Goal: Task Accomplishment & Management: Manage account settings

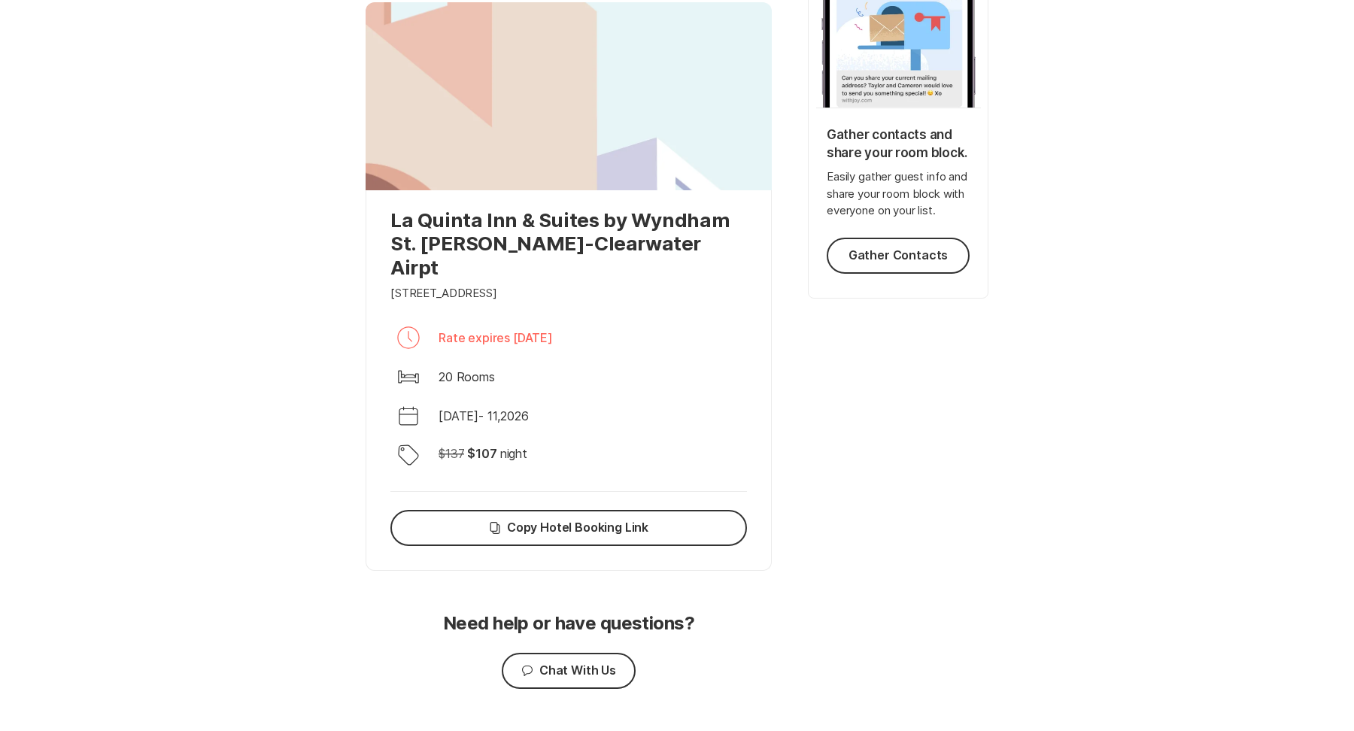
scroll to position [331, 0]
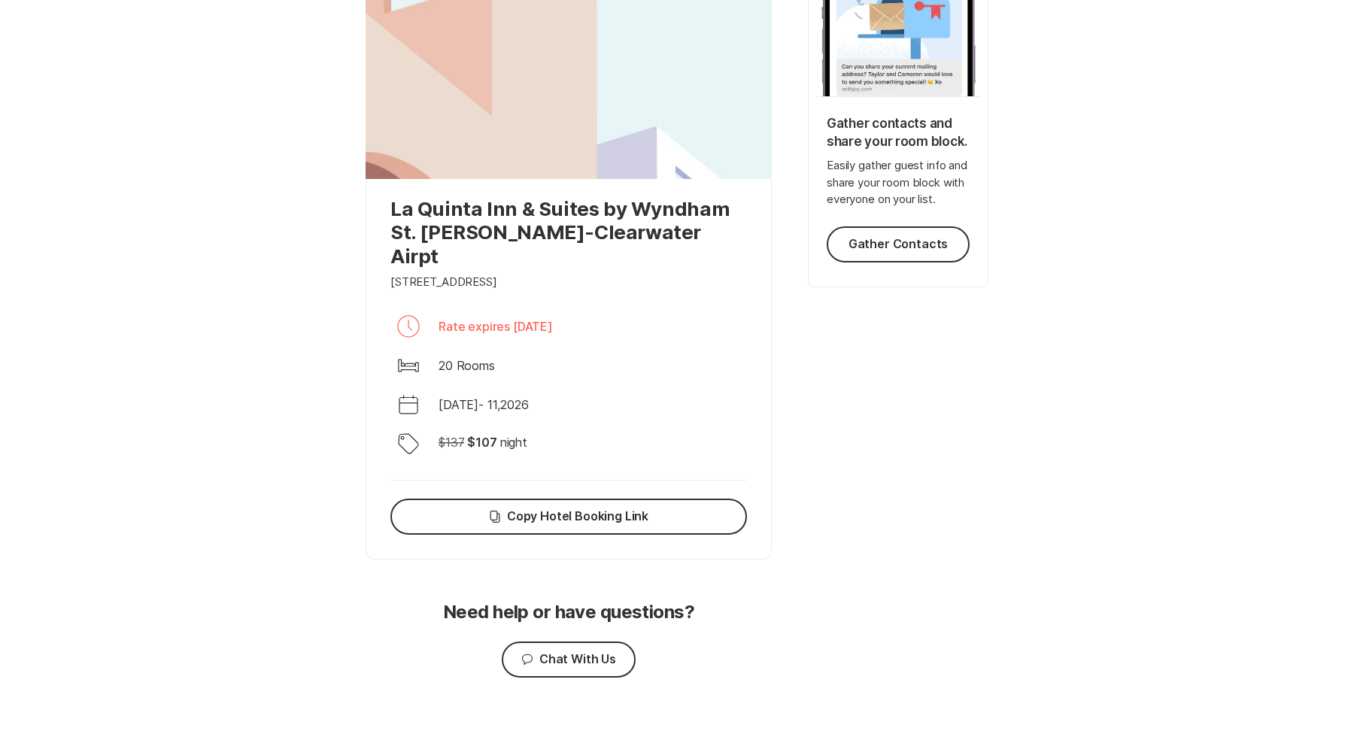
click at [436, 184] on div "La Quinta Inn & Suites by Wyndham St. [PERSON_NAME]-Clearwater Airpt [STREET_AD…" at bounding box center [568, 369] width 406 height 381
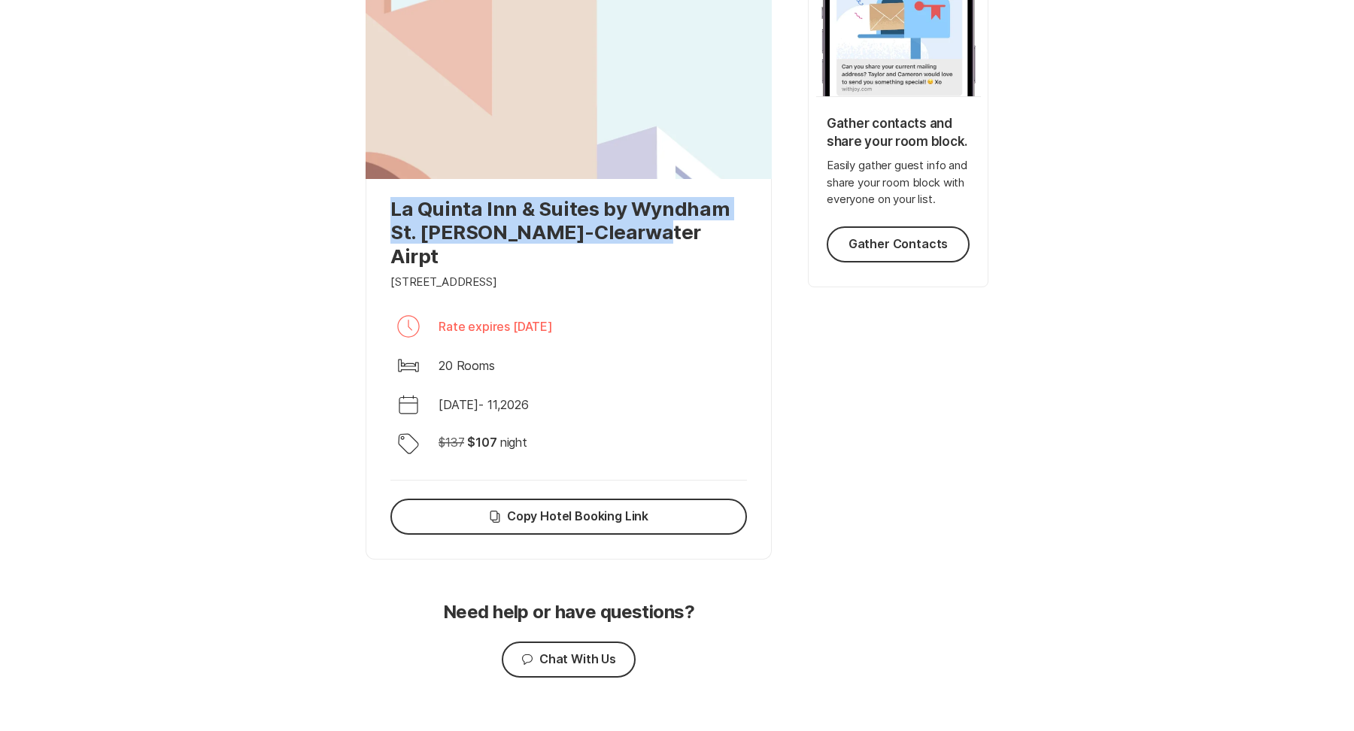
drag, startPoint x: 387, startPoint y: 210, endPoint x: 680, endPoint y: 244, distance: 295.2
click at [680, 244] on div "La Quinta Inn & Suites by Wyndham St. [PERSON_NAME]-Clearwater Airpt [STREET_AD…" at bounding box center [568, 369] width 406 height 381
copy p "La Quinta Inn & Suites by Wyndham St. [PERSON_NAME]-Clearwater Airpt"
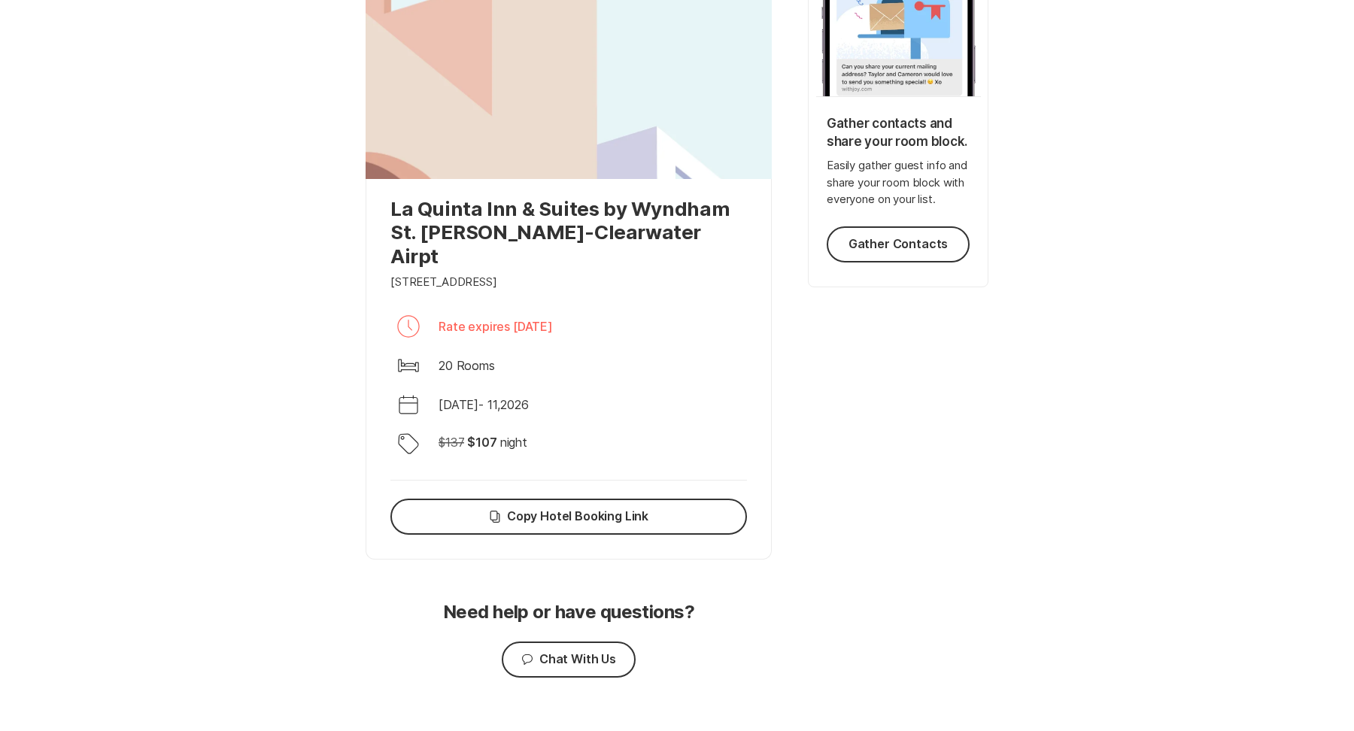
click at [1079, 119] on div "Your room blocks are ready Share your booking link with guests to ensure they g…" at bounding box center [677, 242] width 1354 height 1027
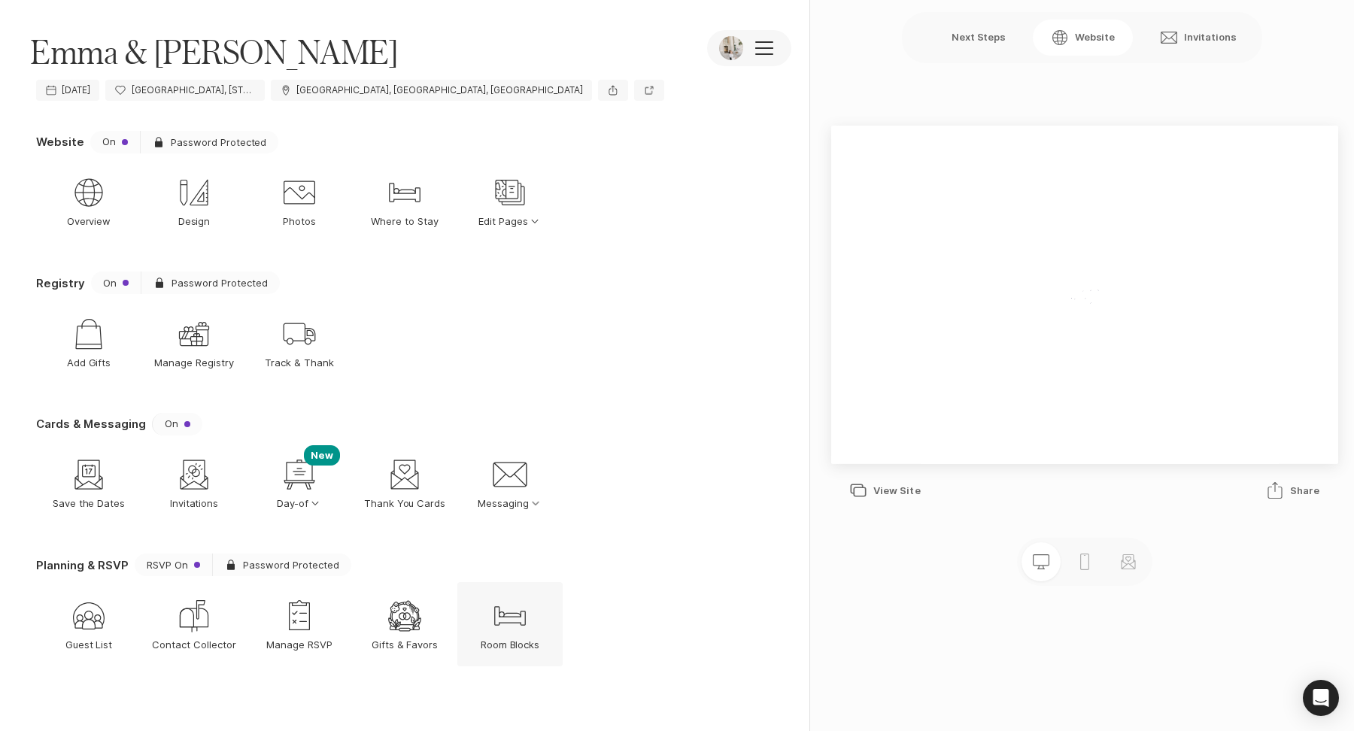
click at [511, 626] on icon "Bed" at bounding box center [510, 616] width 36 height 36
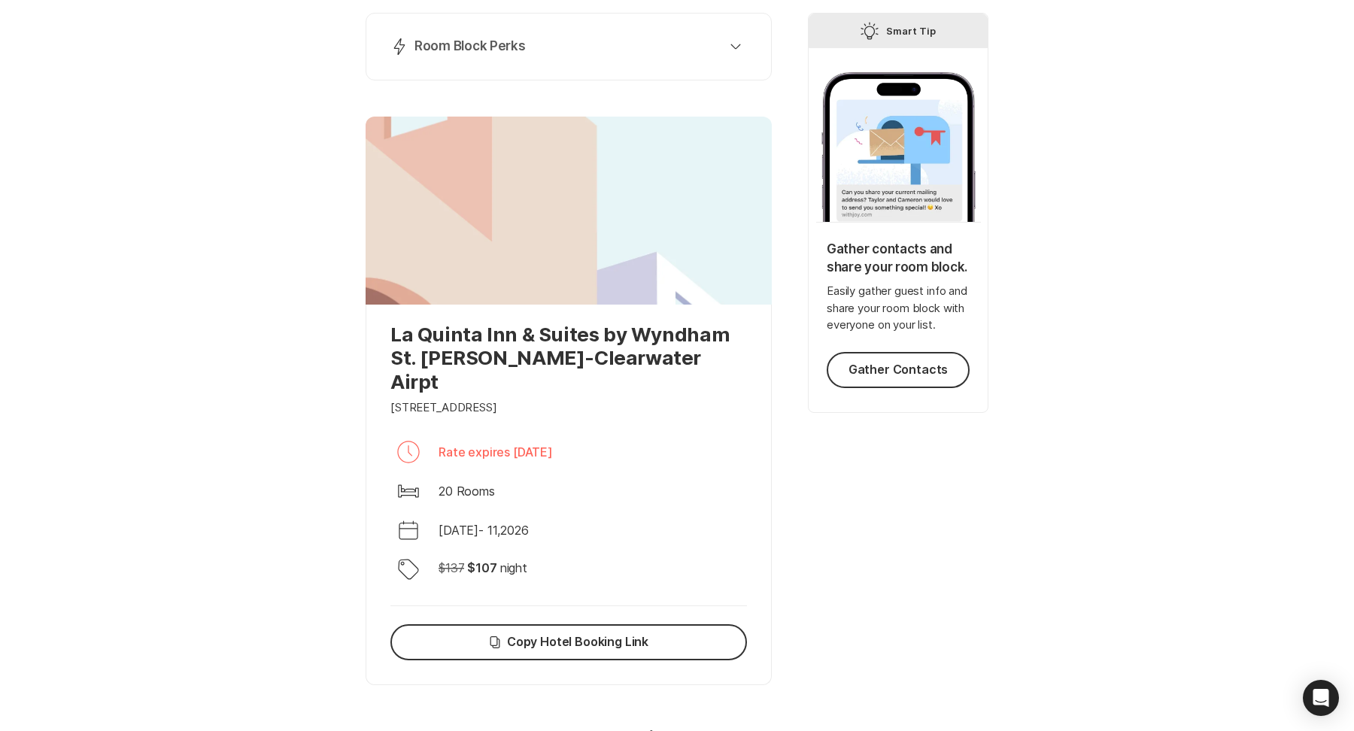
scroll to position [331, 0]
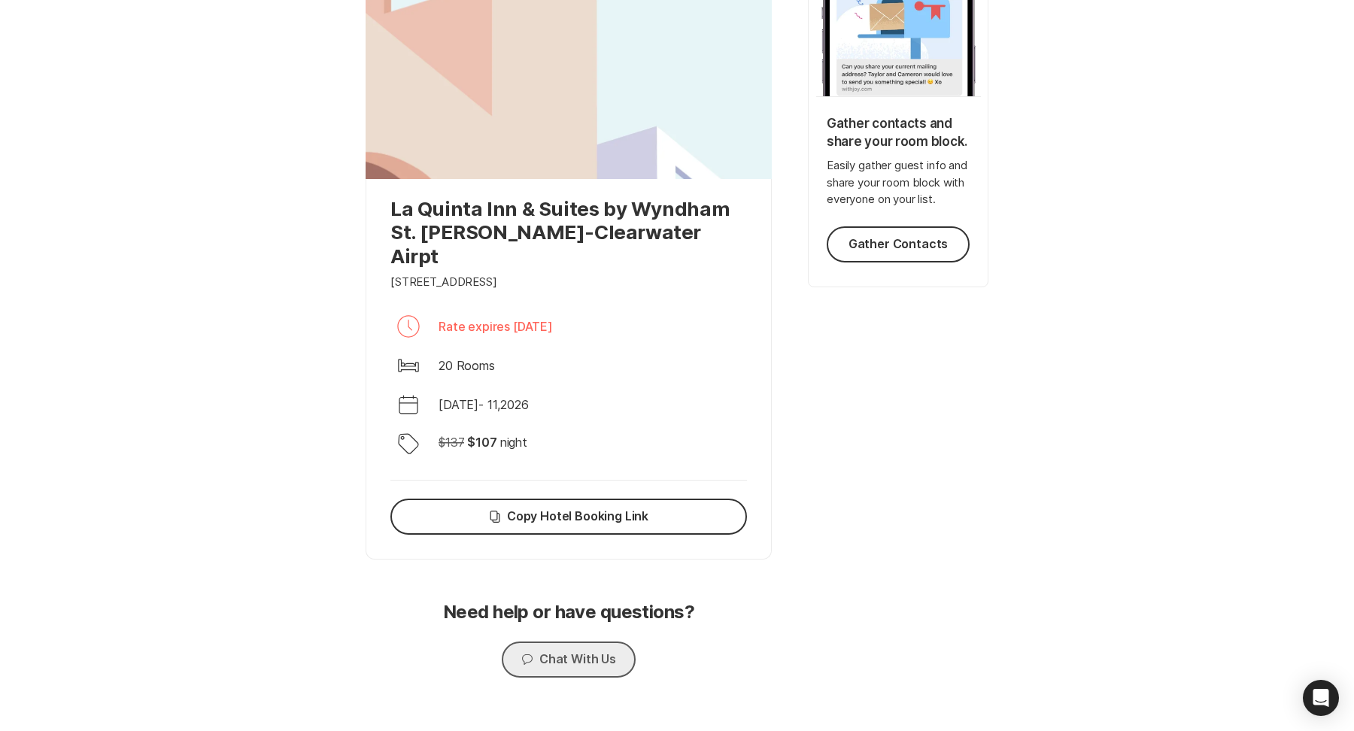
click at [563, 648] on button "Chat Chat With Us" at bounding box center [569, 659] width 134 height 36
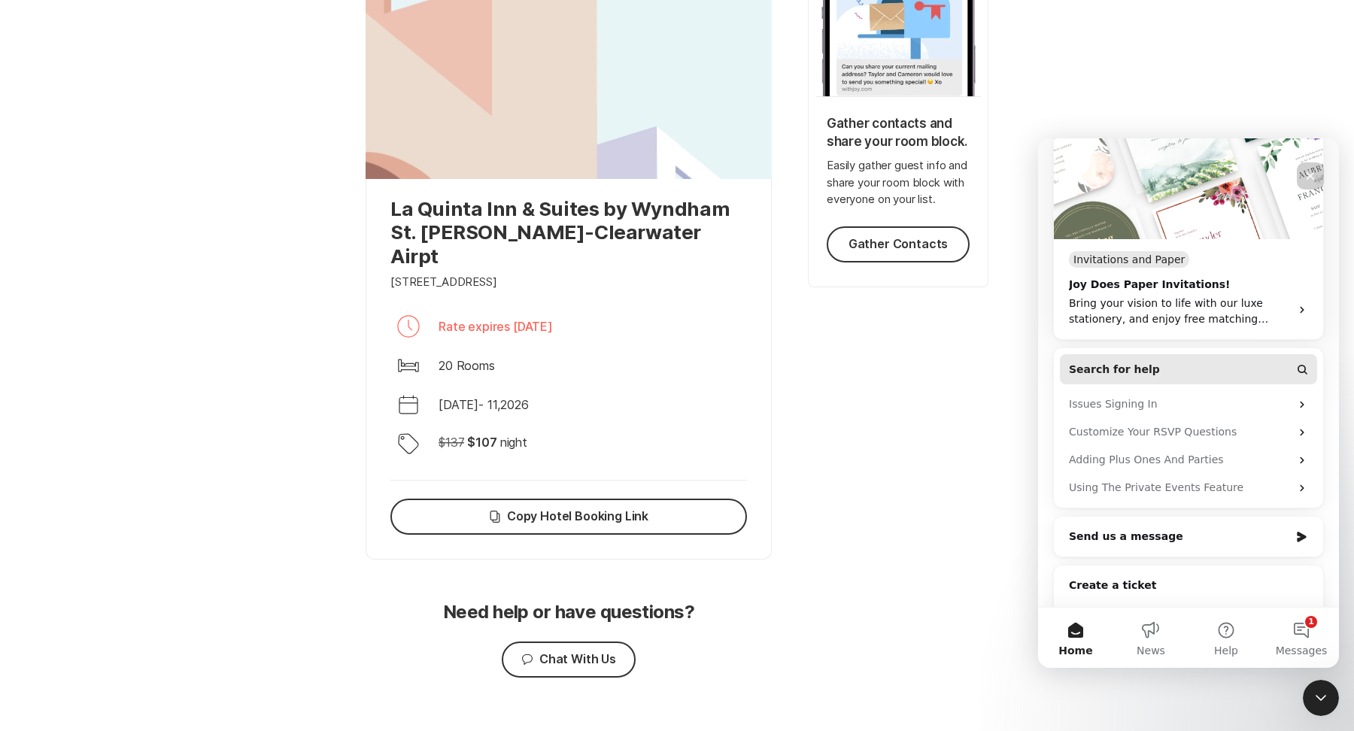
scroll to position [214, 0]
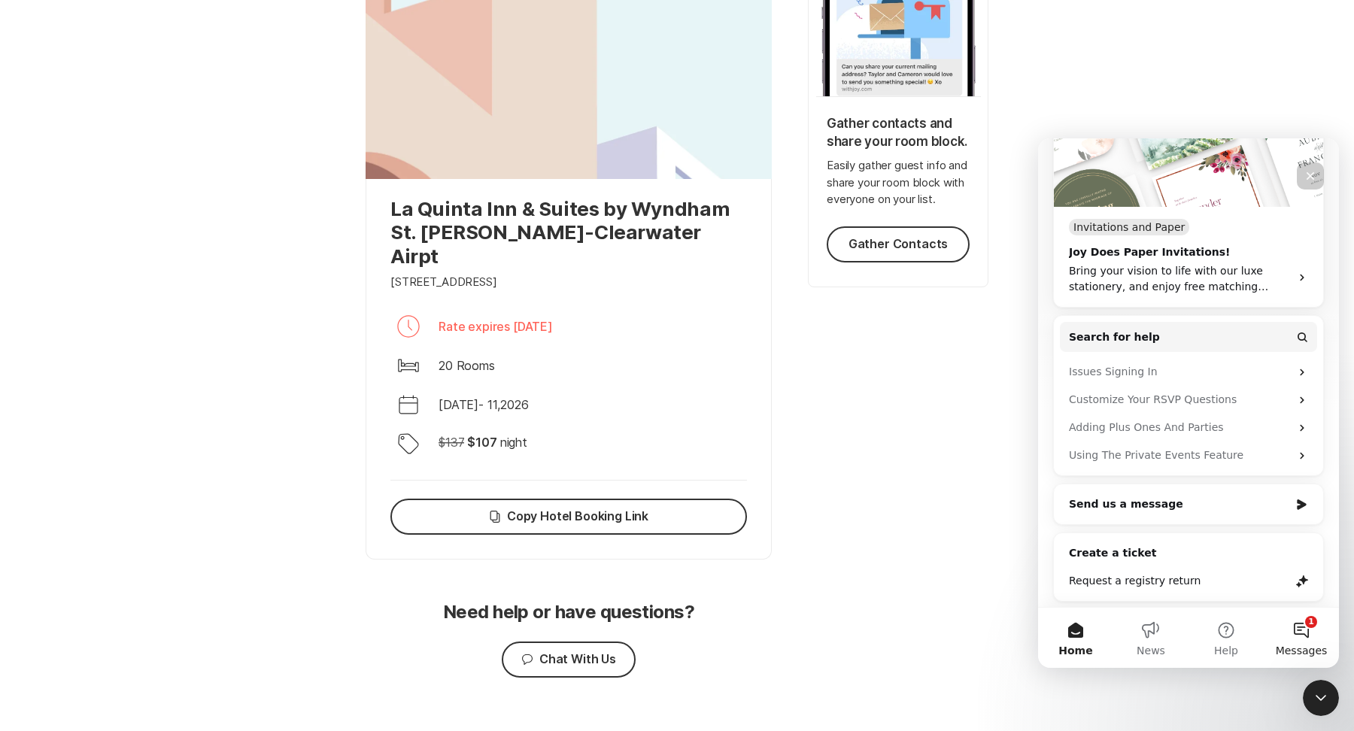
click at [1311, 631] on button "1 Messages" at bounding box center [1300, 638] width 75 height 60
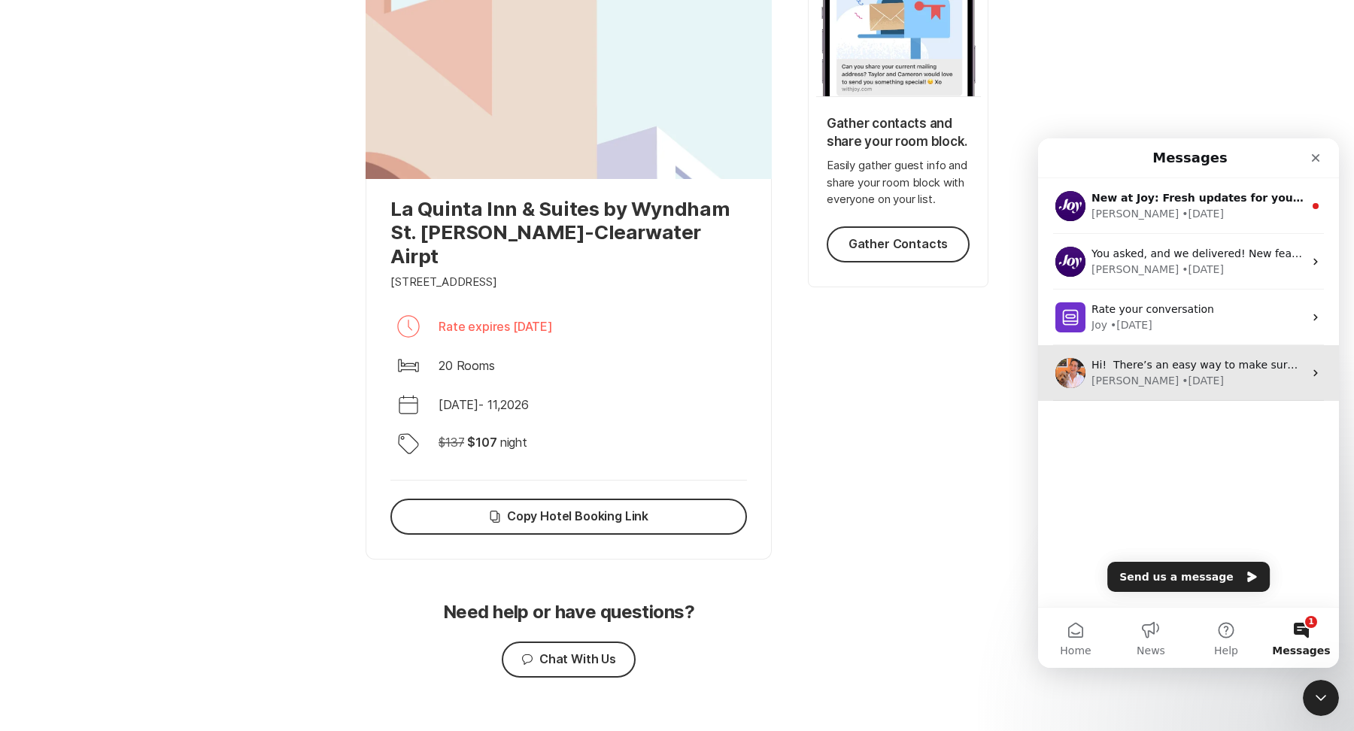
click at [1216, 387] on div "[PERSON_NAME] • [DATE]" at bounding box center [1197, 381] width 212 height 16
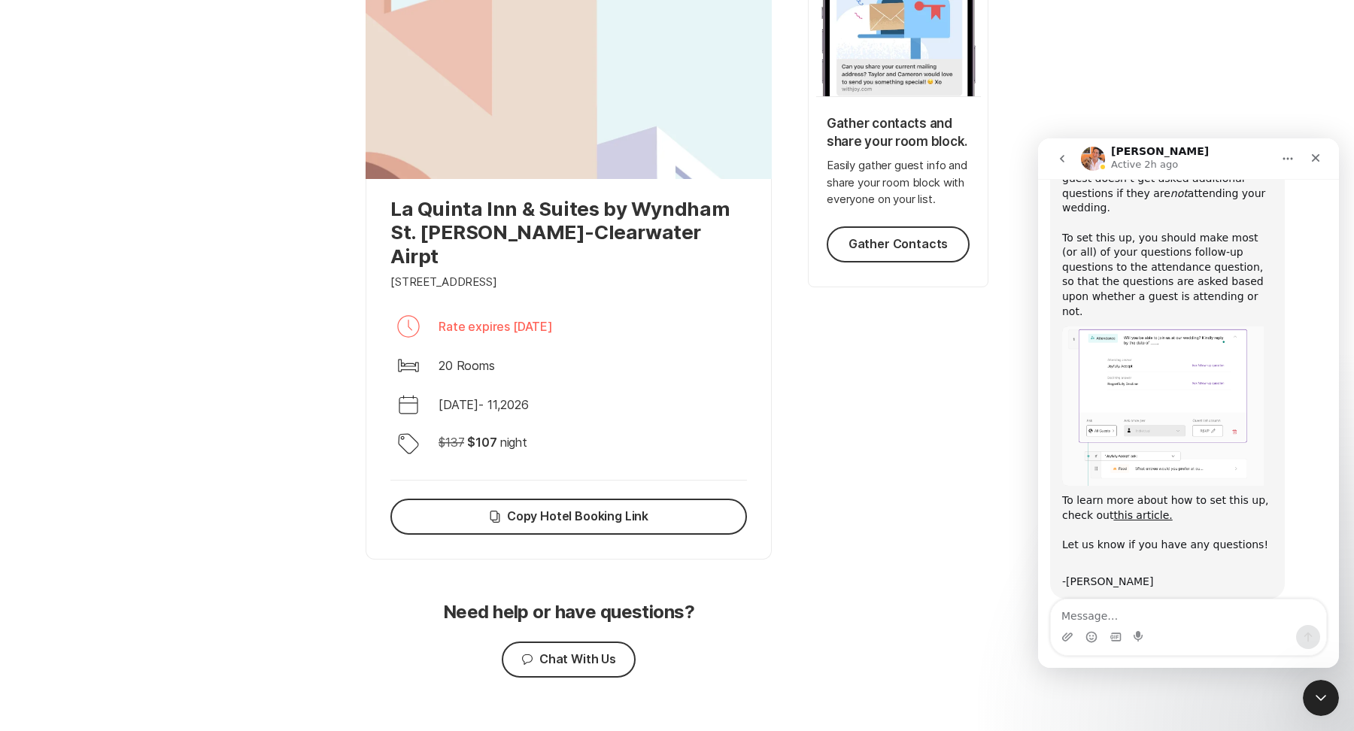
scroll to position [115, 0]
click at [1054, 165] on button "go back" at bounding box center [1062, 158] width 29 height 29
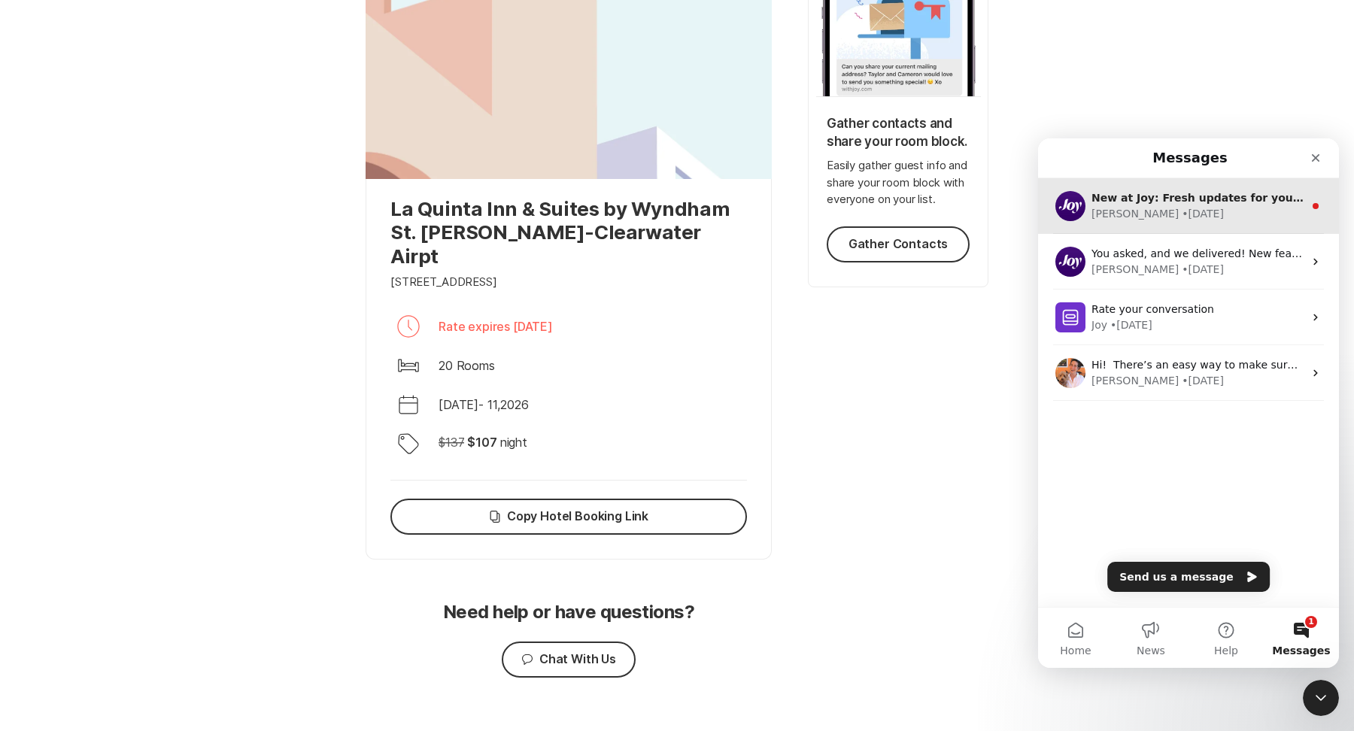
click at [1129, 223] on div "New at Joy: Fresh updates for your website 🌱 Photo Background Header Upload you…" at bounding box center [1188, 206] width 301 height 56
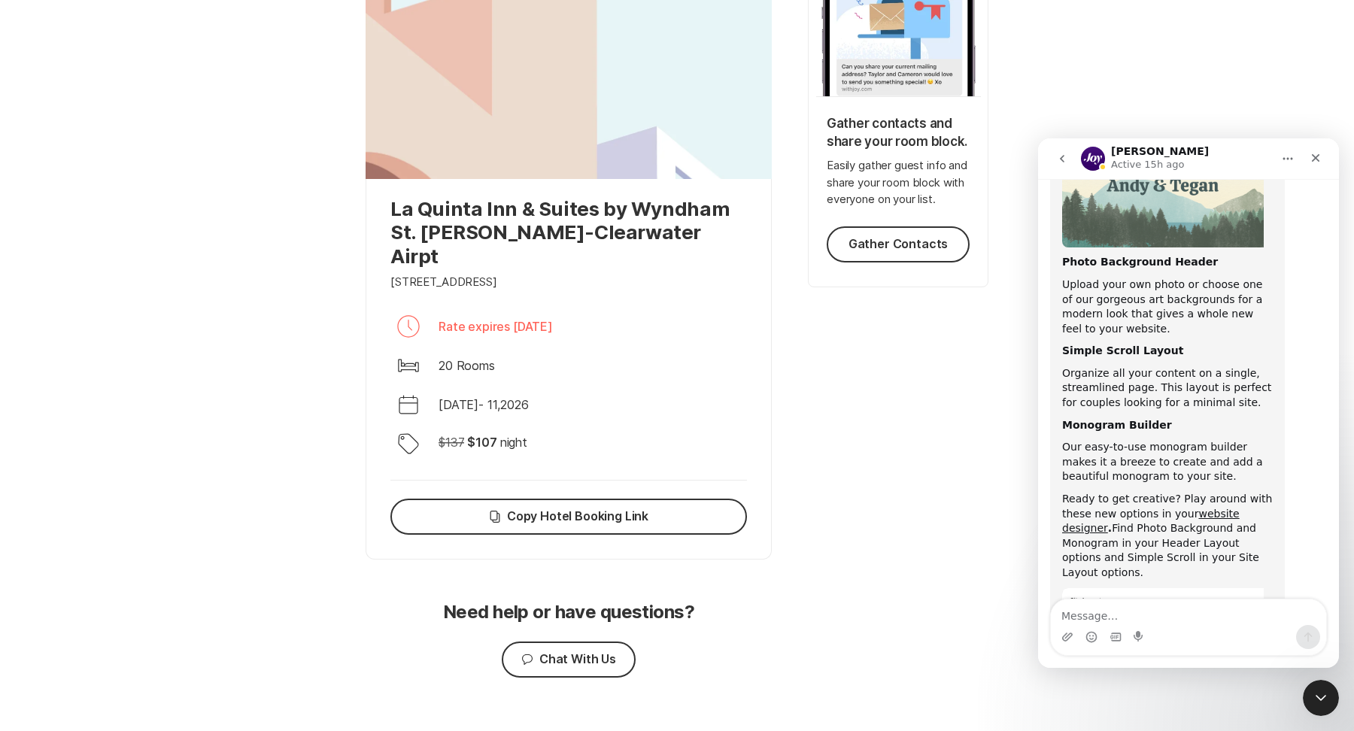
scroll to position [320, 0]
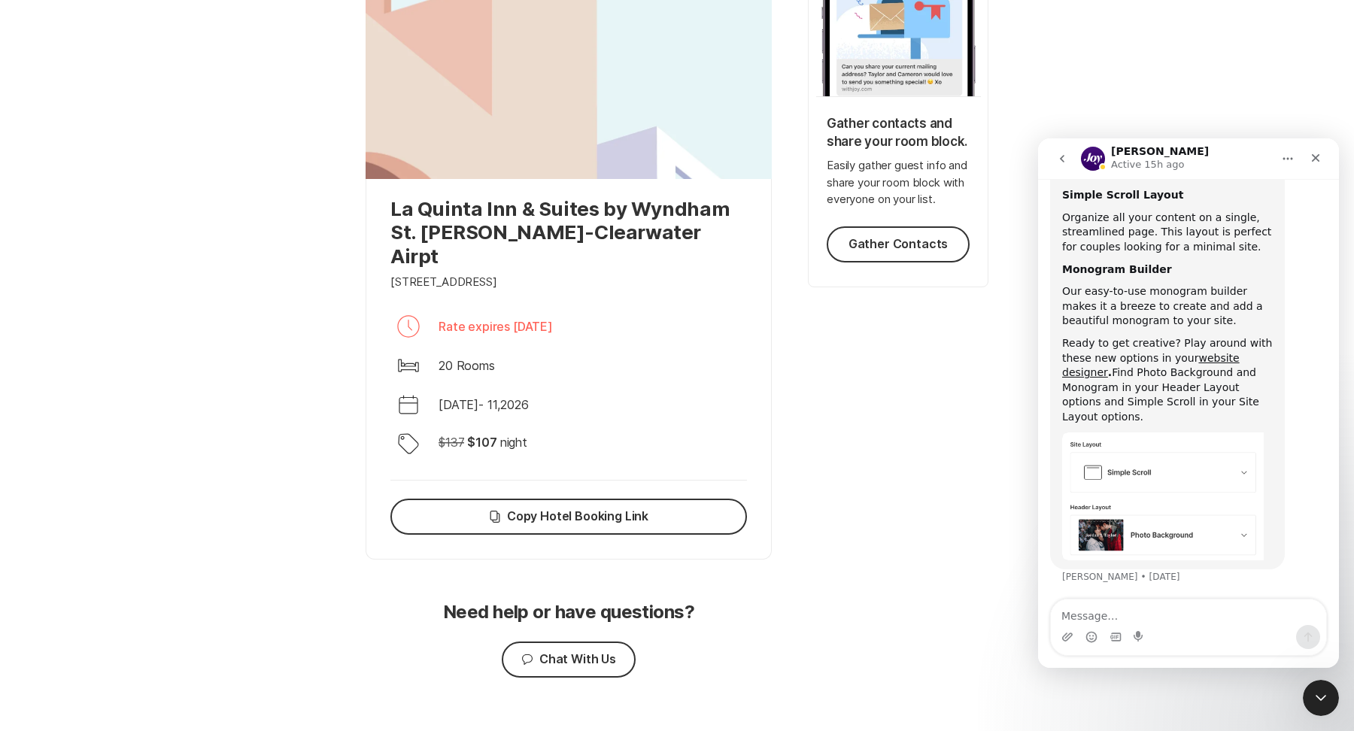
click at [1059, 158] on icon "go back" at bounding box center [1062, 159] width 12 height 12
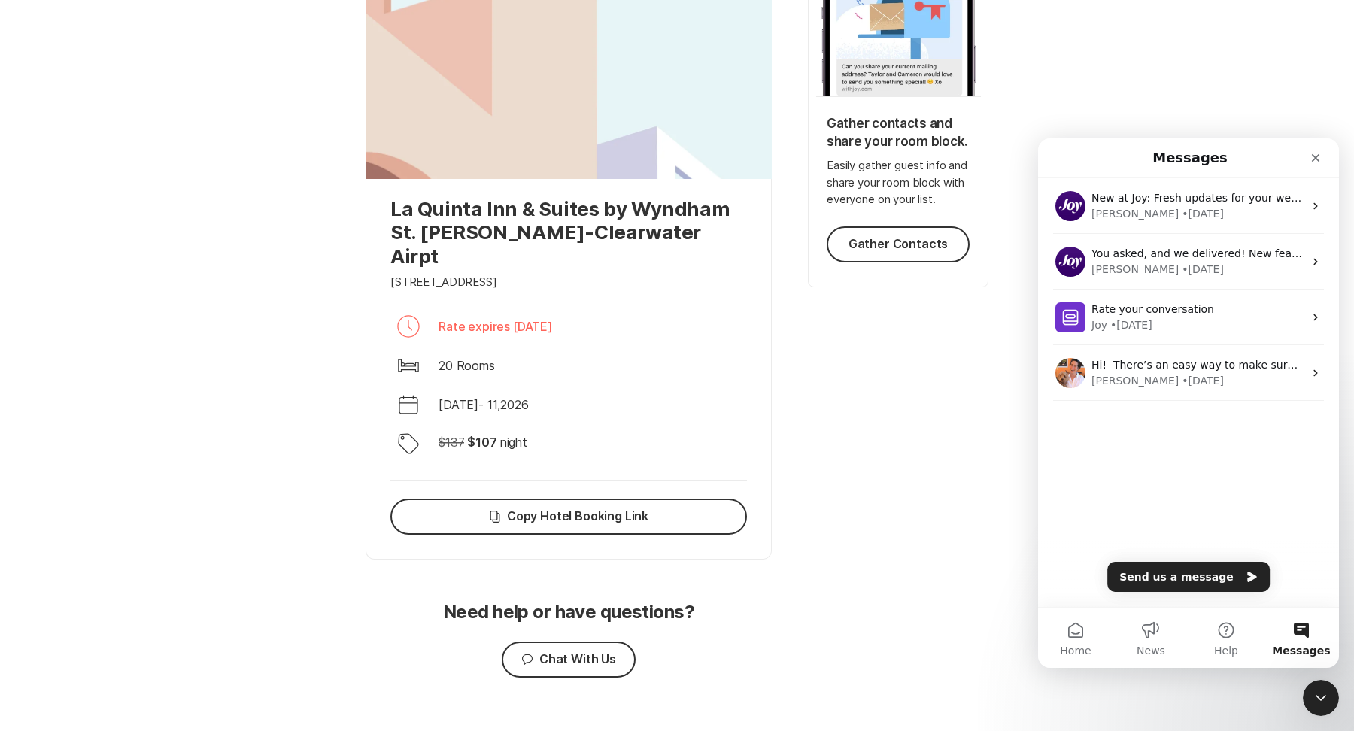
scroll to position [0, 0]
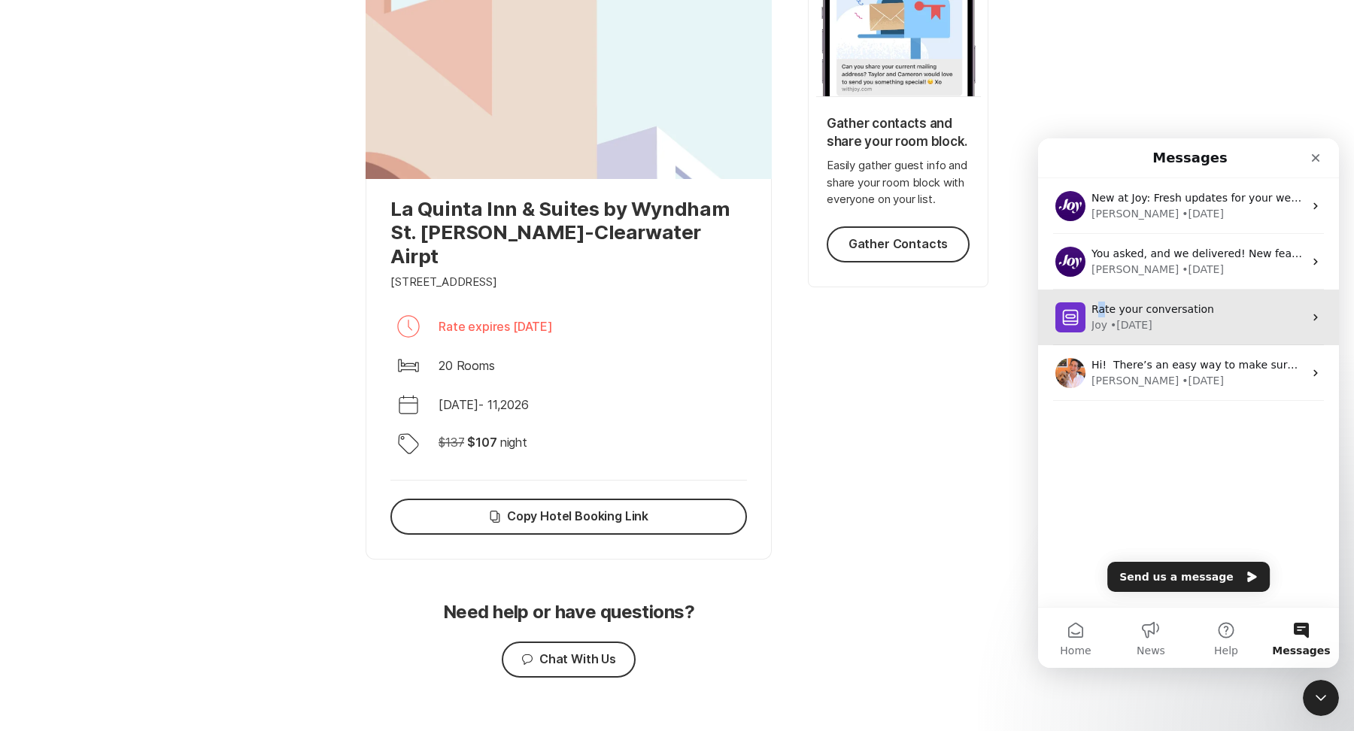
click at [1100, 307] on span "Rate your conversation" at bounding box center [1152, 309] width 123 height 12
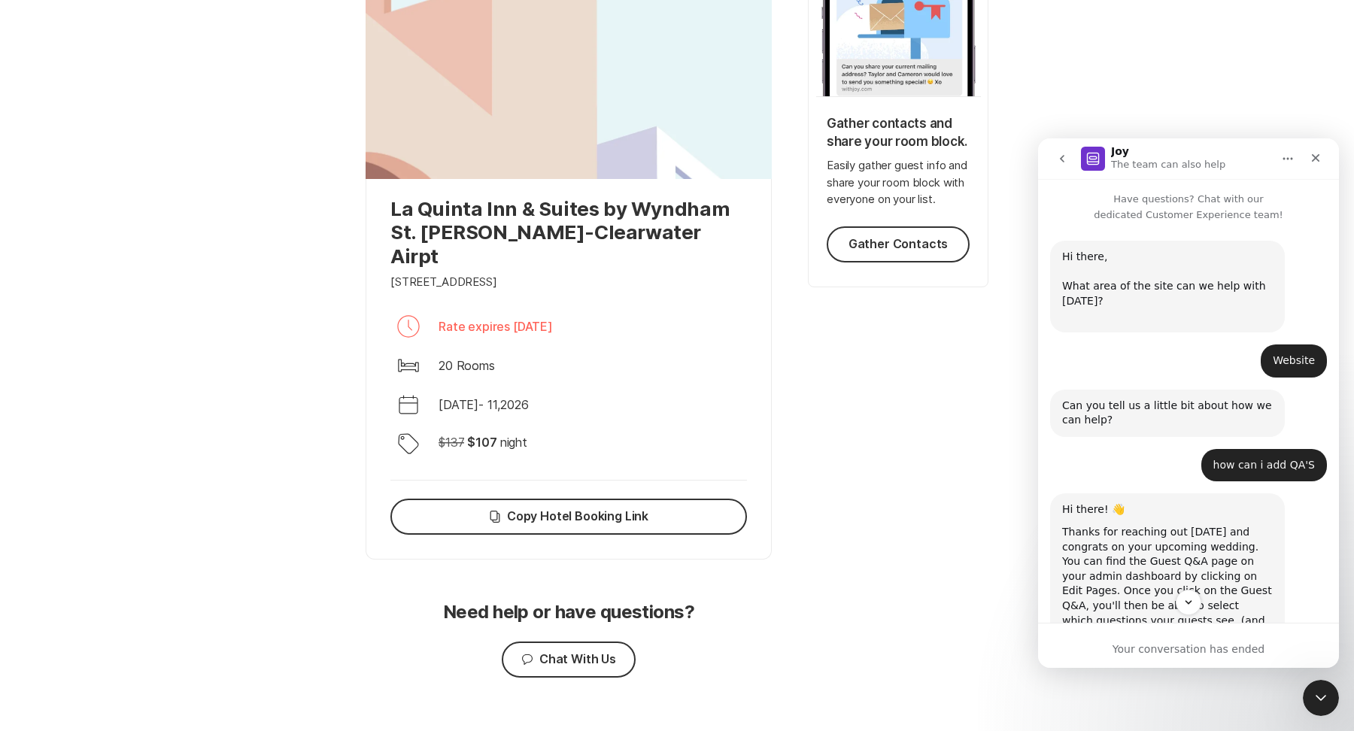
click at [1054, 149] on button "go back" at bounding box center [1062, 158] width 29 height 29
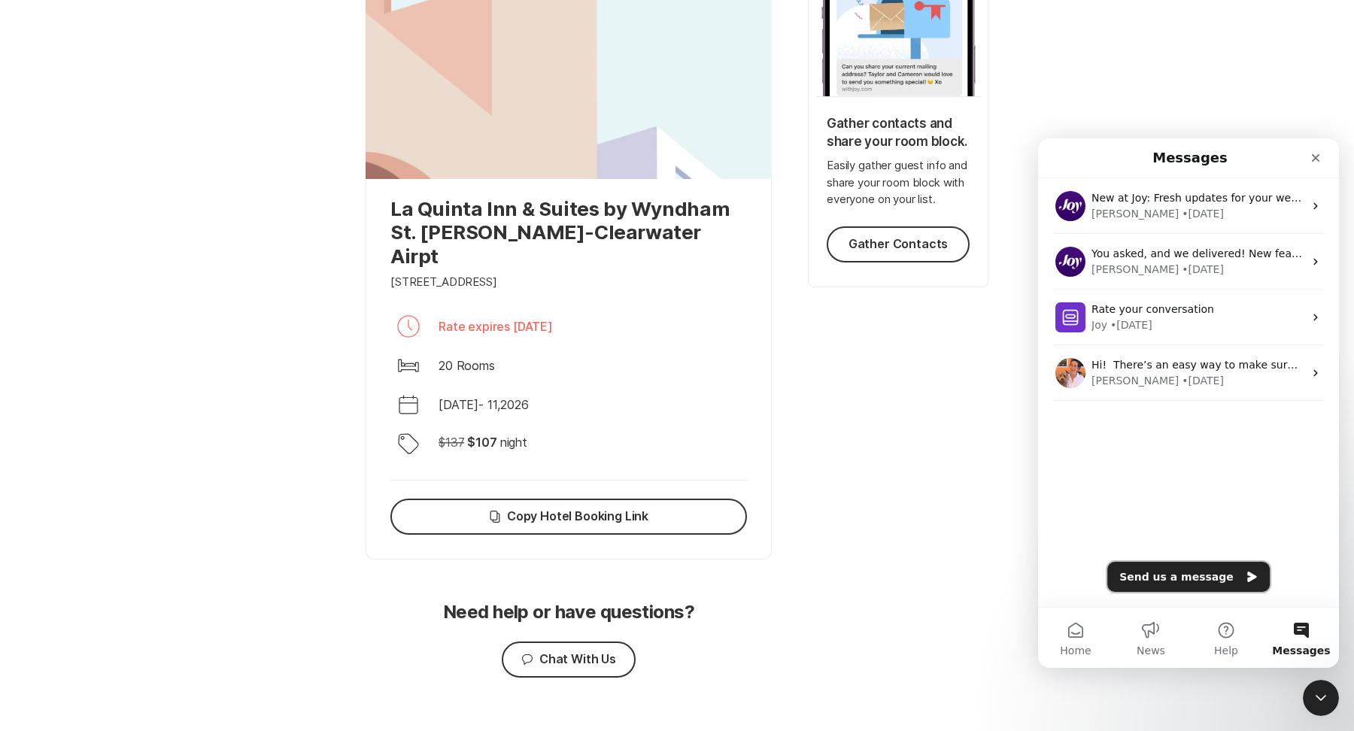
click at [1215, 580] on button "Send us a message" at bounding box center [1188, 577] width 162 height 30
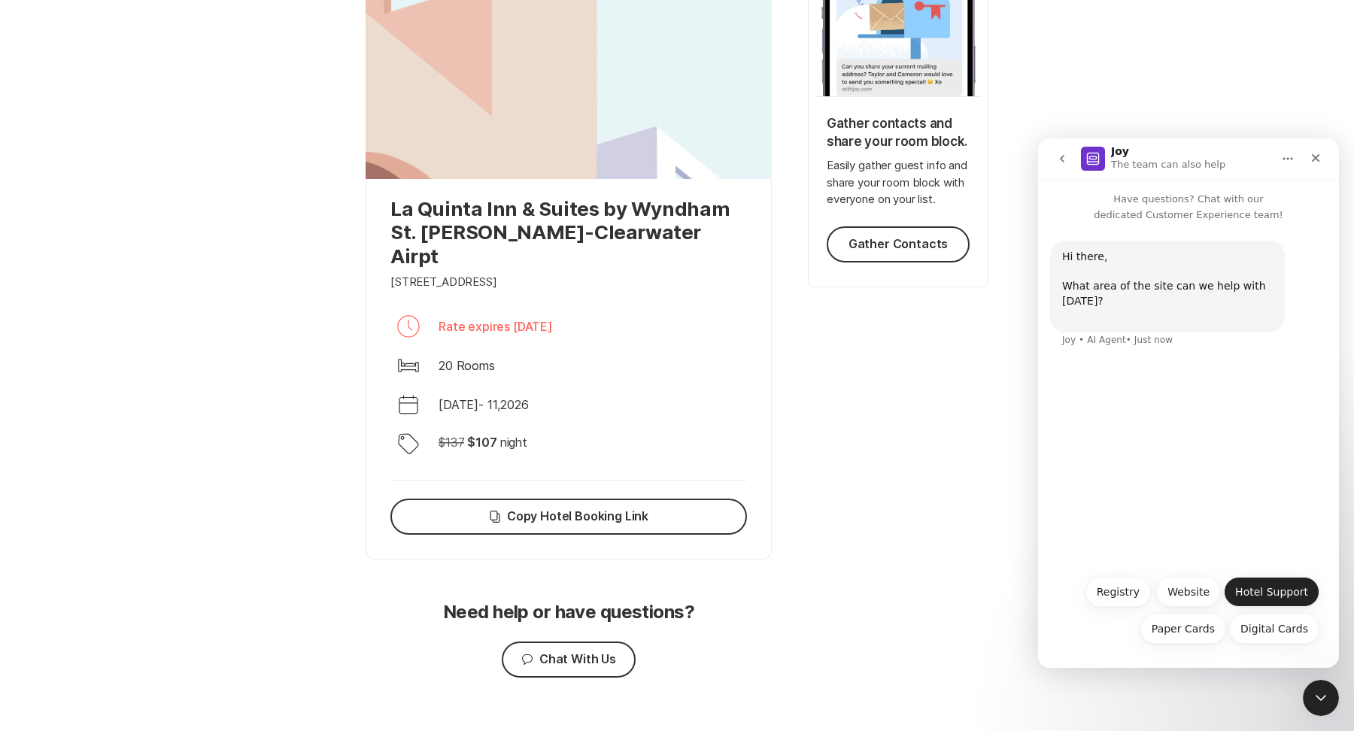
click at [1259, 596] on button "Hotel Support" at bounding box center [1272, 592] width 96 height 30
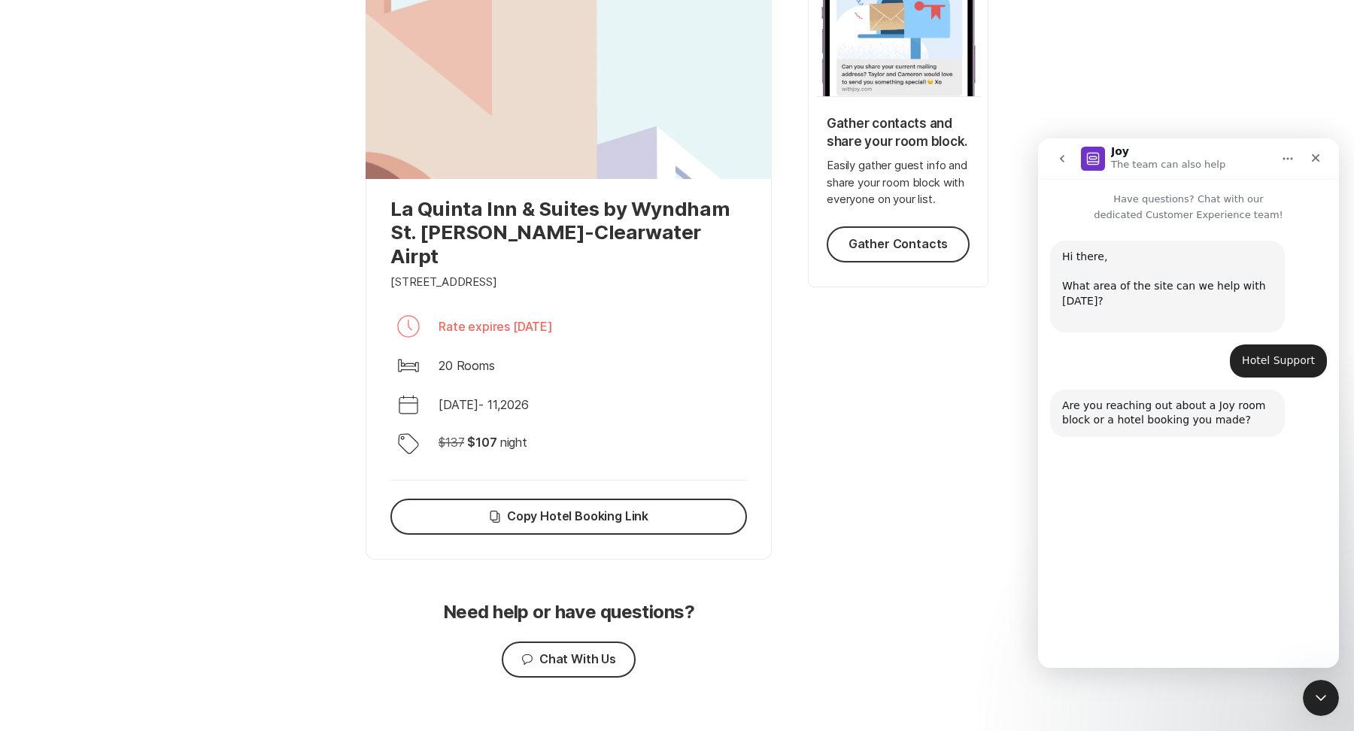
click at [1190, 587] on button "Room Block" at bounding box center [1178, 592] width 84 height 30
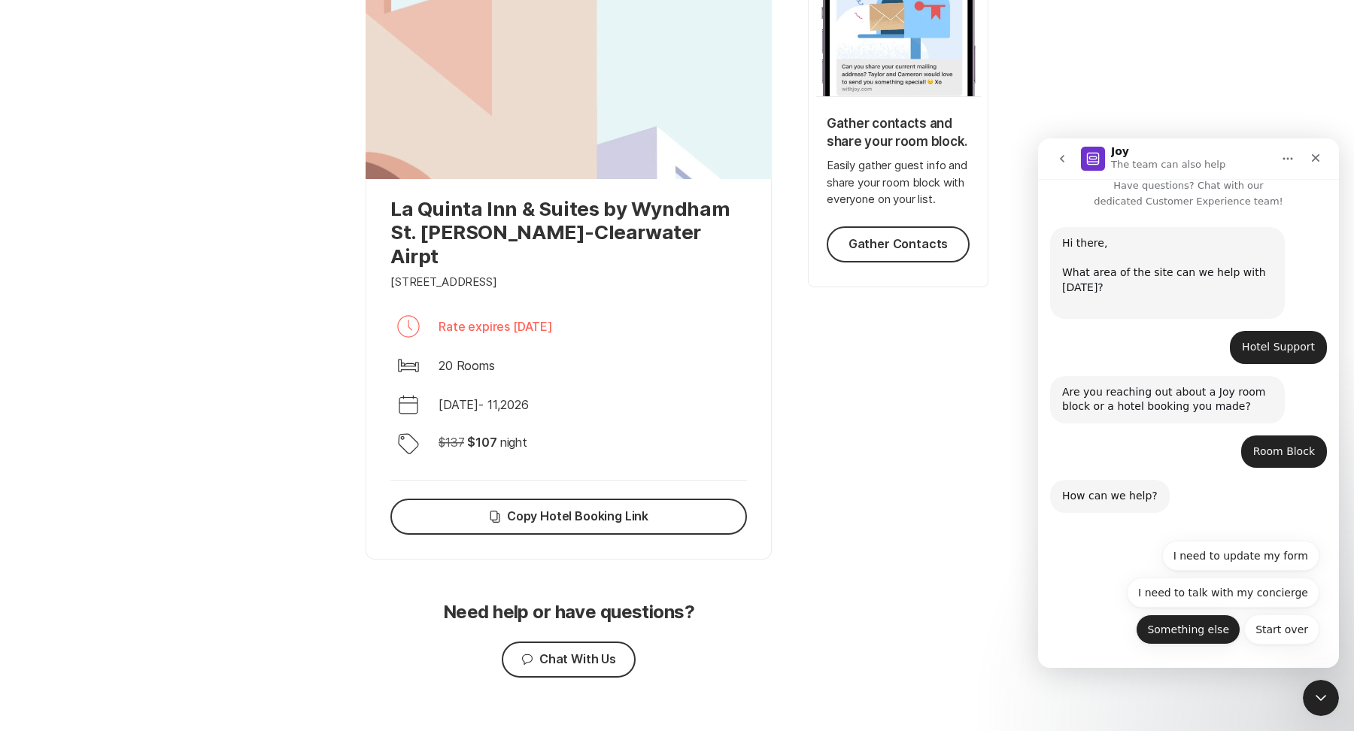
click at [1198, 630] on button "Something else" at bounding box center [1188, 629] width 105 height 30
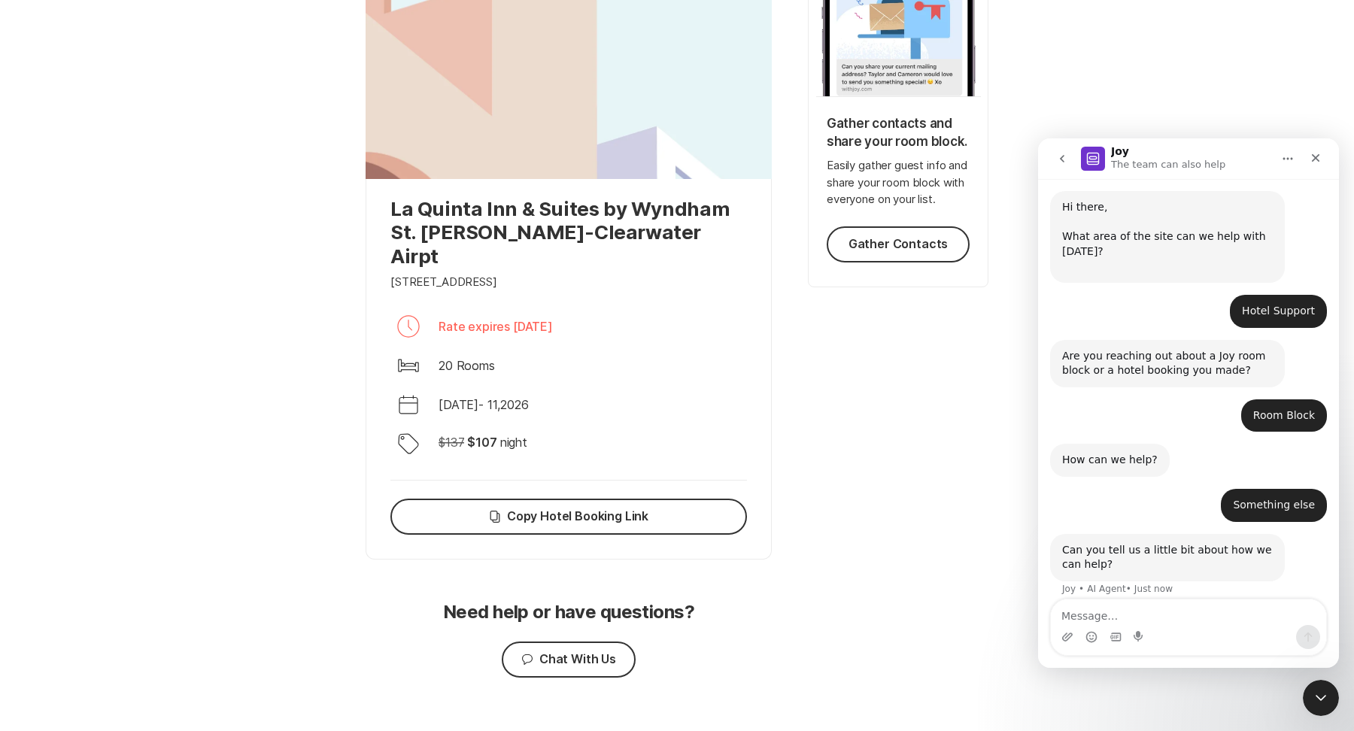
scroll to position [62, 0]
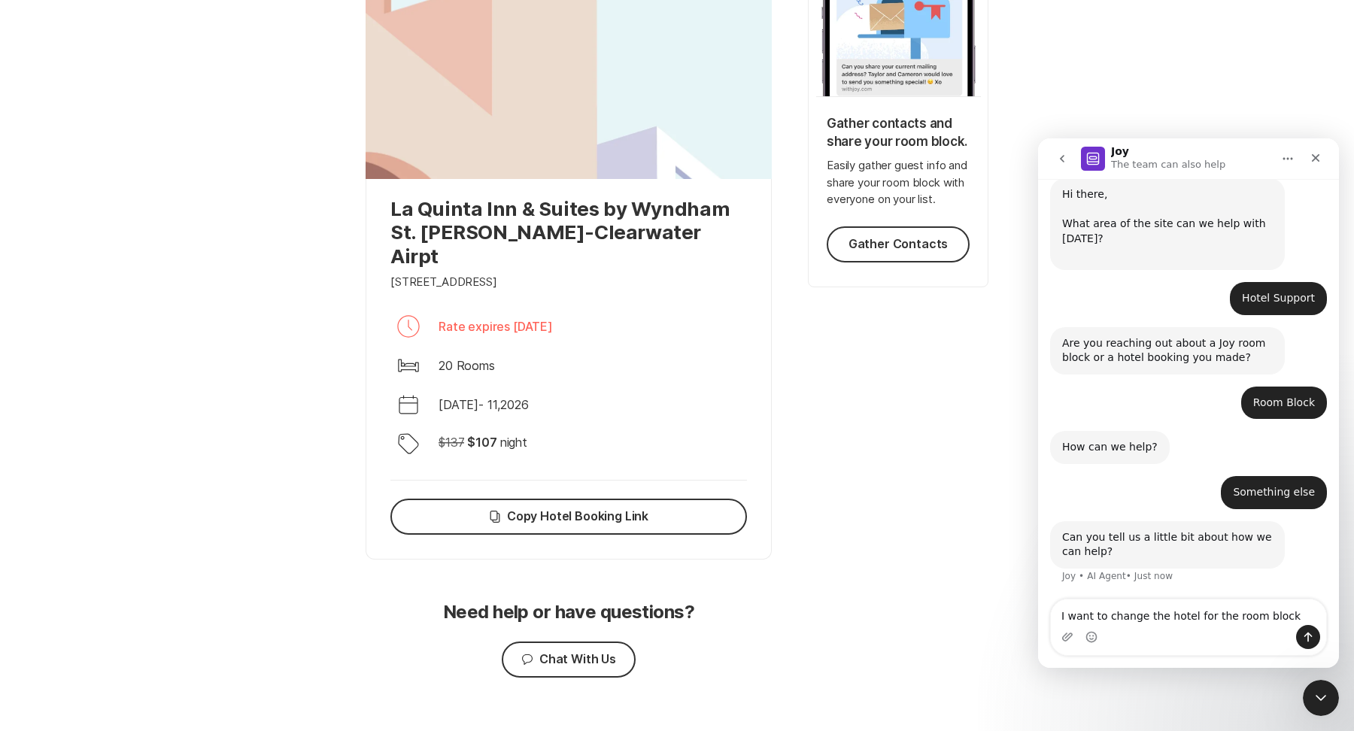
type textarea "I want to change the hotel for the room block"
click at [1317, 629] on button "Send a message…" at bounding box center [1308, 637] width 24 height 24
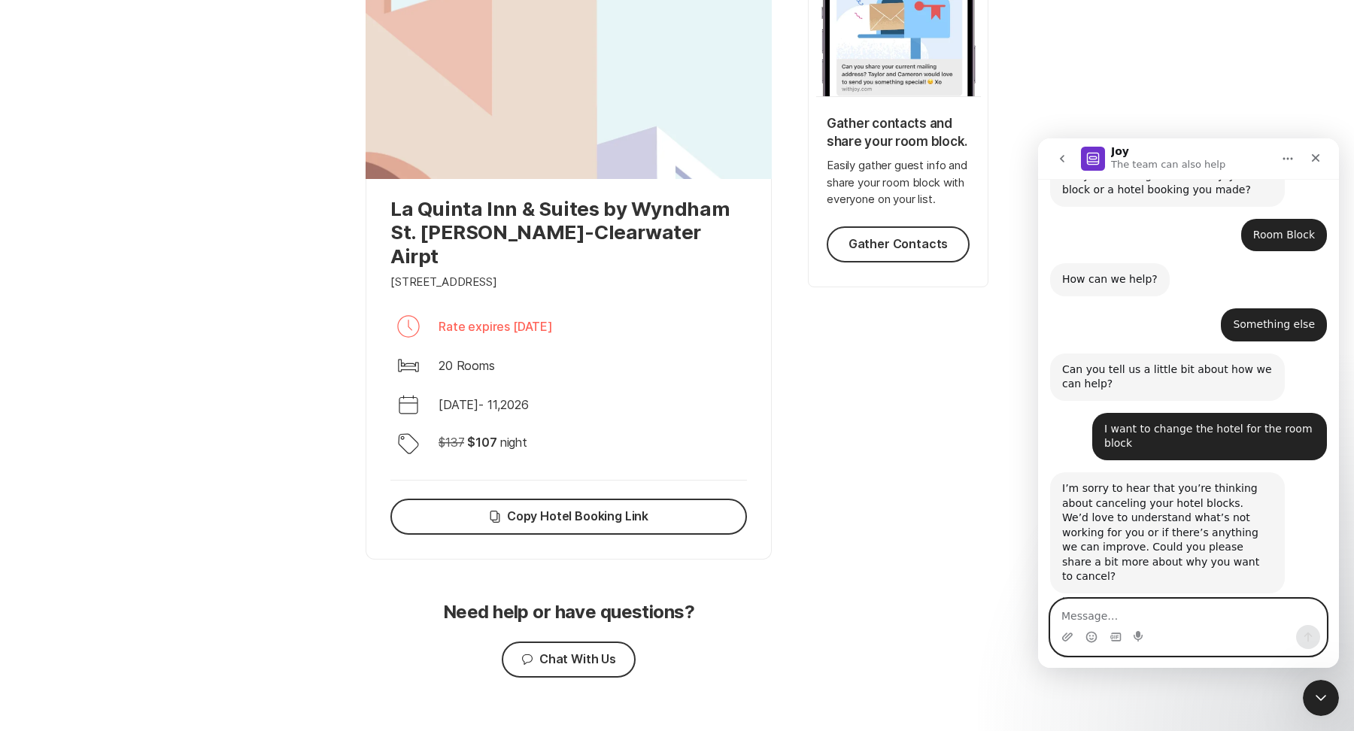
scroll to position [240, 0]
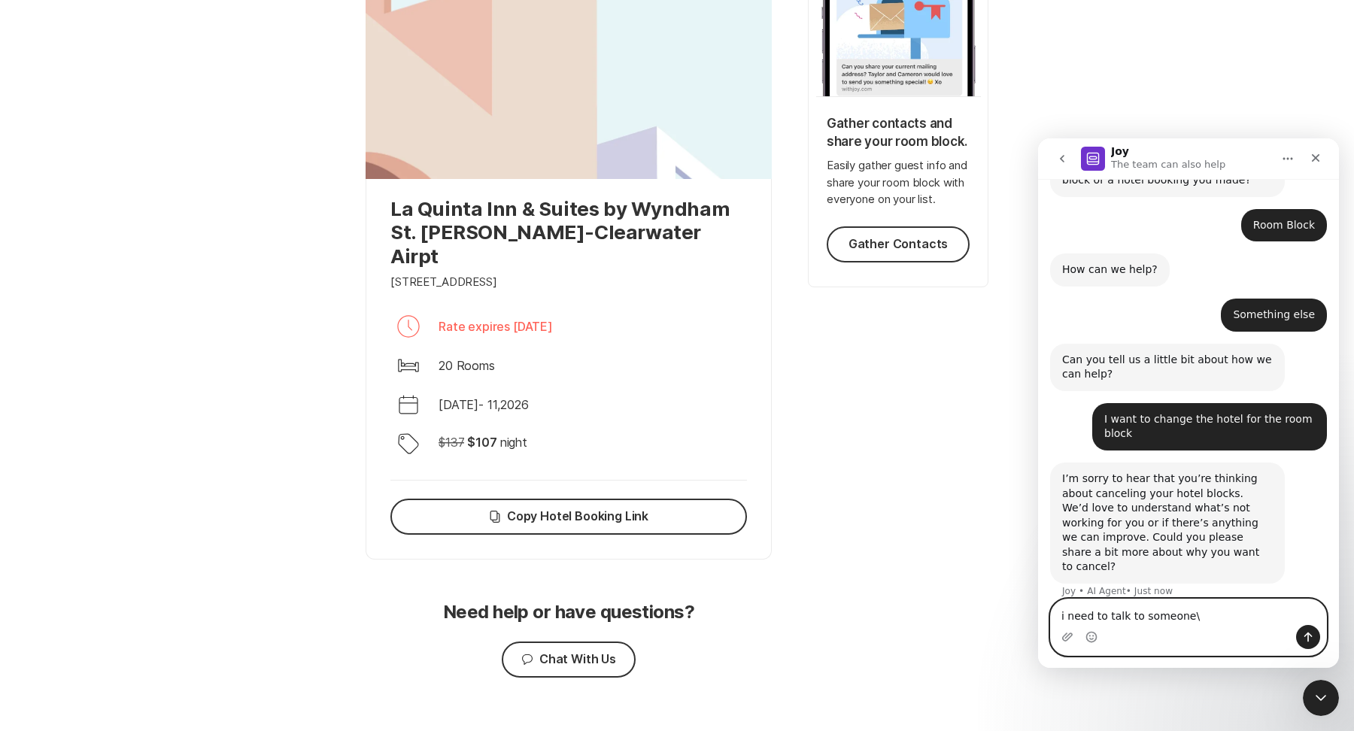
type textarea "i need to talk to someone"
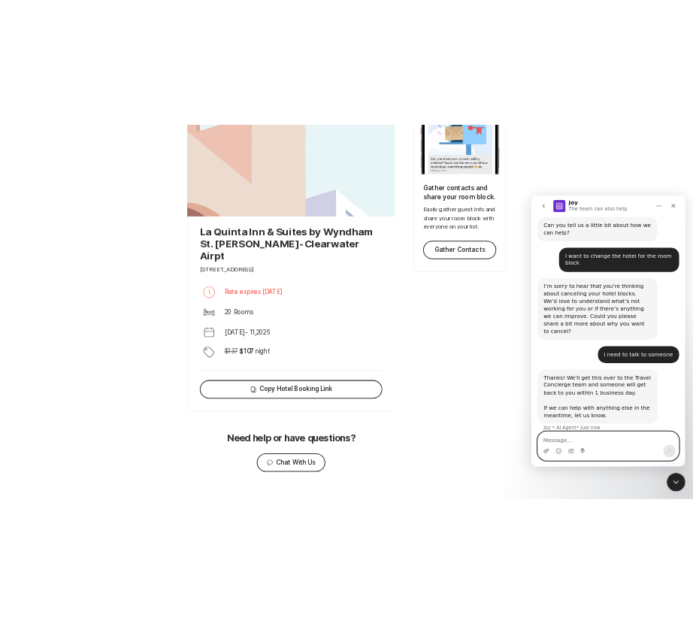
scroll to position [329, 0]
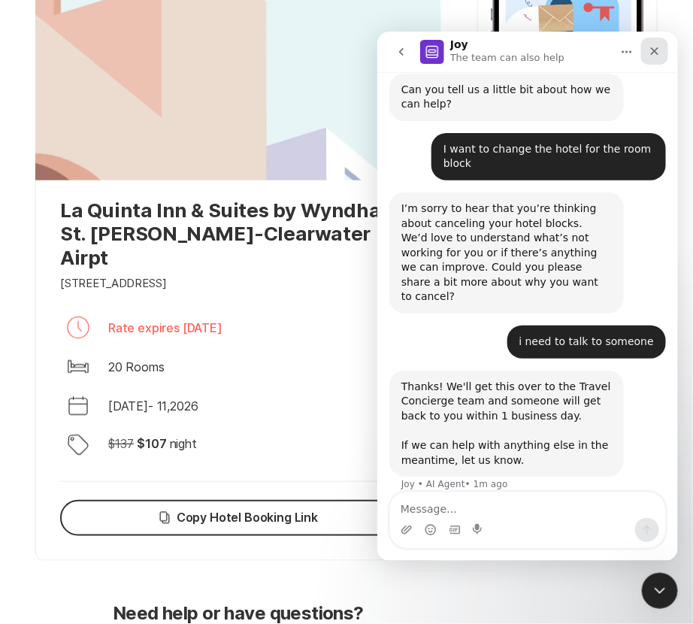
click at [658, 49] on icon "Close" at bounding box center [654, 50] width 12 height 12
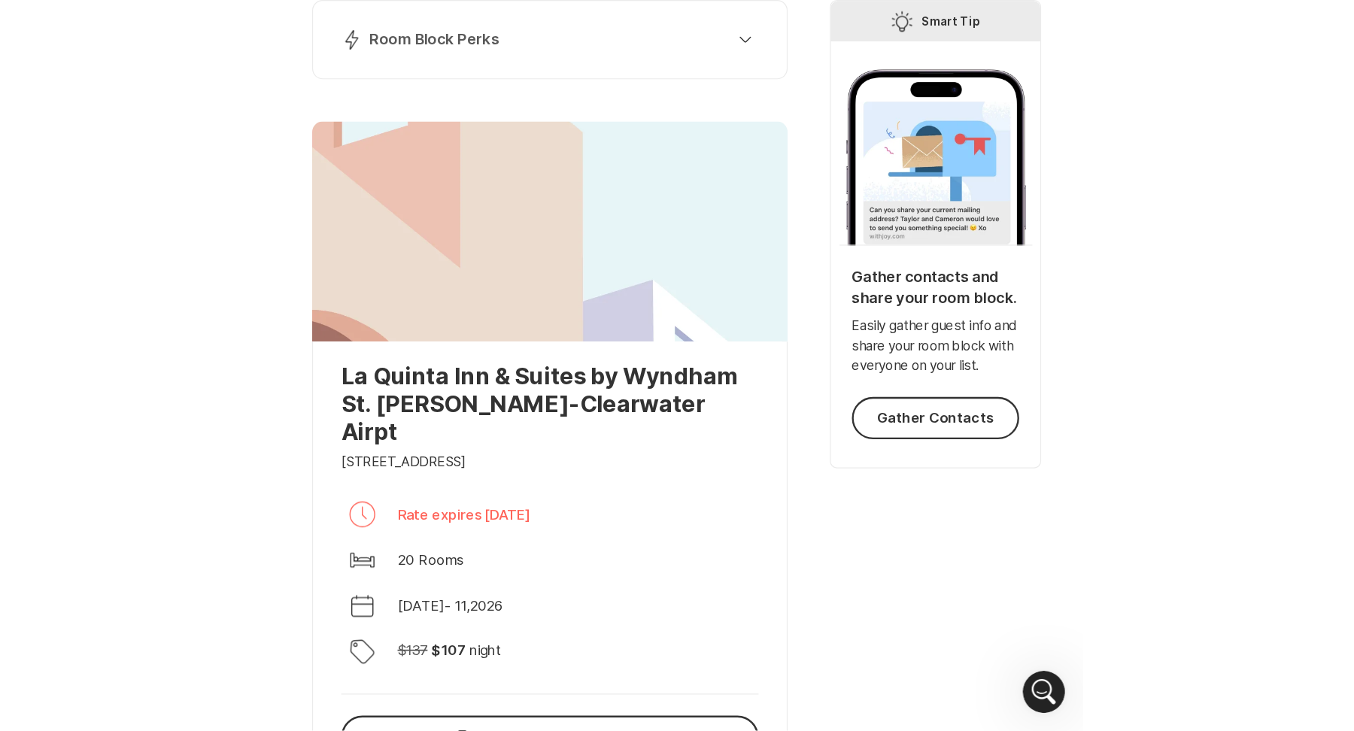
scroll to position [0, 0]
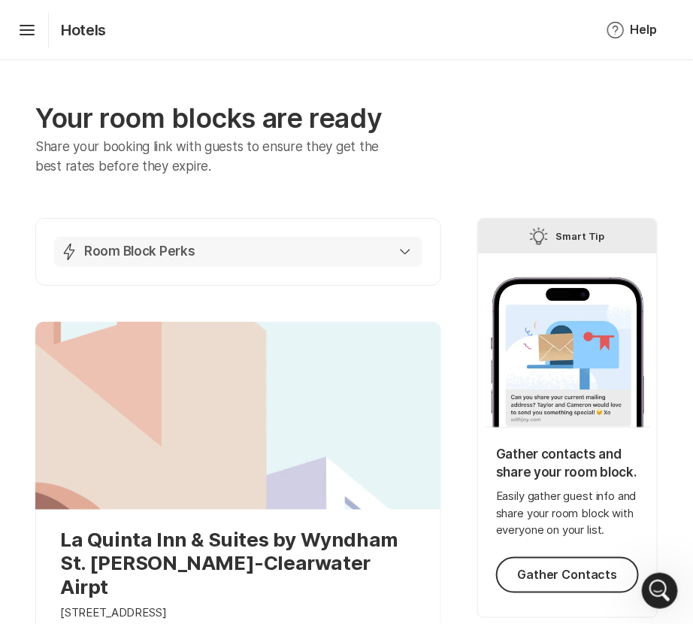
click at [387, 256] on div "Lightning Bolt Room Block Perks" at bounding box center [235, 252] width 350 height 18
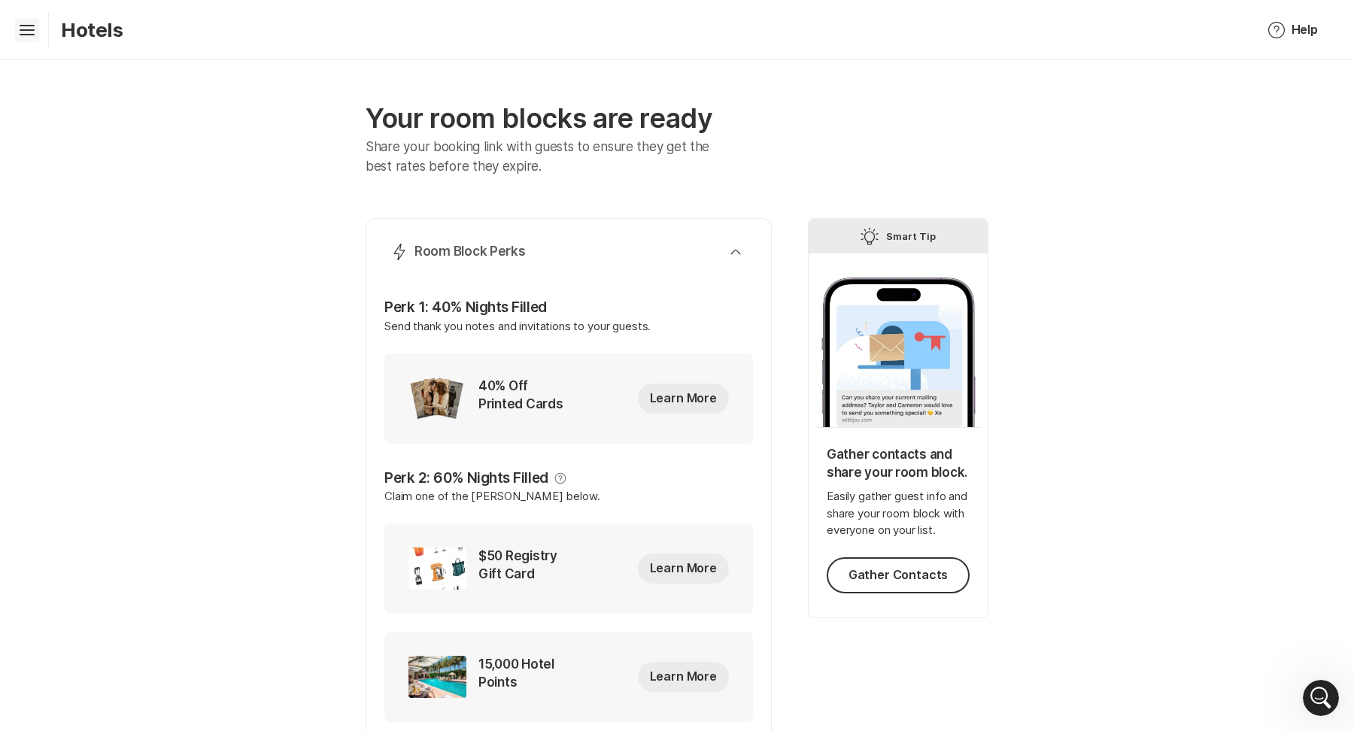
click at [34, 26] on icon "Hamburger" at bounding box center [27, 30] width 24 height 24
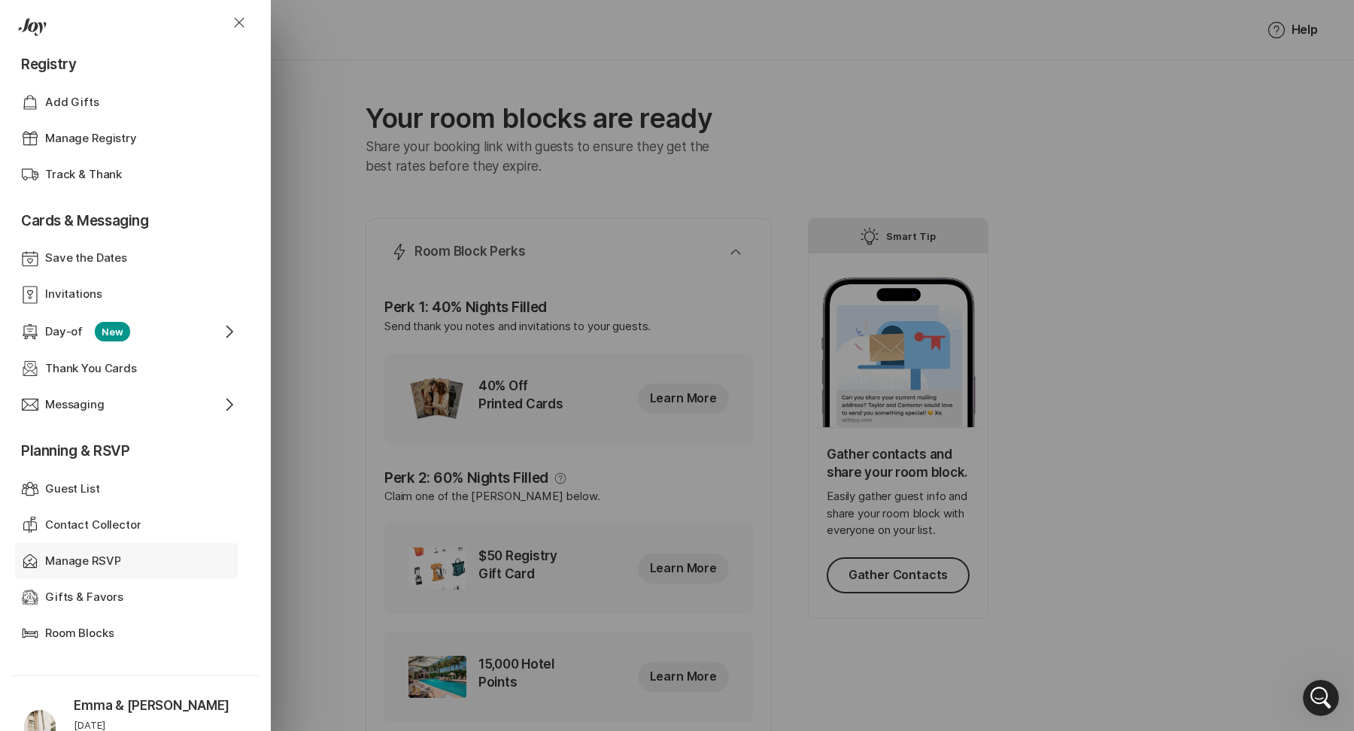
scroll to position [320, 0]
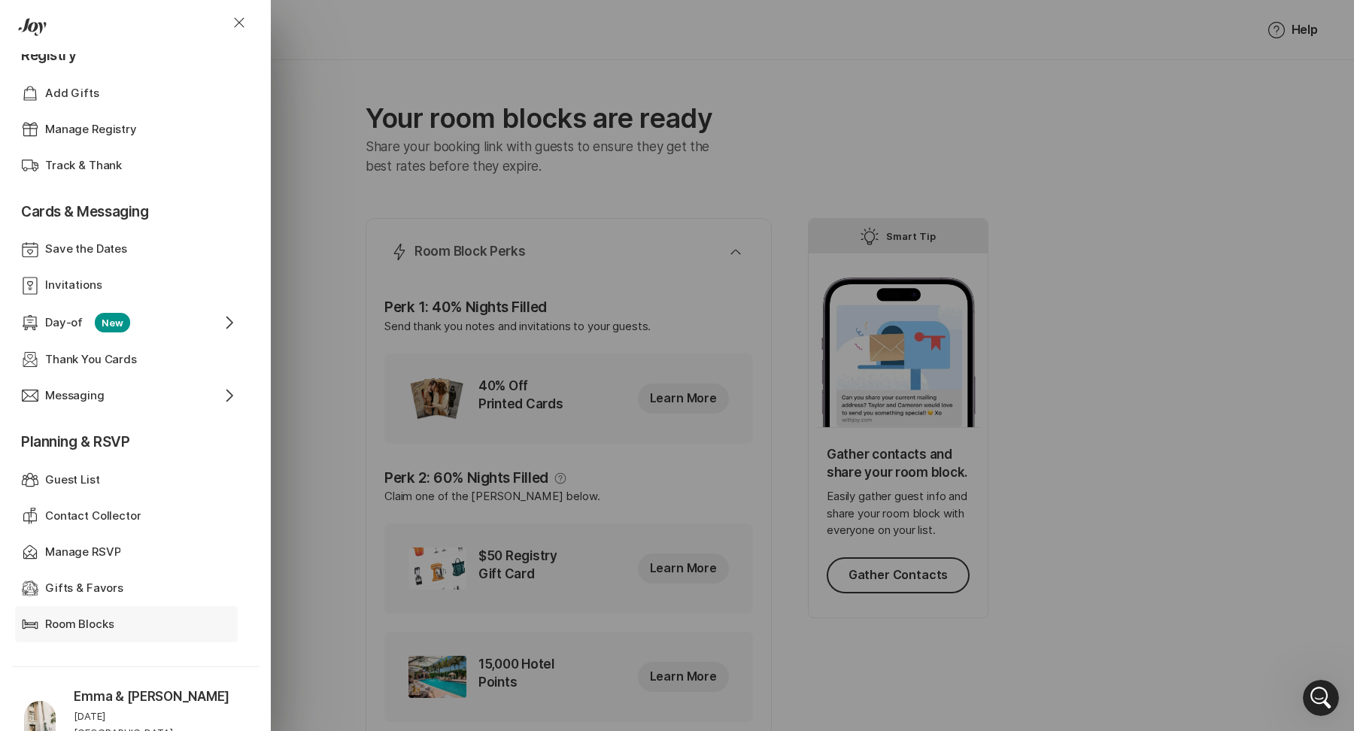
click at [102, 620] on p "Room Blocks" at bounding box center [79, 624] width 68 height 17
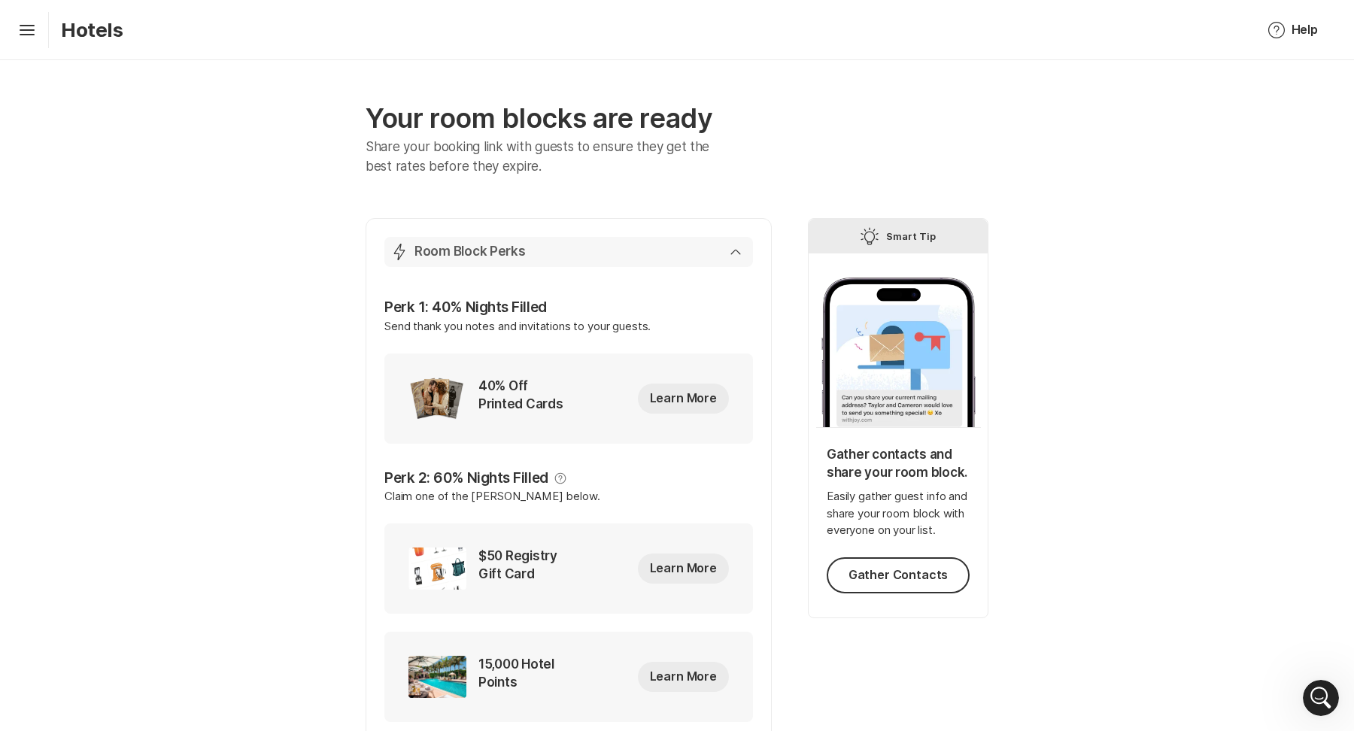
click at [403, 243] on icon "Lightning Bolt" at bounding box center [399, 252] width 18 height 18
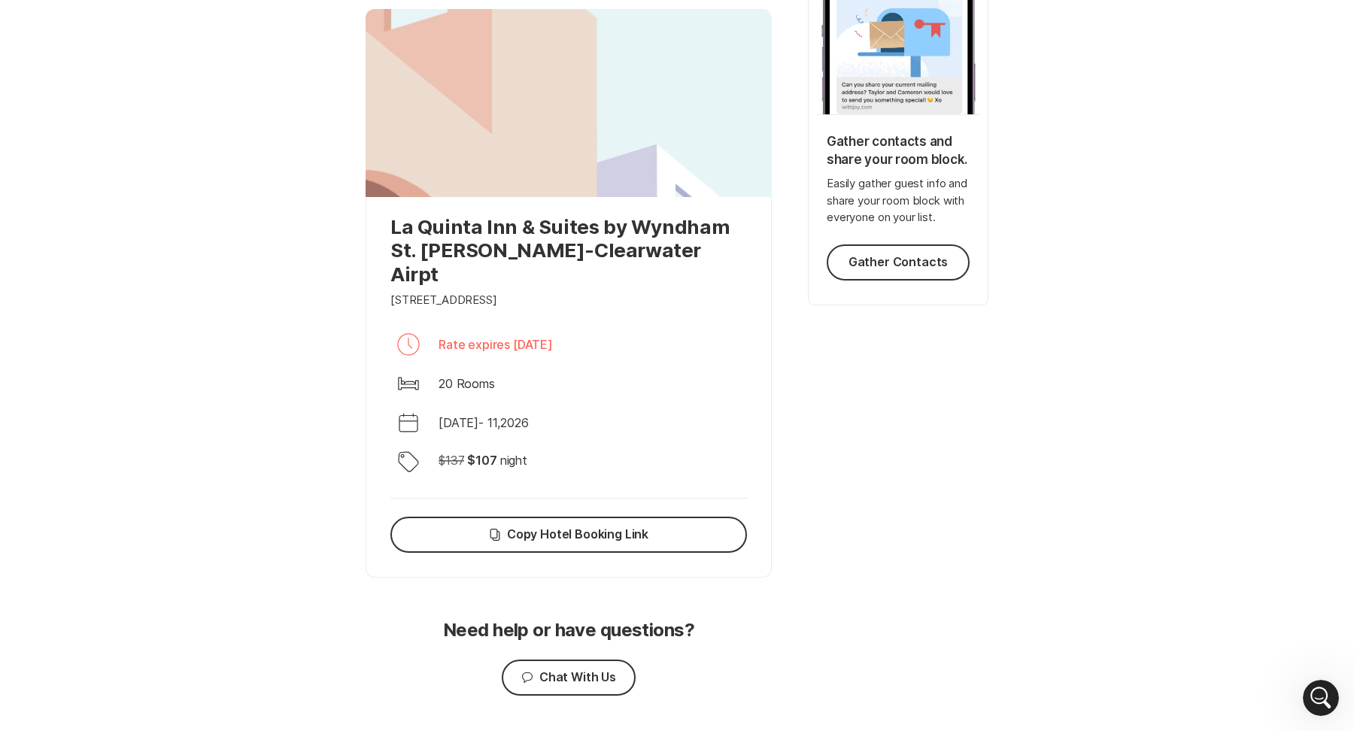
scroll to position [331, 0]
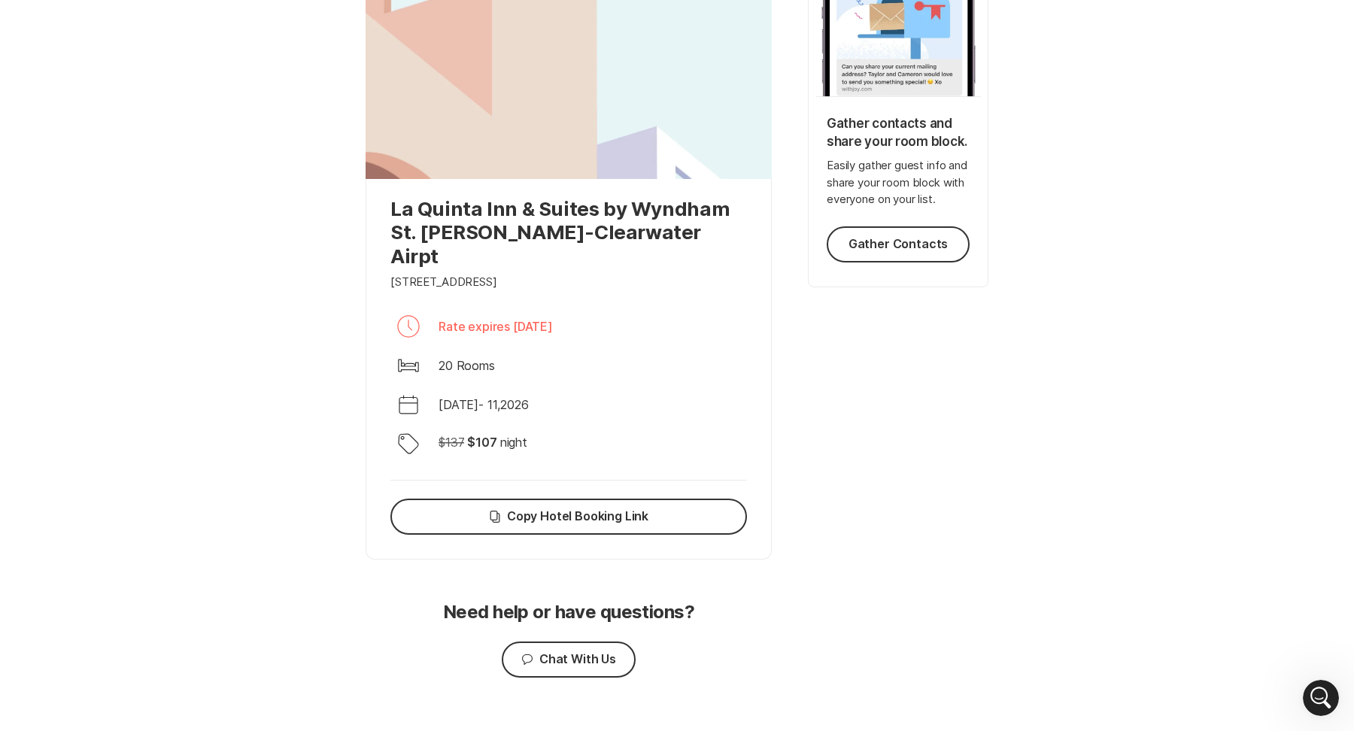
click at [450, 308] on div "Clock Rate expires [DATE]" at bounding box center [568, 326] width 356 height 36
click at [1330, 693] on div "Open Intercom Messenger" at bounding box center [1319, 696] width 50 height 50
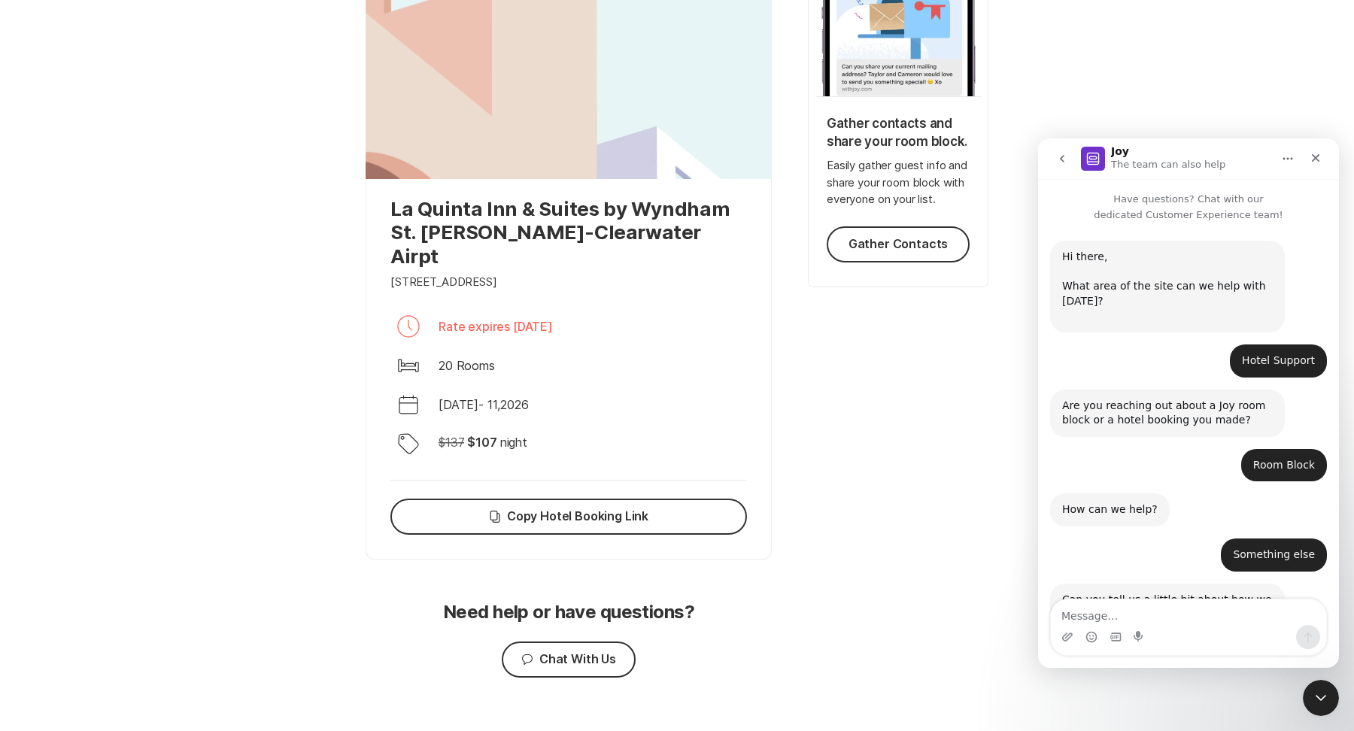
scroll to position [403, 0]
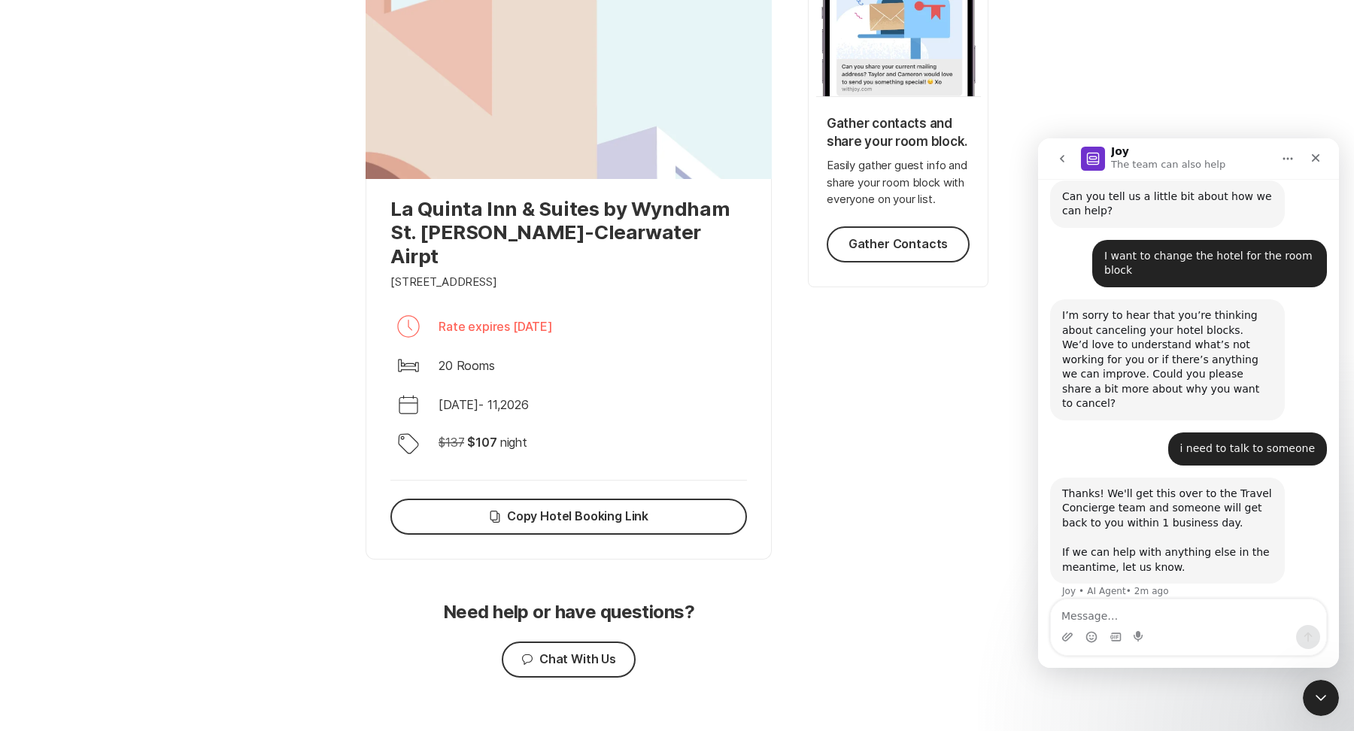
click at [1161, 611] on textarea "Message…" at bounding box center [1188, 612] width 275 height 26
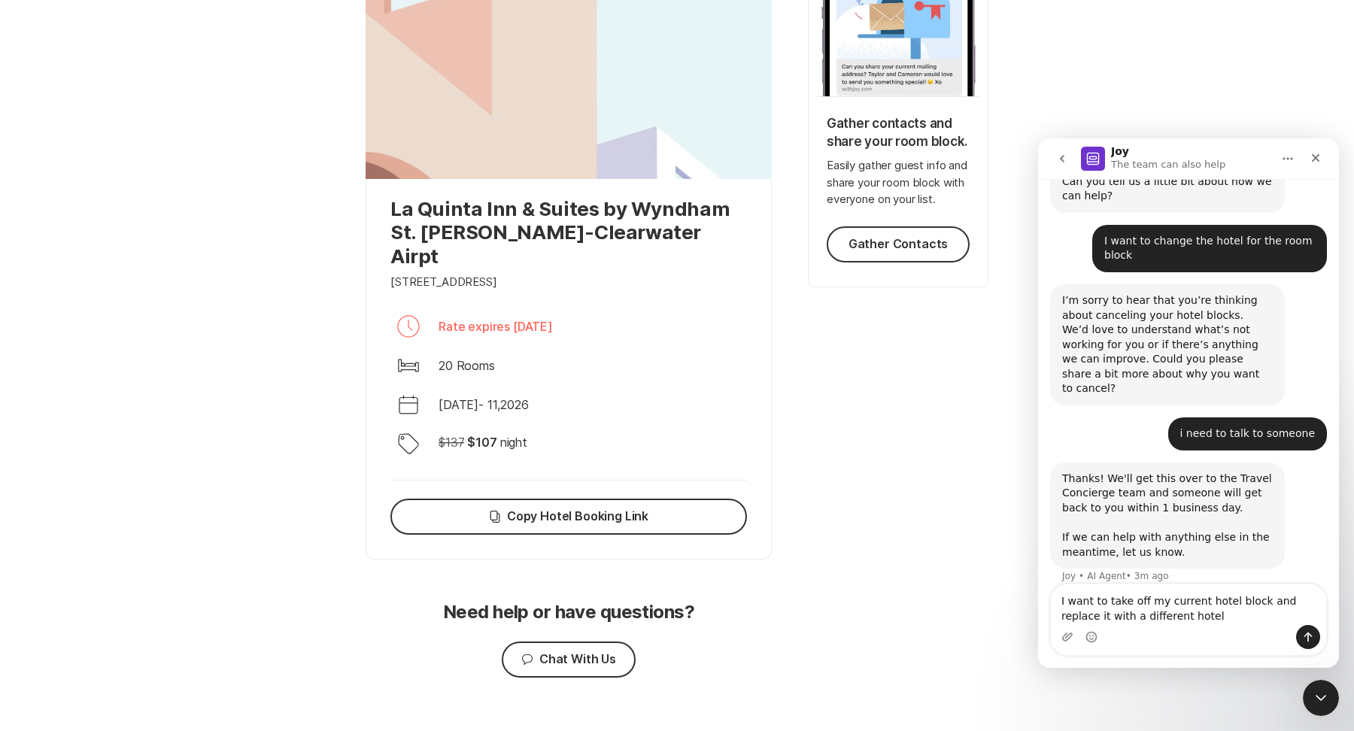
type textarea "I want to take off my current hotel block and replace it with a different hotel"
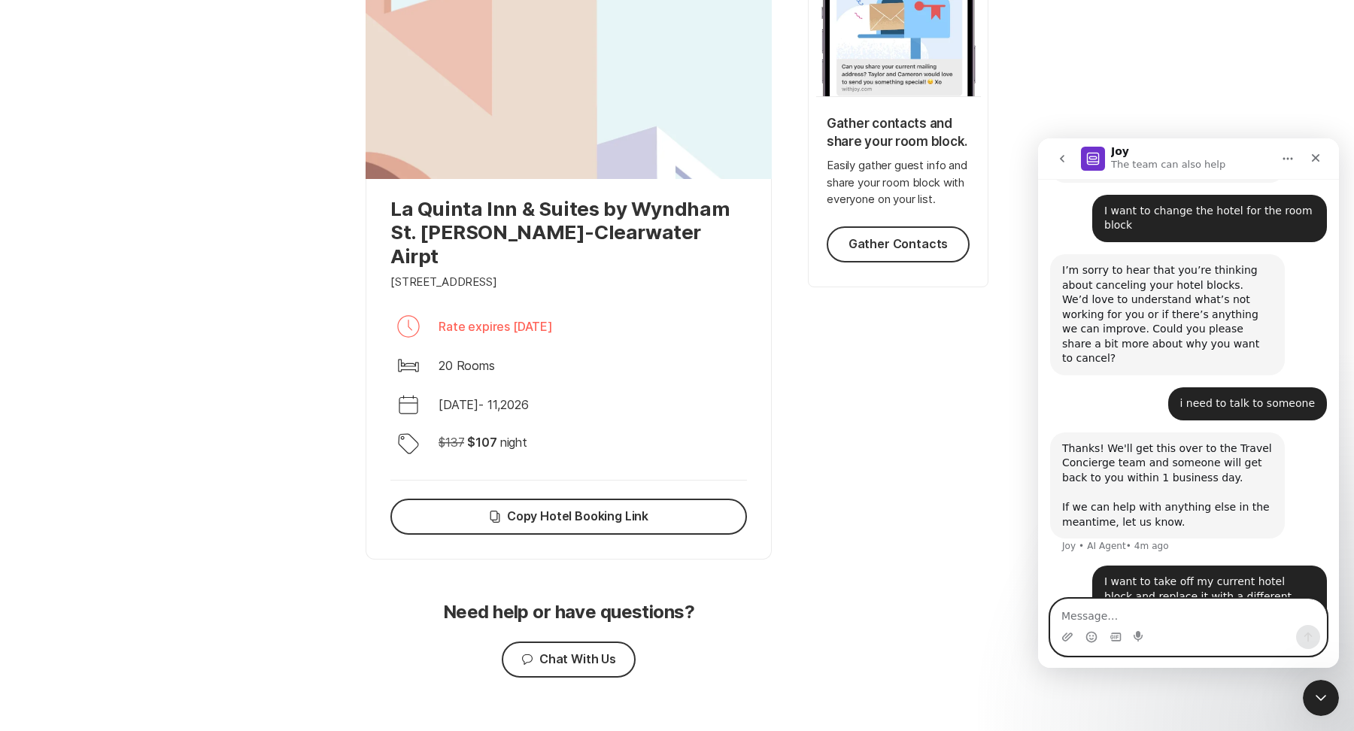
scroll to position [463, 0]
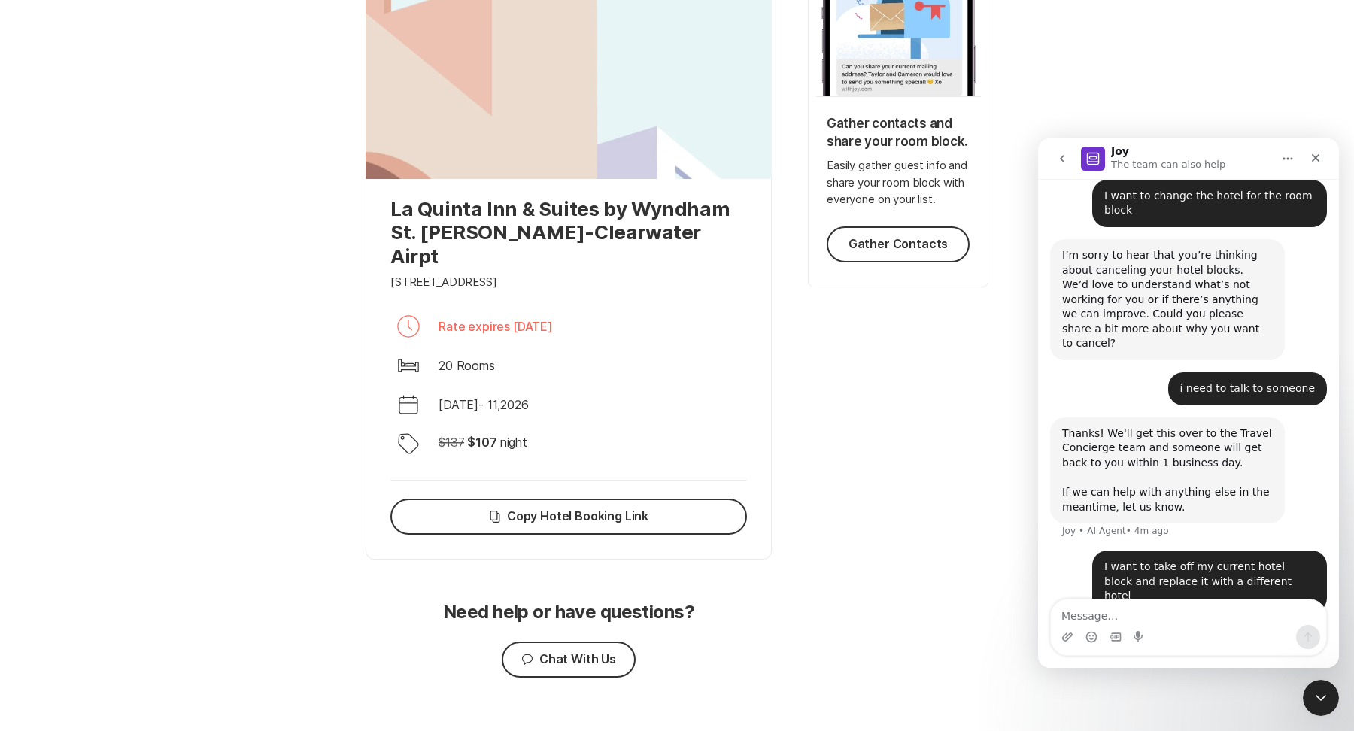
click at [1281, 150] on button "Home" at bounding box center [1287, 158] width 29 height 29
click at [1260, 462] on div "Thanks! We'll get this over to the Travel Concierge team and someone will get b…" at bounding box center [1167, 470] width 211 height 89
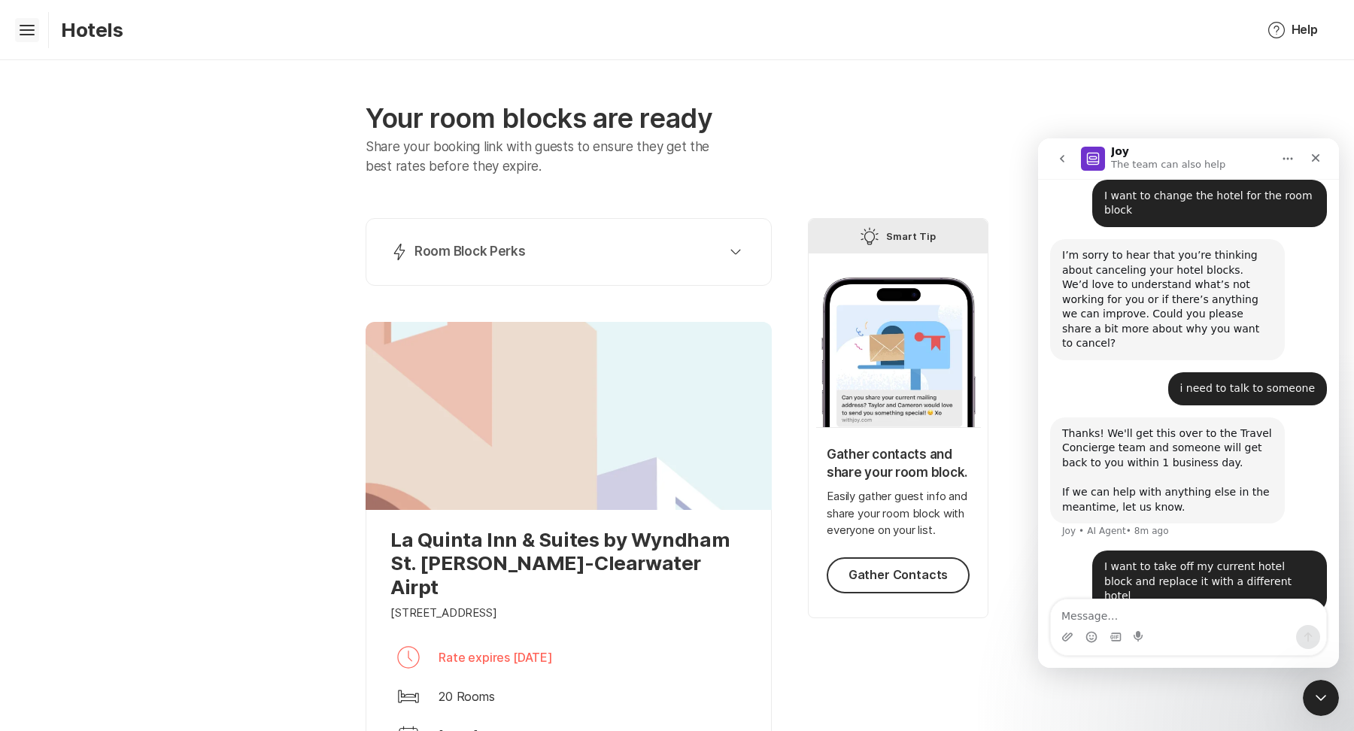
click at [17, 20] on icon "Hamburger" at bounding box center [27, 30] width 24 height 24
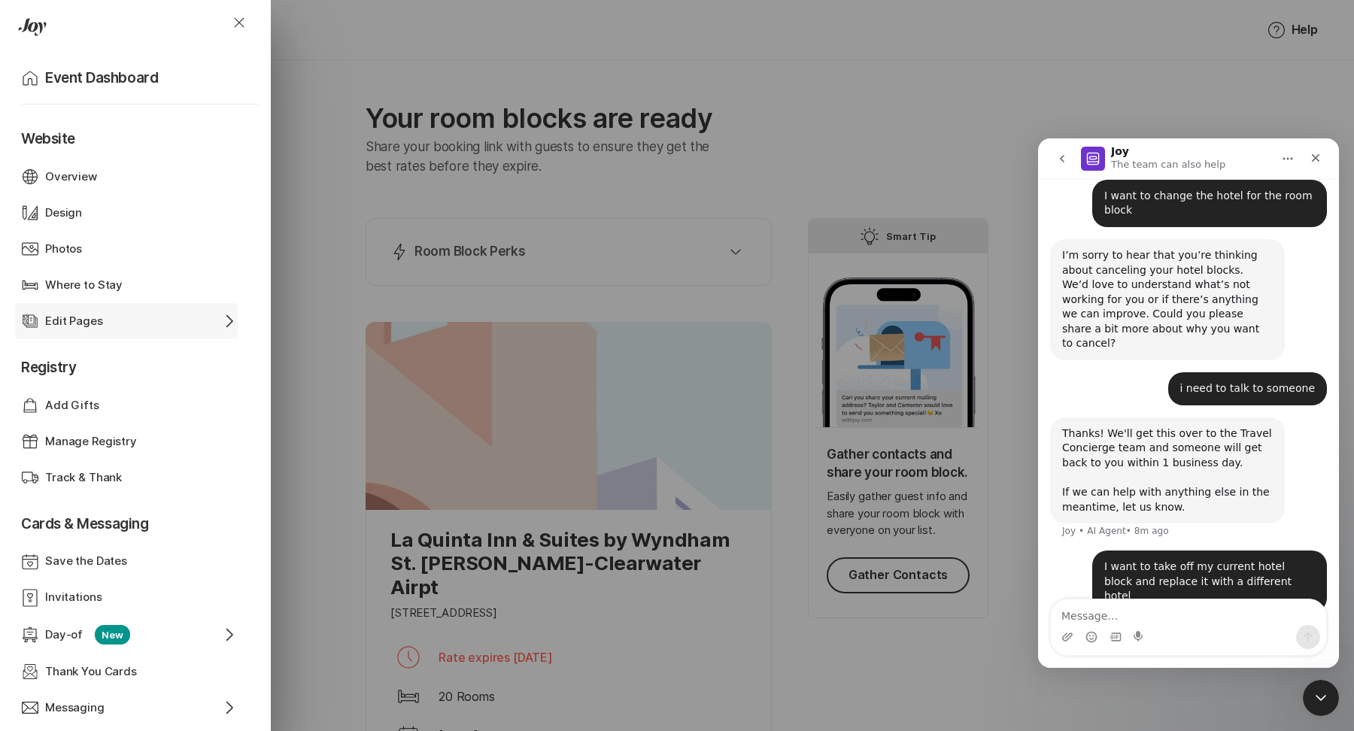
scroll to position [10, 0]
click at [111, 167] on div "Overview" at bounding box center [126, 174] width 162 height 17
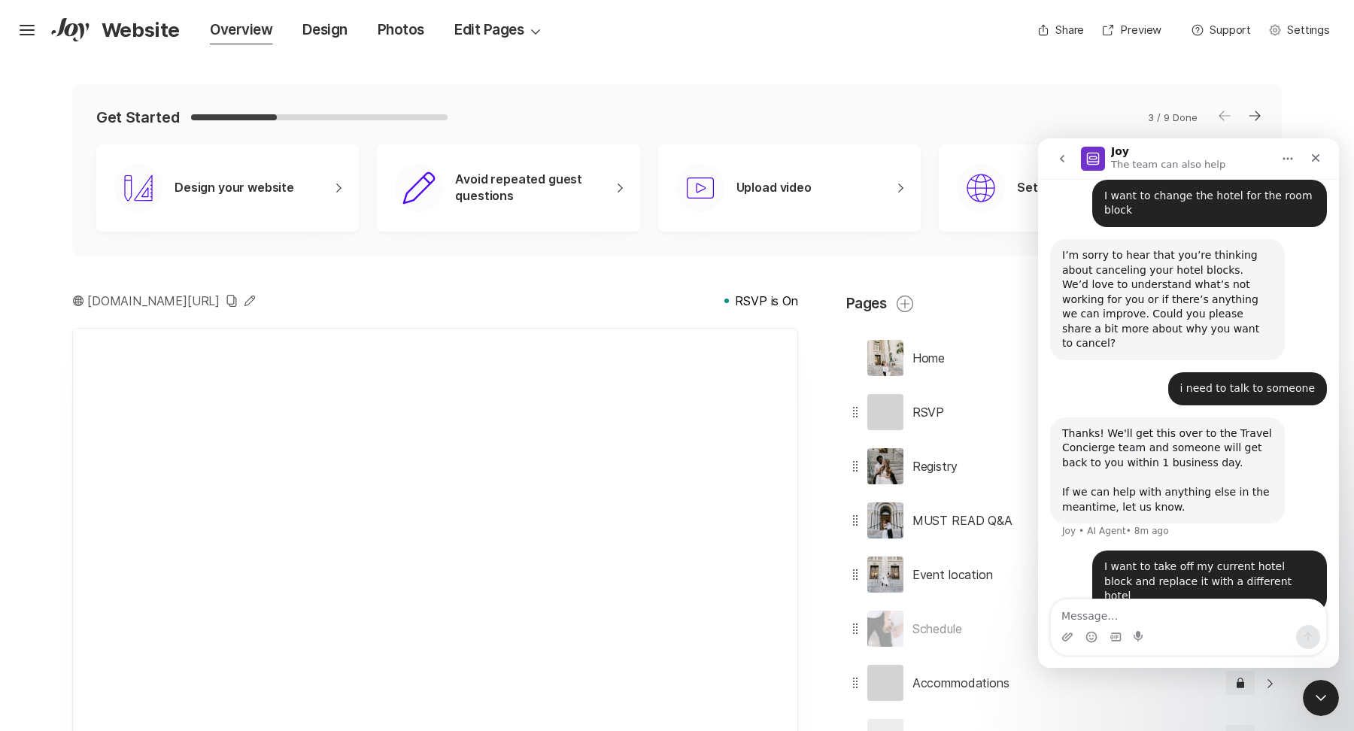
scroll to position [252, 0]
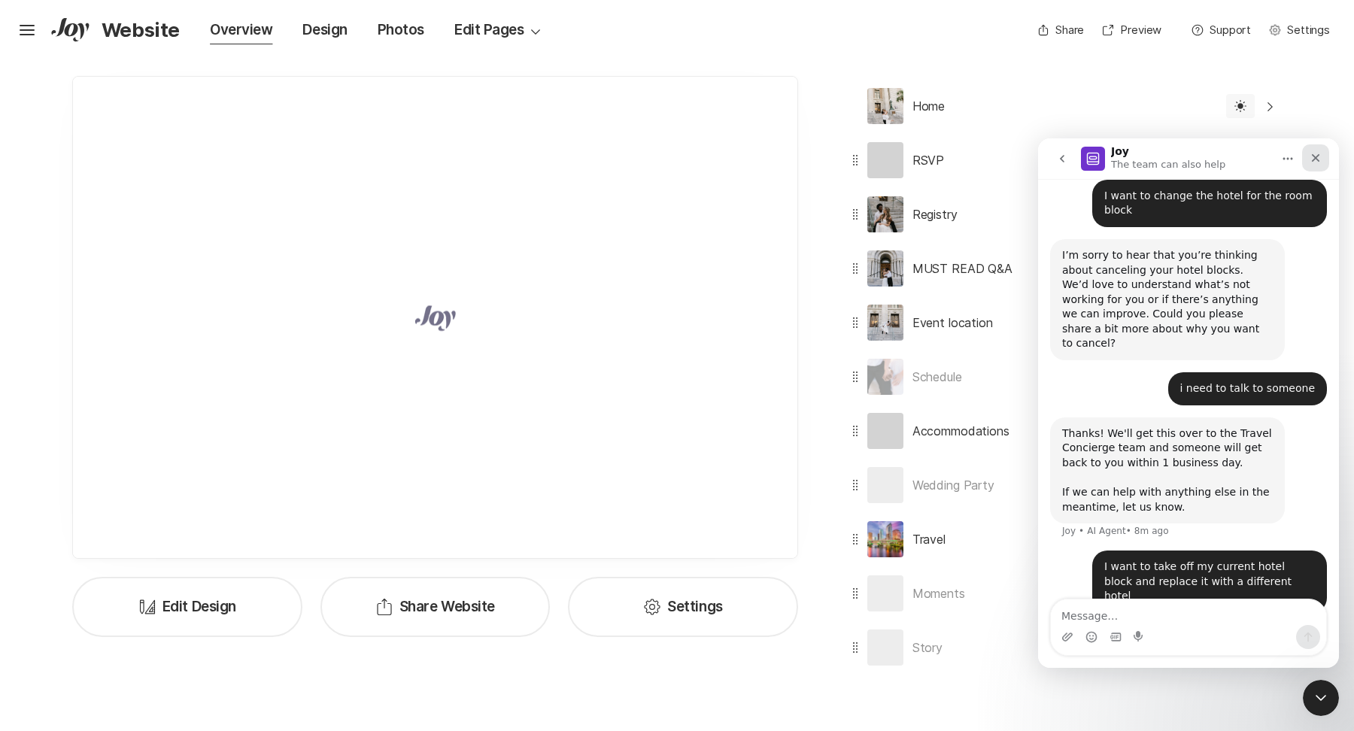
click at [1313, 153] on icon "Close" at bounding box center [1315, 158] width 12 height 12
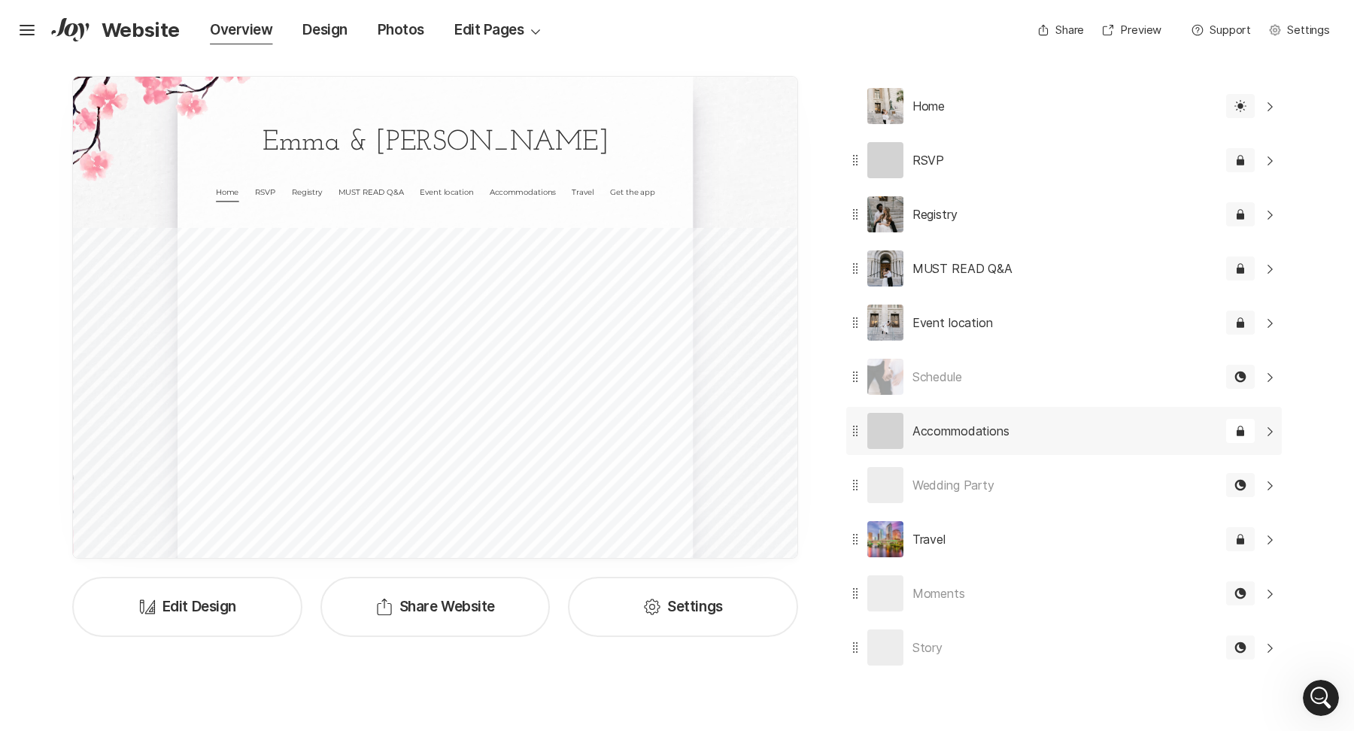
click at [1107, 438] on div "Accommodations Edit" at bounding box center [1031, 431] width 371 height 48
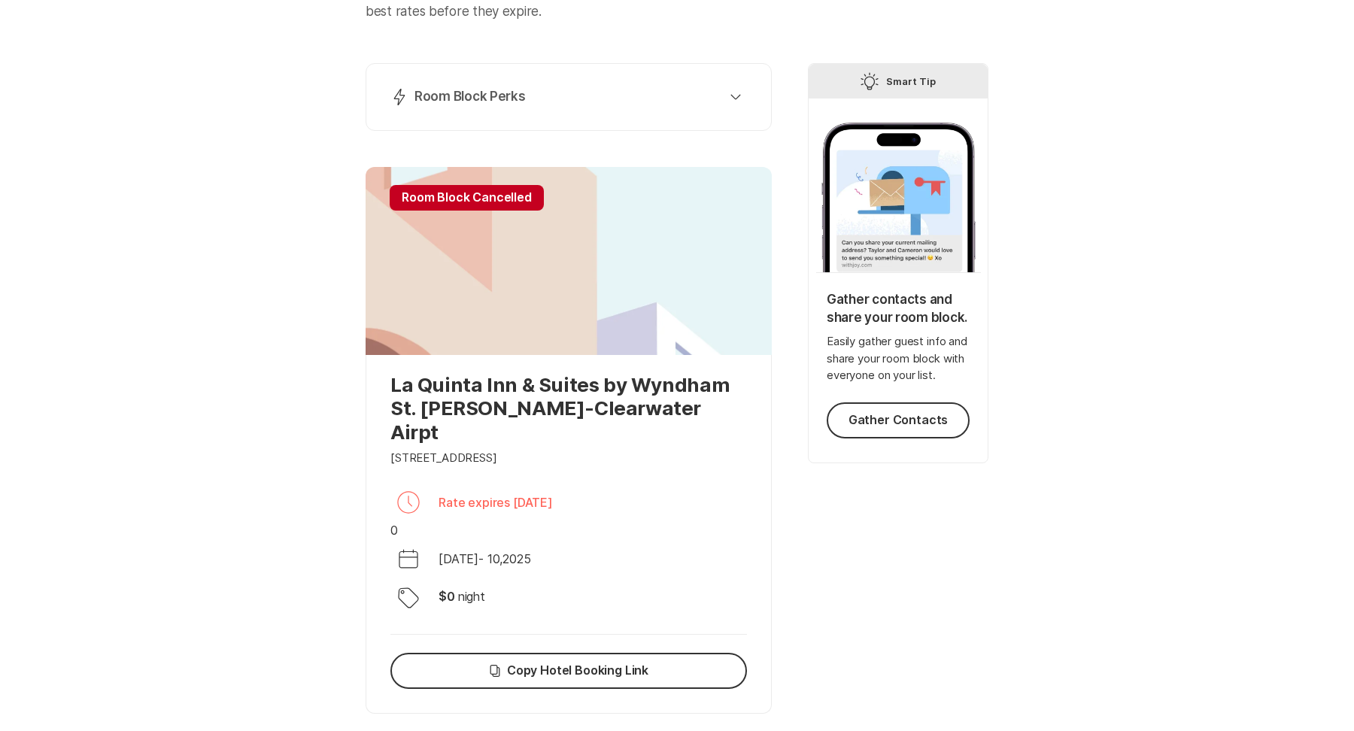
scroll to position [9, 0]
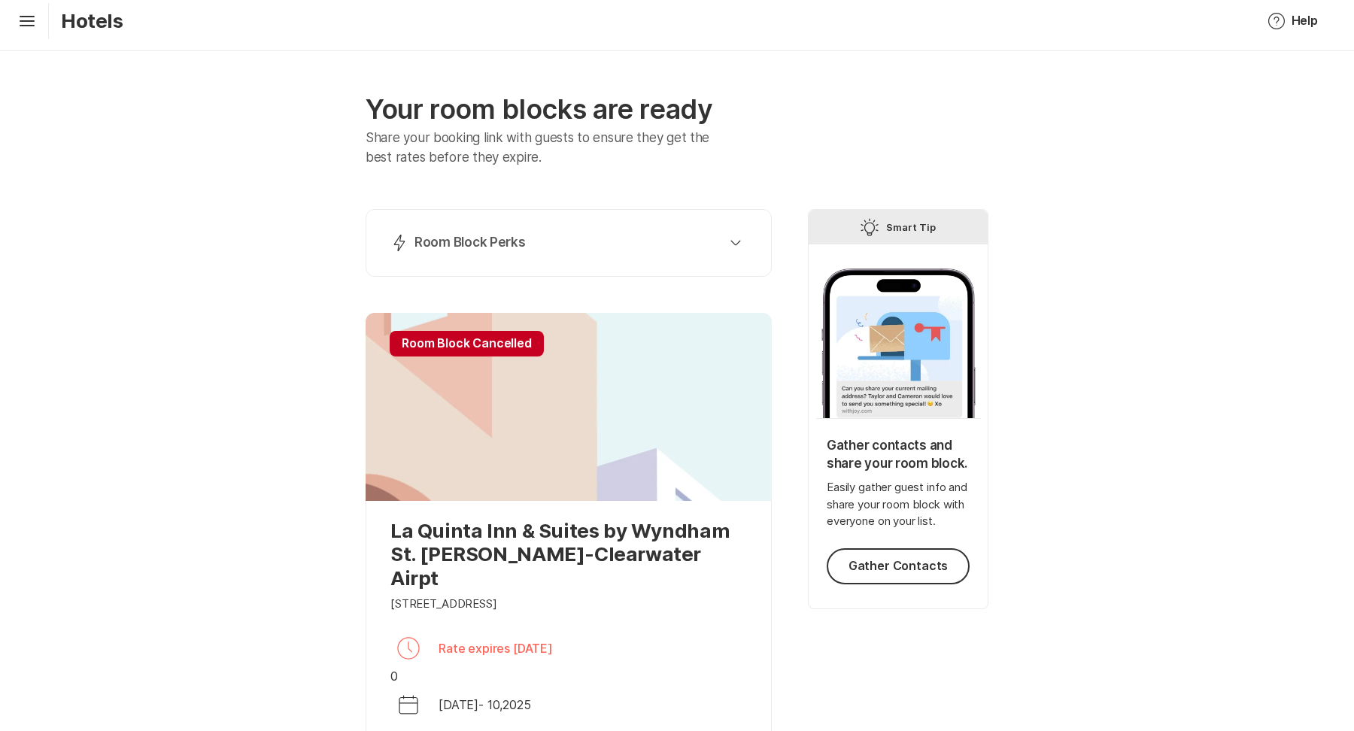
click at [593, 220] on div "Lightning Bolt Room Block Perks Perk 1: 40% Nights Filled Send thank you notes …" at bounding box center [568, 243] width 406 height 68
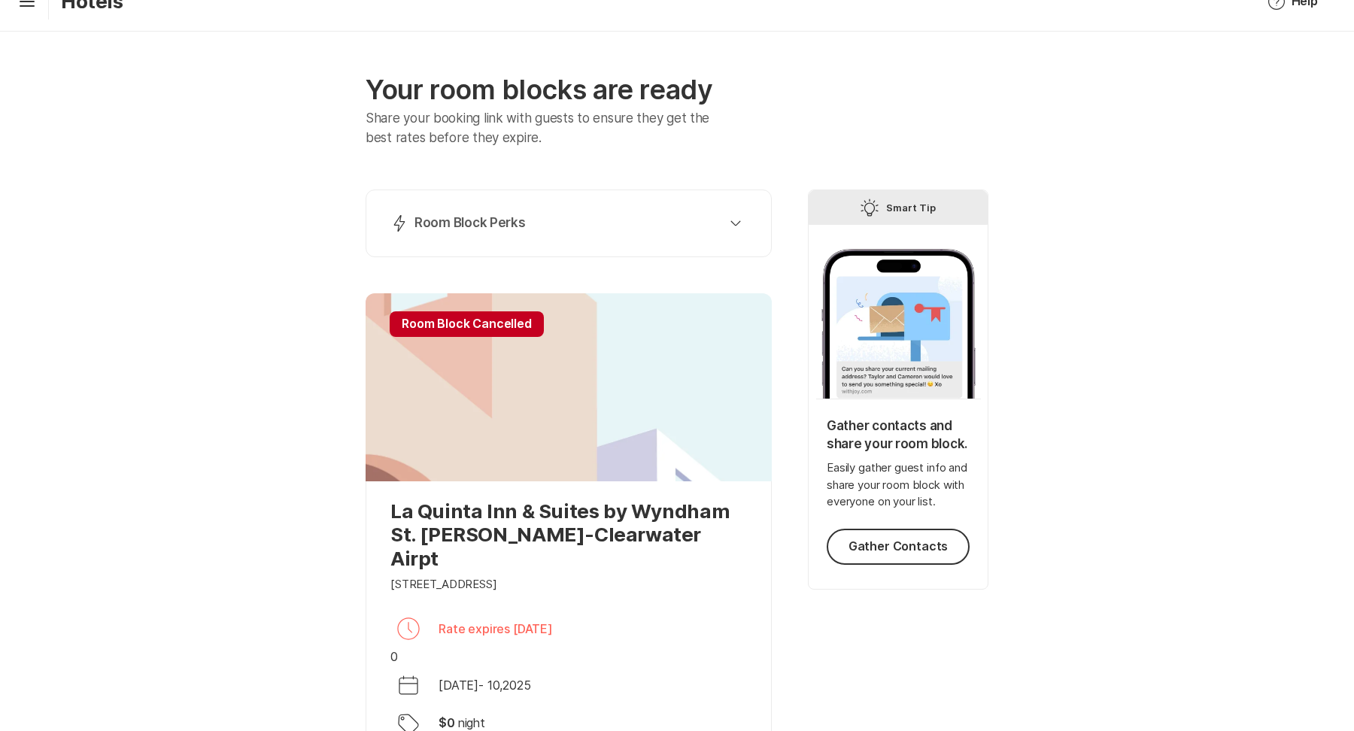
scroll to position [0, 0]
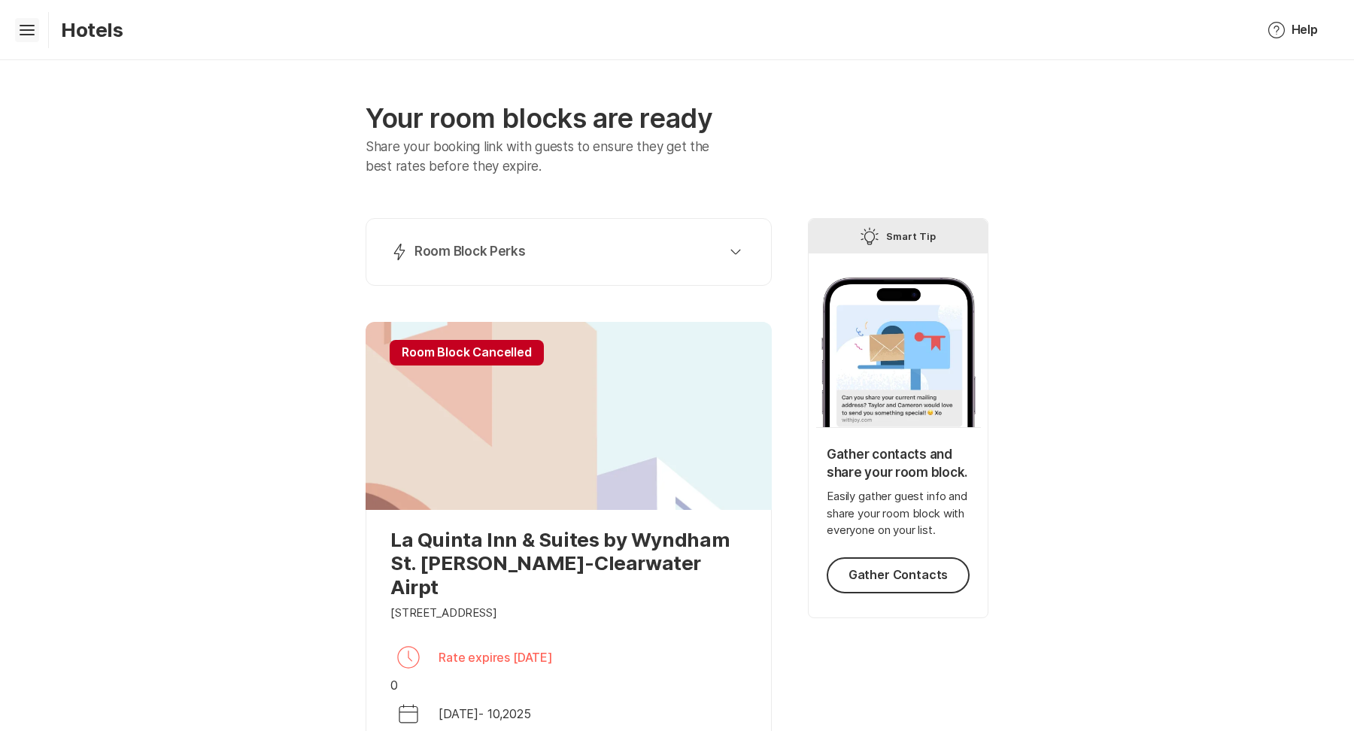
click at [38, 35] on icon "Hamburger" at bounding box center [27, 30] width 24 height 24
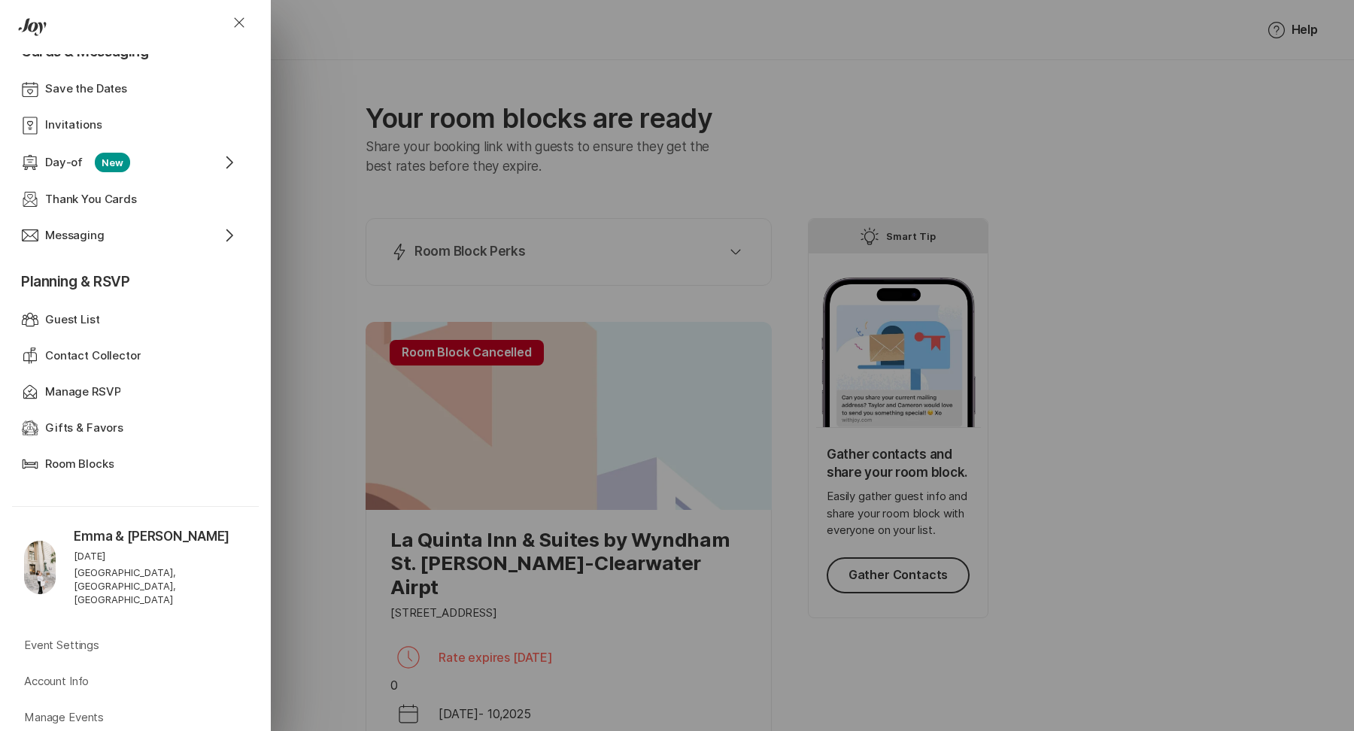
scroll to position [483, 0]
click at [117, 455] on div "Room Blocks" at bounding box center [126, 461] width 162 height 17
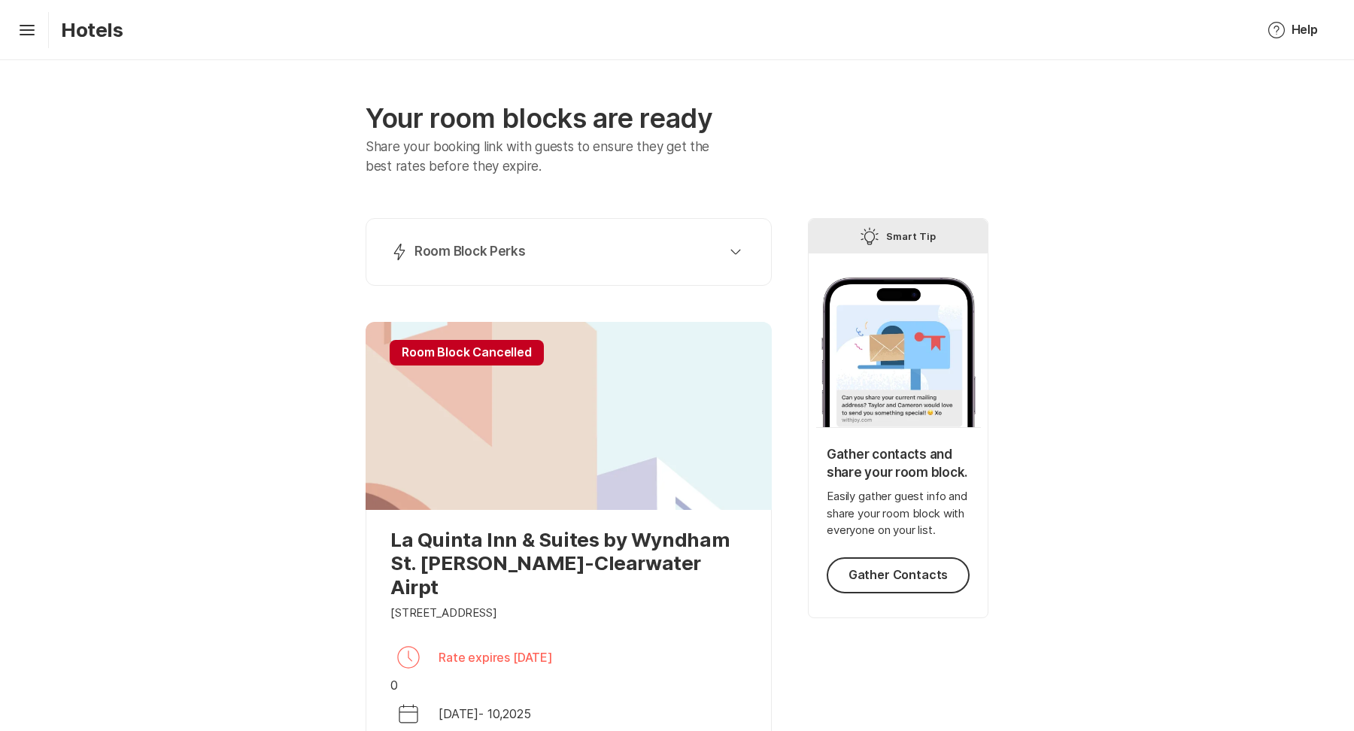
click at [40, 42] on div "Hamburger Hotels" at bounding box center [67, 30] width 111 height 36
click at [24, 32] on icon "Hamburger" at bounding box center [27, 30] width 24 height 24
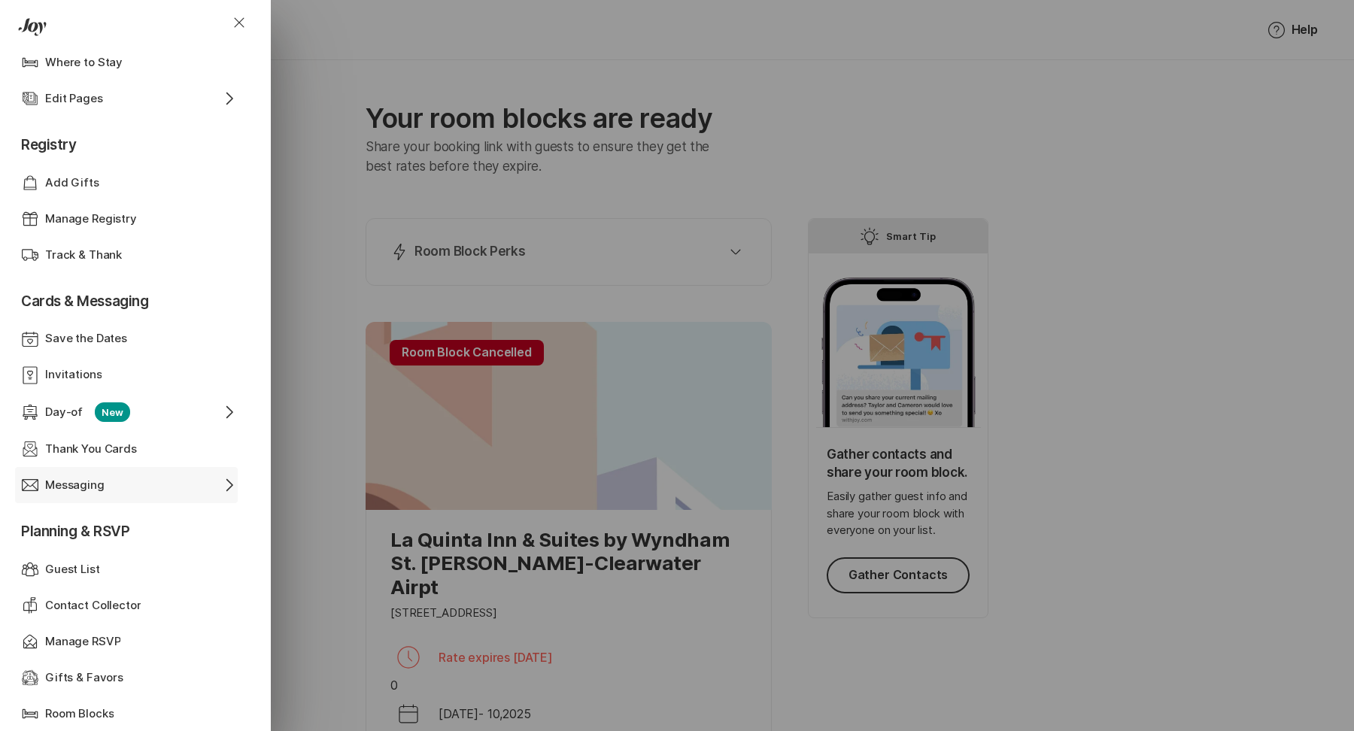
scroll to position [277, 0]
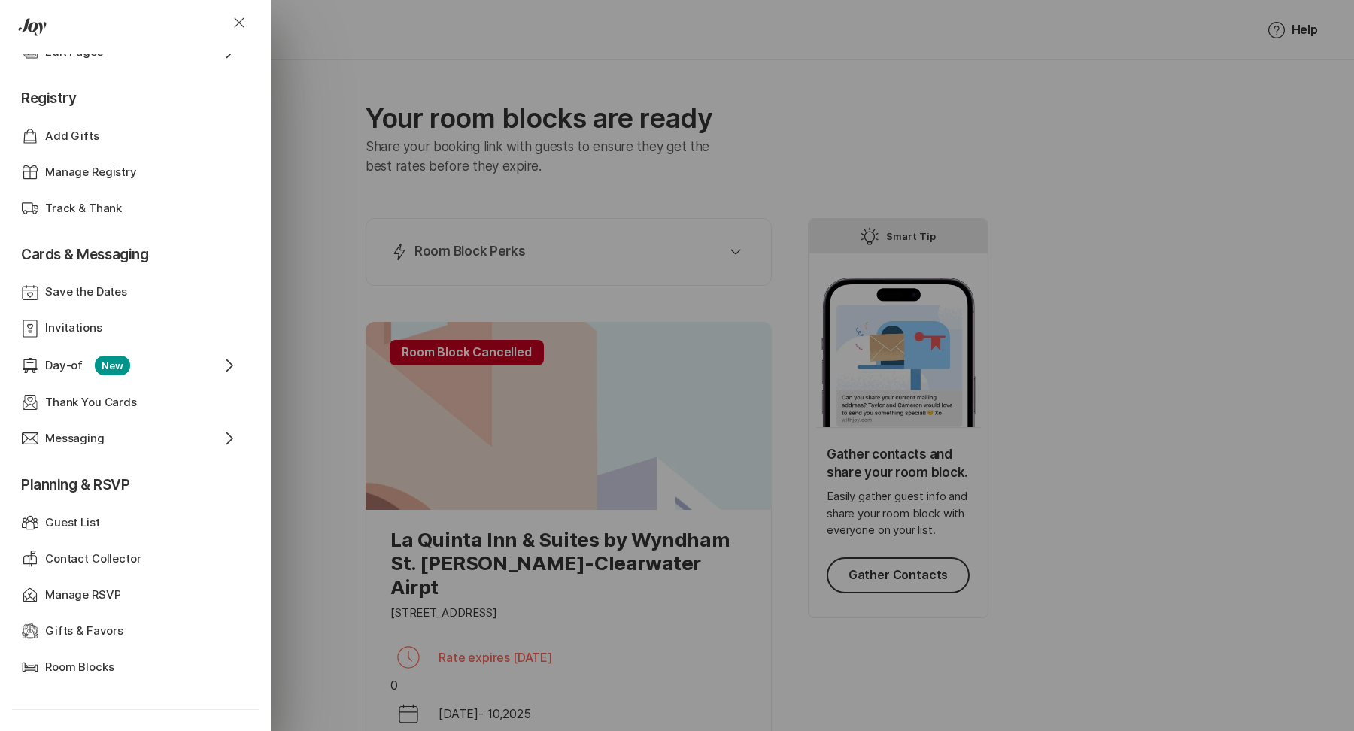
click at [366, 519] on div "Close Home Event Dashboard Website Web Globe Overview Design Design Photos Phot…" at bounding box center [677, 365] width 1354 height 731
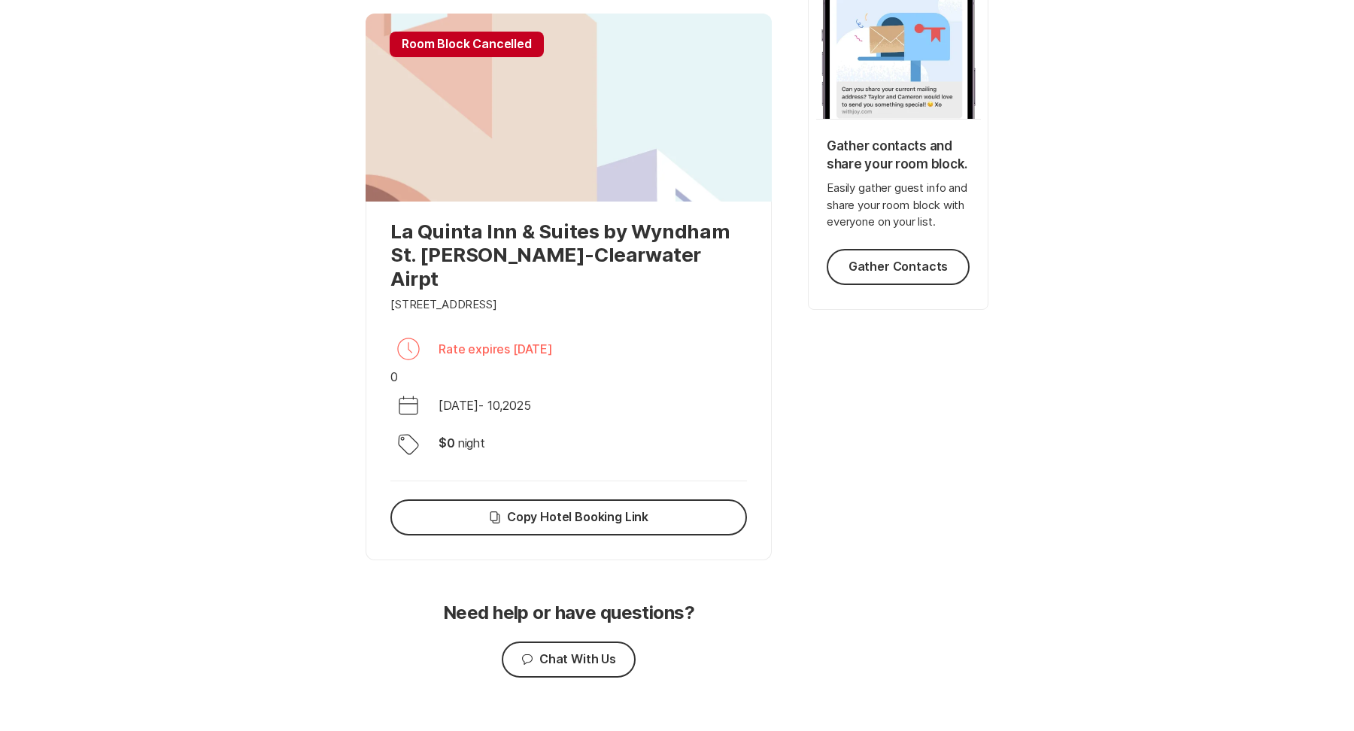
scroll to position [0, 0]
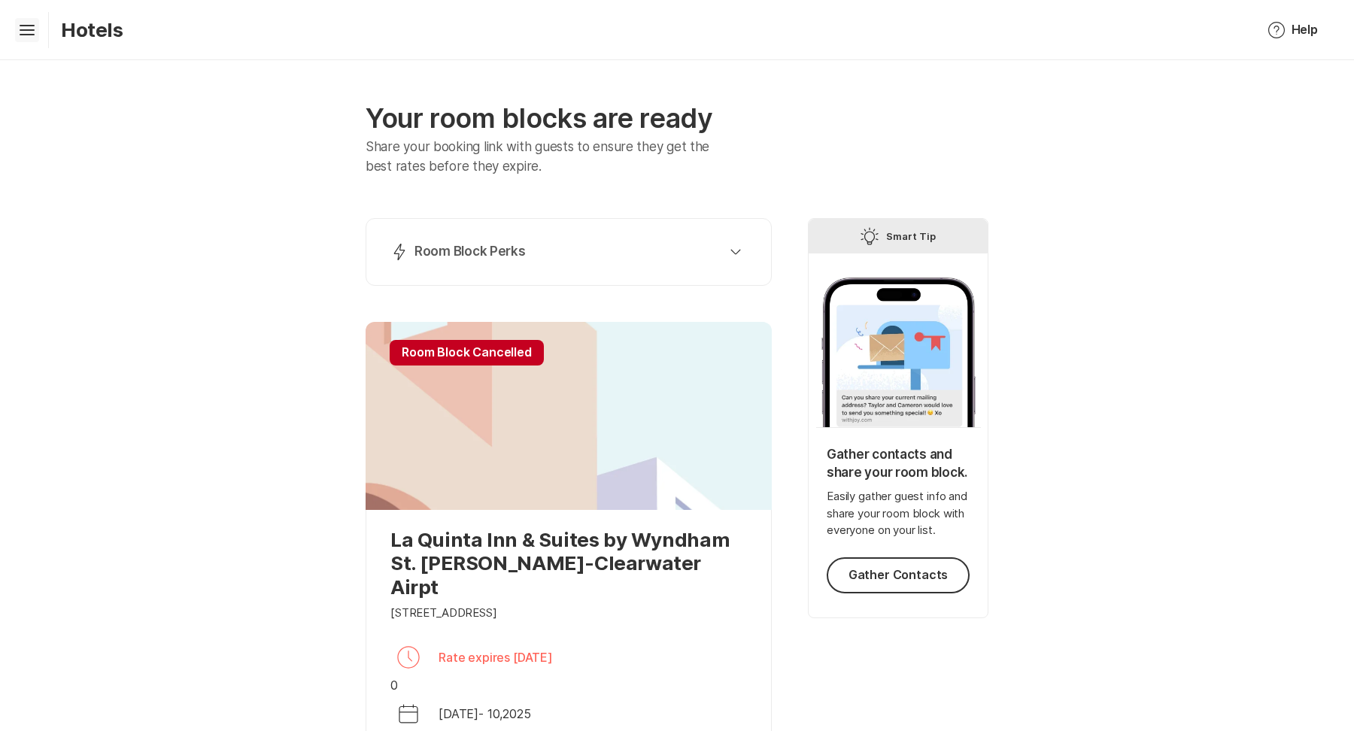
click at [24, 29] on icon "Hamburger" at bounding box center [27, 30] width 24 height 24
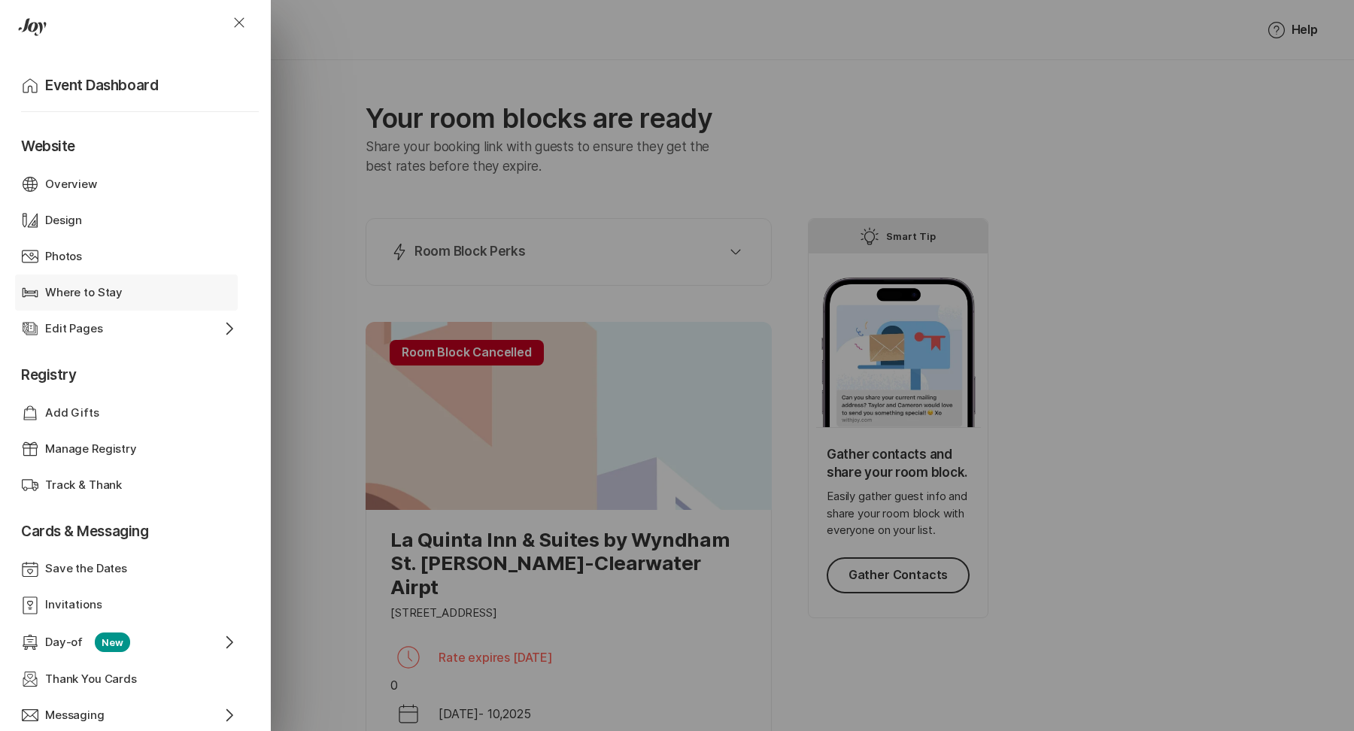
click at [71, 289] on p "Where to Stay" at bounding box center [83, 292] width 77 height 17
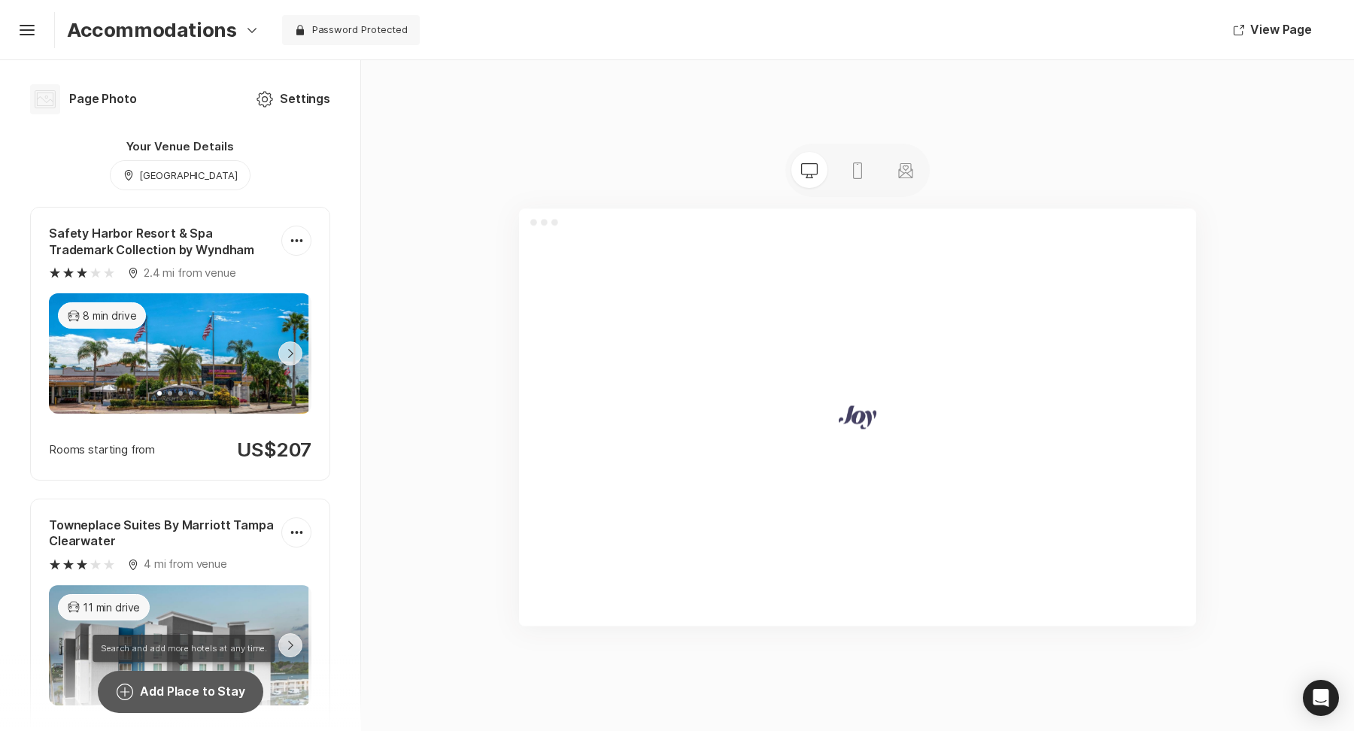
click at [134, 698] on icon "Add Circle" at bounding box center [125, 692] width 18 height 18
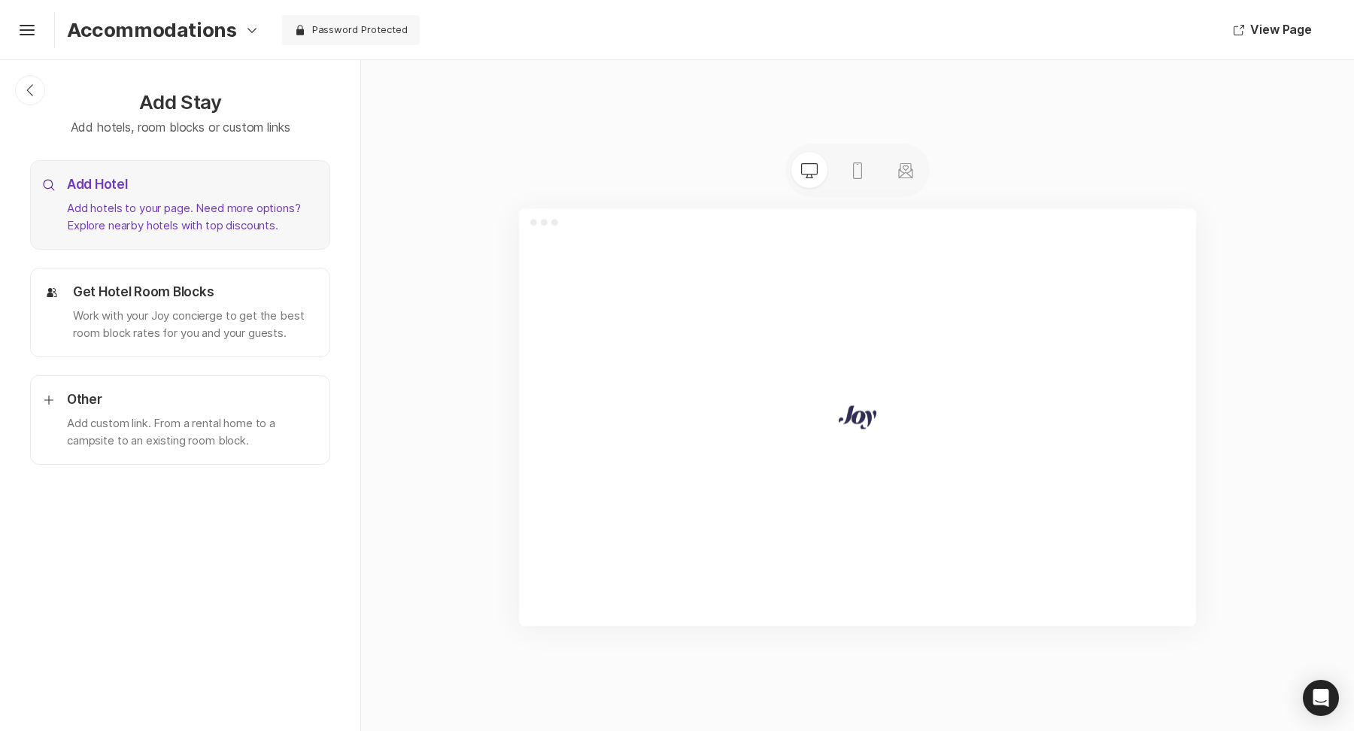
click at [86, 205] on p "Add hotels to your page. Need more options? Explore nearby hotels with top disc…" at bounding box center [192, 217] width 250 height 34
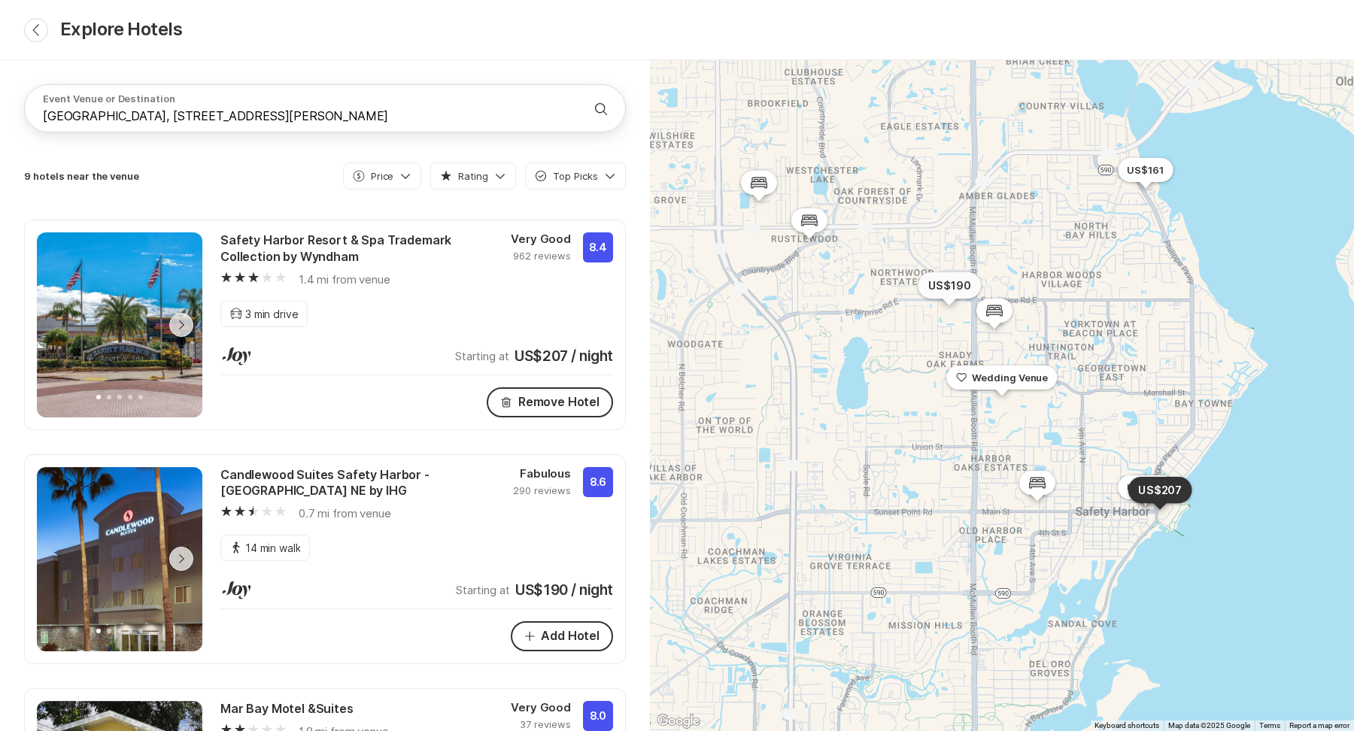
click at [946, 293] on p "US$190" at bounding box center [948, 285] width 43 height 15
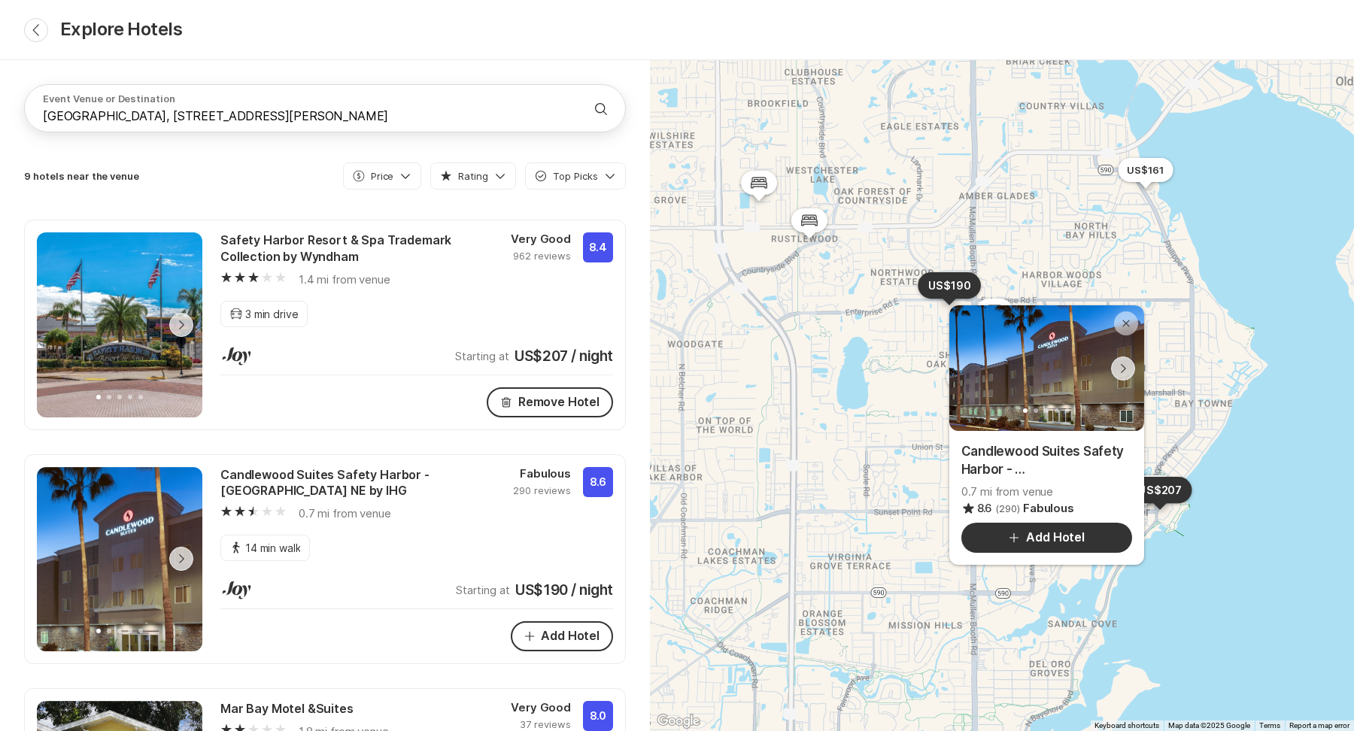
click at [1128, 375] on div "Chevron Right Square" at bounding box center [1123, 368] width 24 height 24
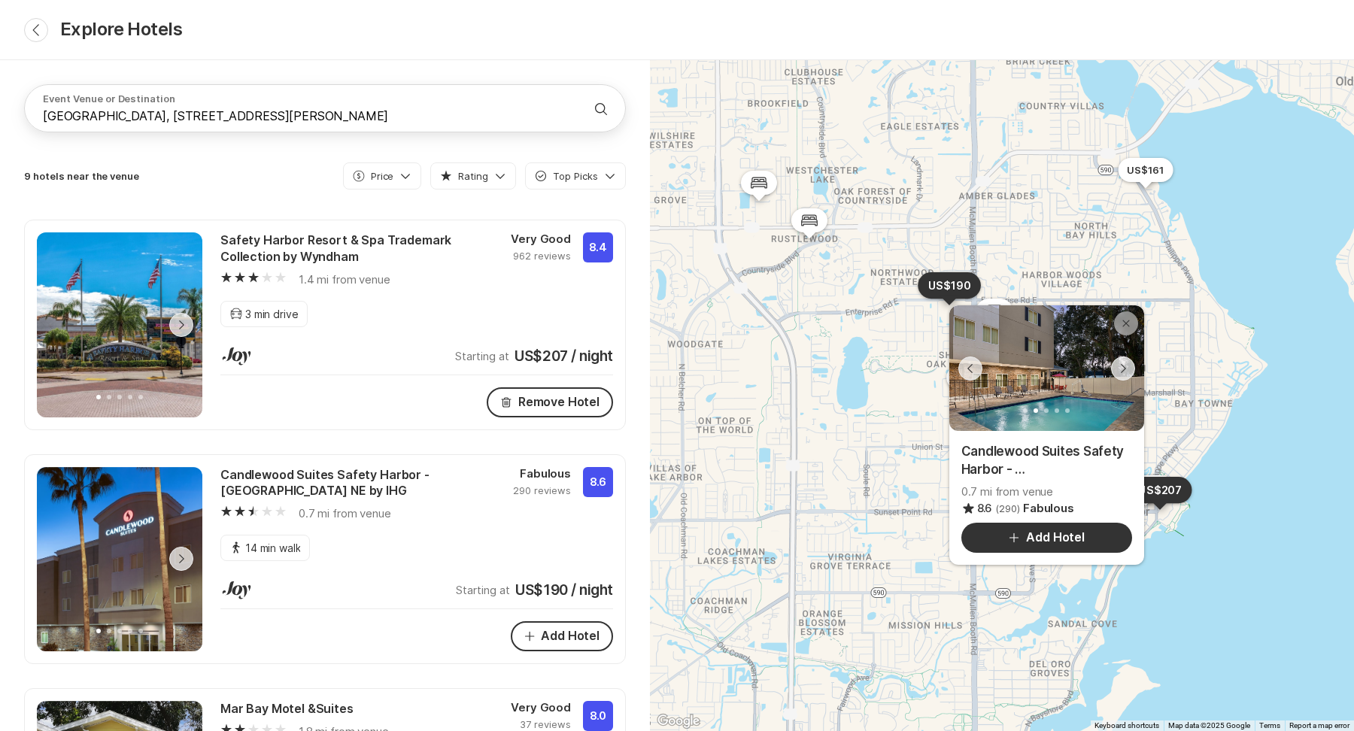
click at [1127, 373] on icon "Chevron Right Square" at bounding box center [1123, 368] width 12 height 12
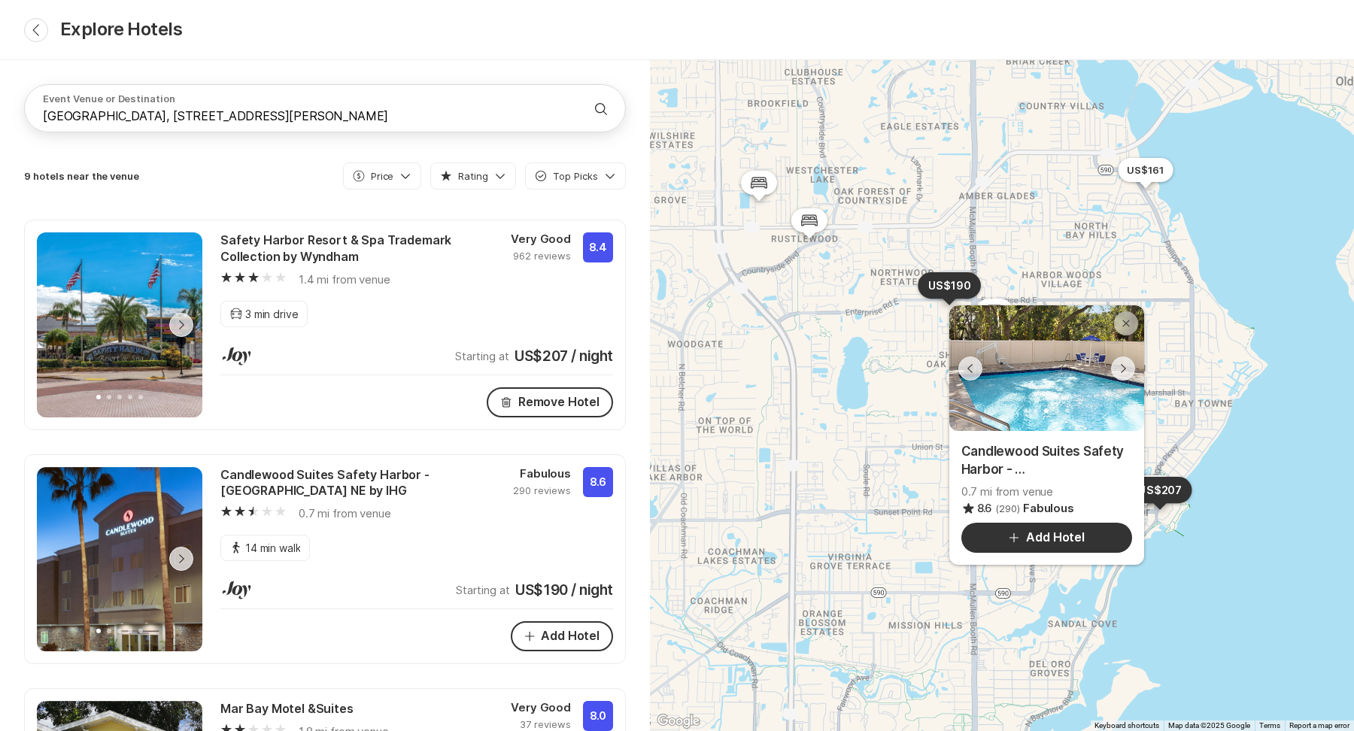
click at [1127, 372] on icon "Chevron Right Square" at bounding box center [1123, 368] width 12 height 12
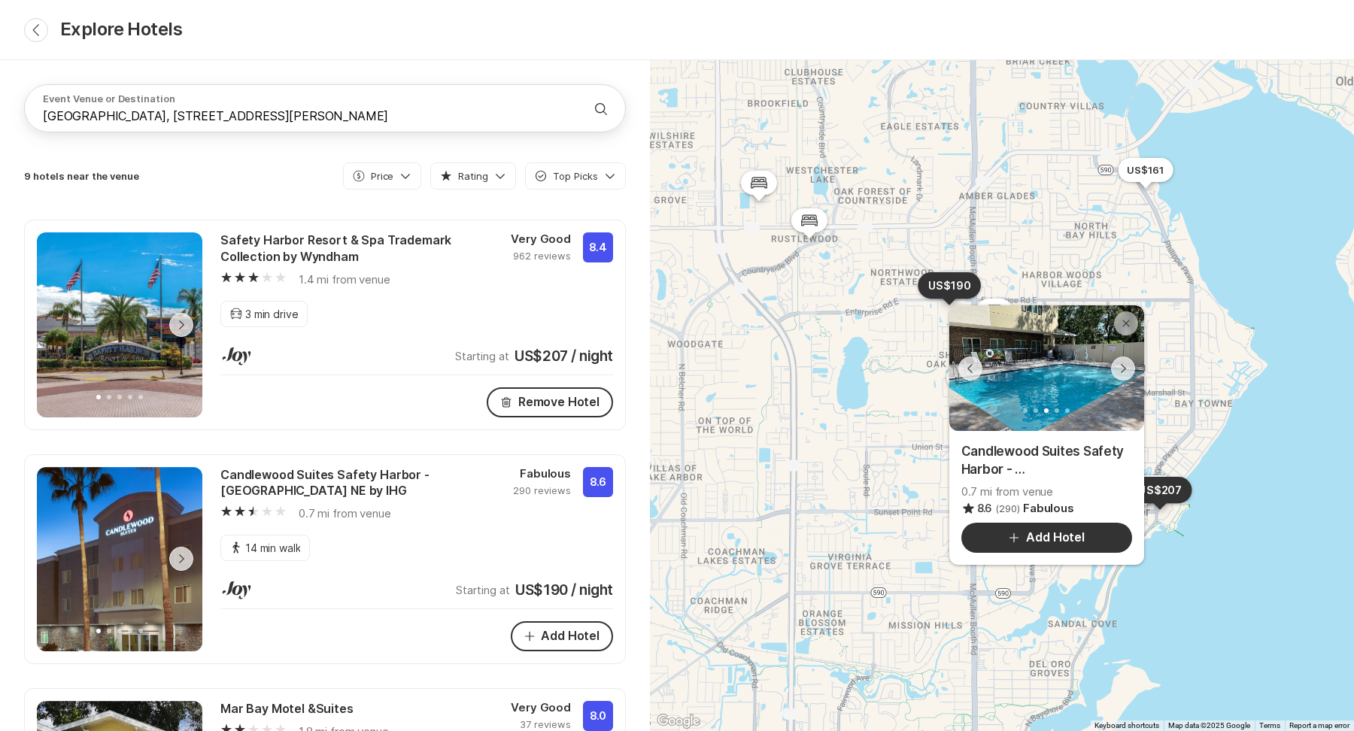
click at [1127, 372] on icon "Chevron Right Square" at bounding box center [1123, 368] width 12 height 12
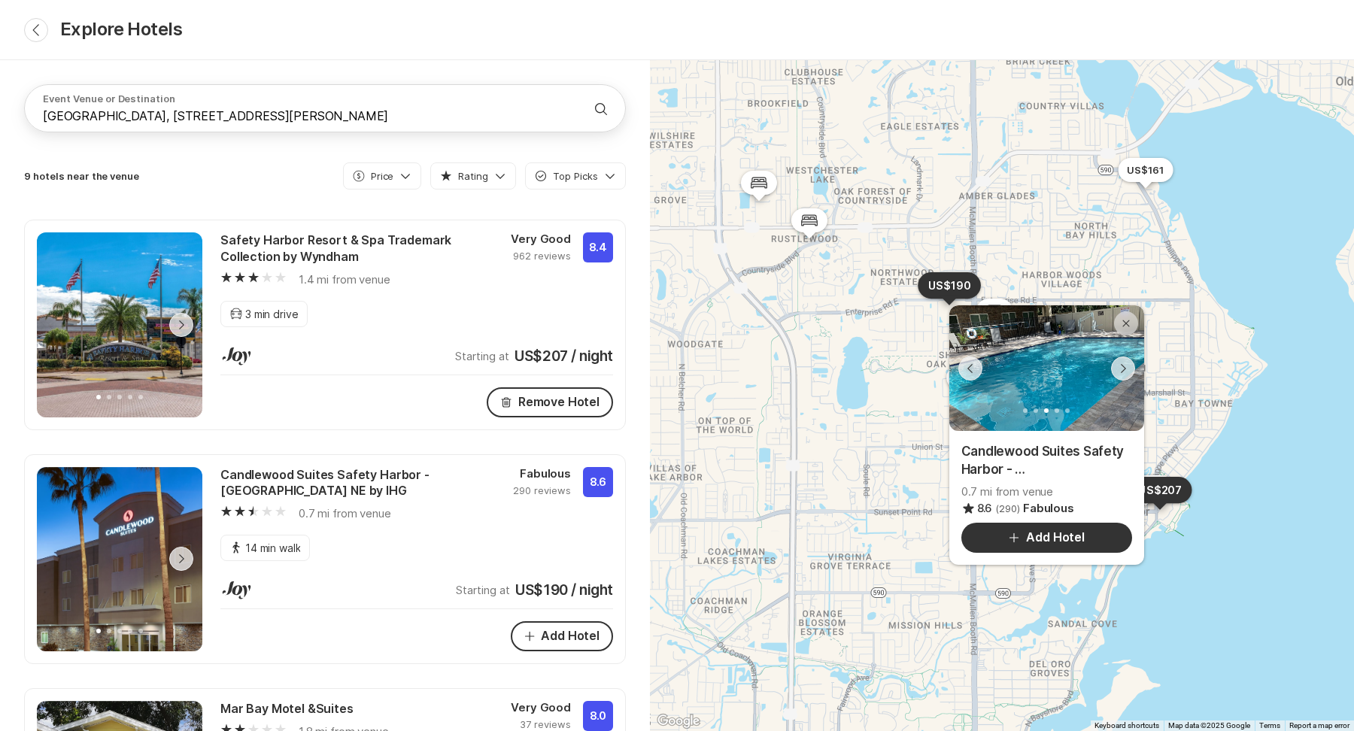
click at [1127, 372] on icon "Chevron Right Square" at bounding box center [1123, 368] width 12 height 12
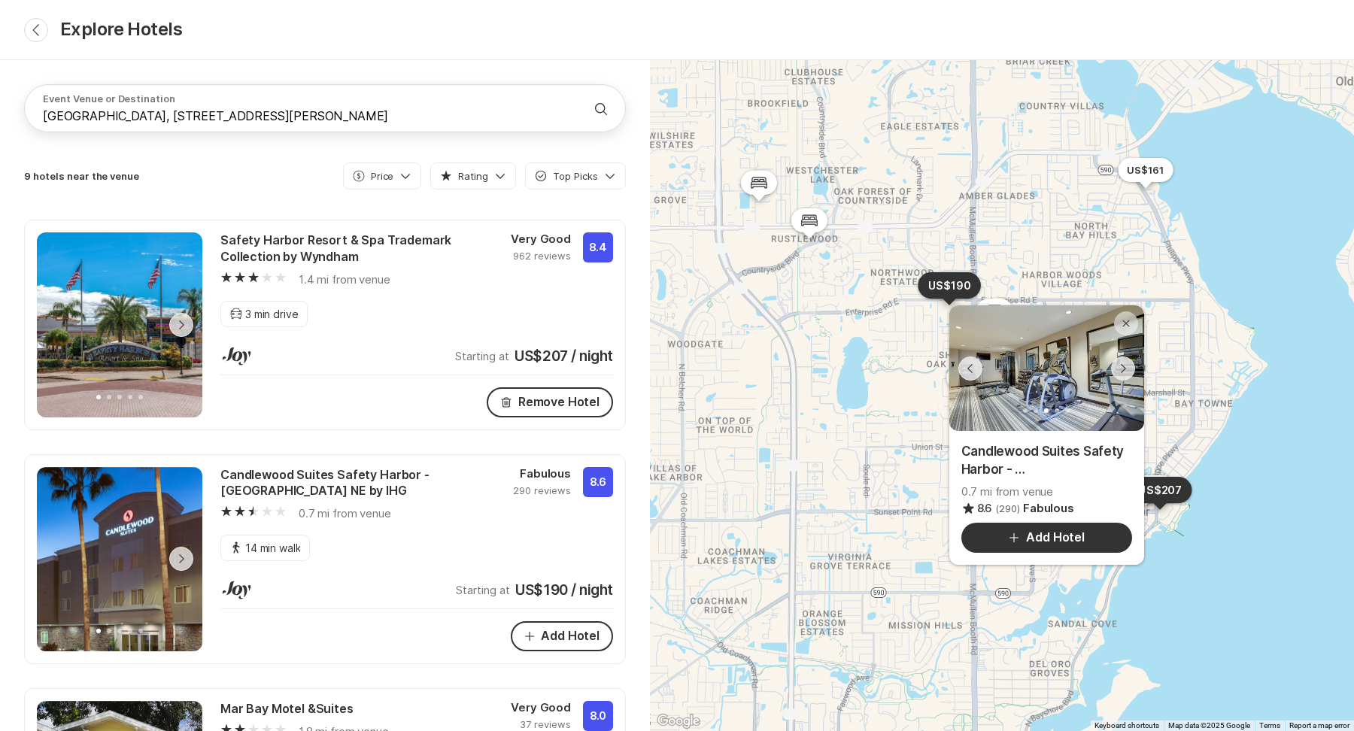
click at [1127, 372] on icon "Chevron Right Square" at bounding box center [1123, 368] width 12 height 12
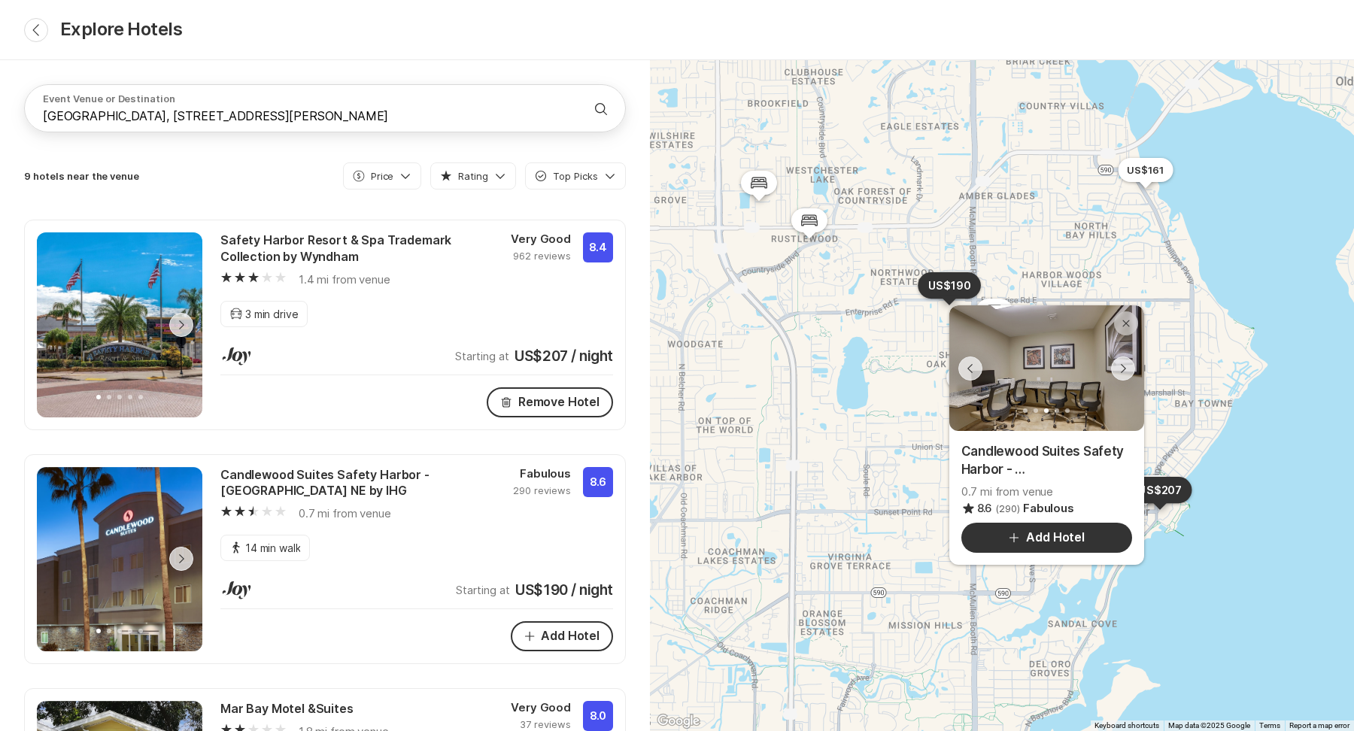
click at [1127, 372] on icon "Chevron Right Square" at bounding box center [1123, 368] width 12 height 12
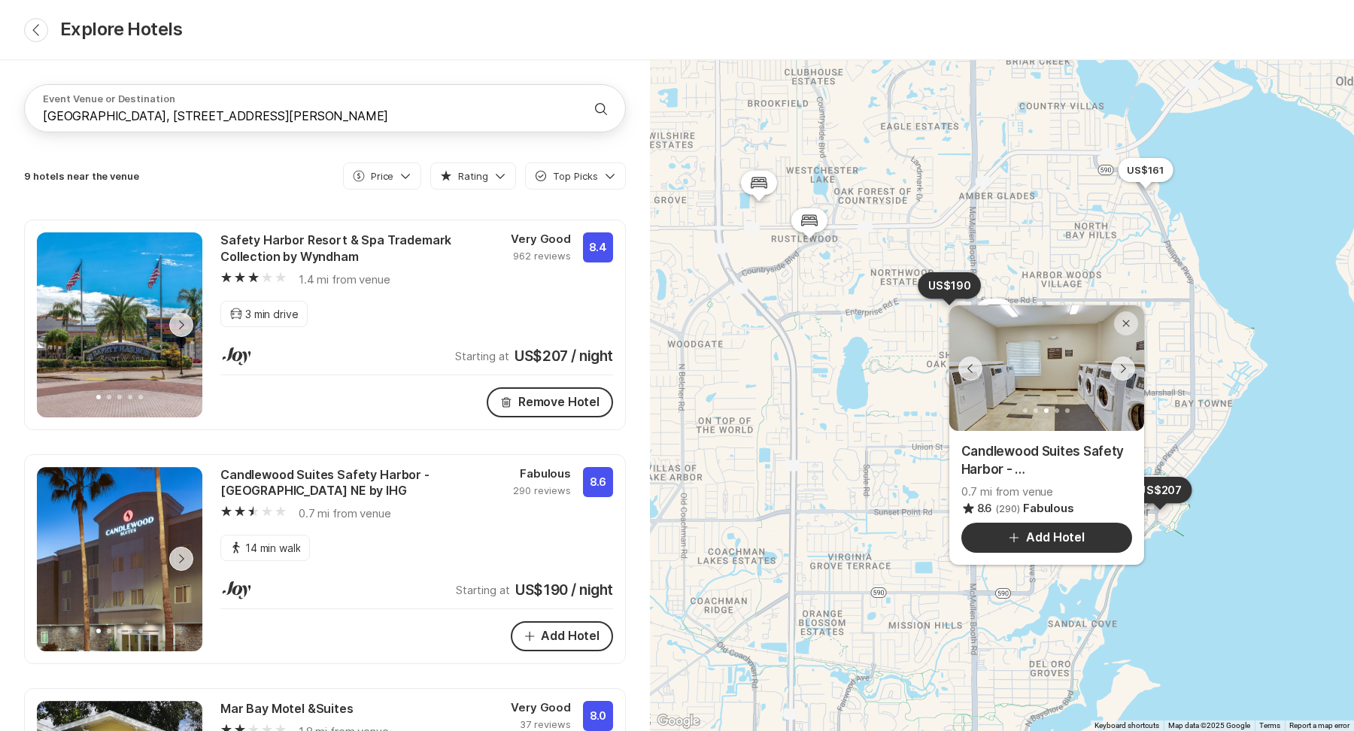
click at [1127, 374] on icon "Chevron Right Square" at bounding box center [1123, 368] width 12 height 12
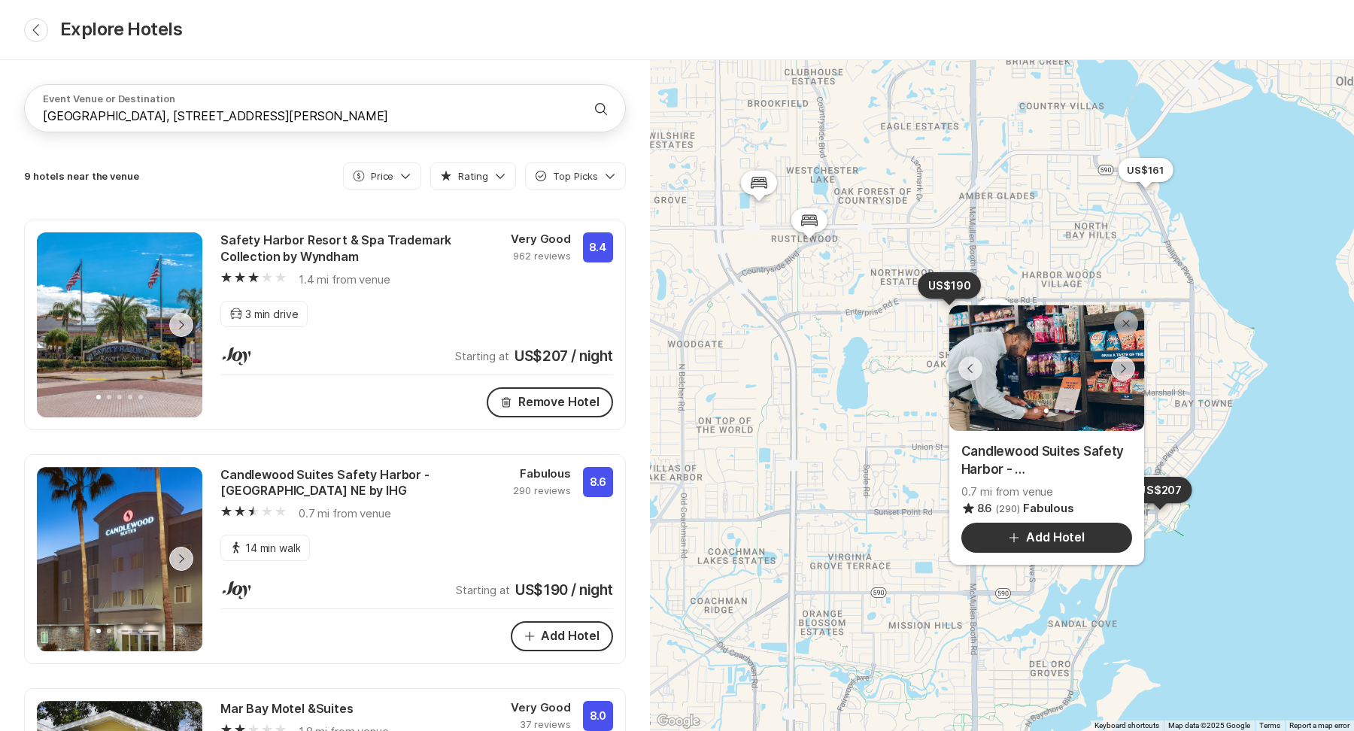
click at [1125, 374] on icon "Chevron Right Square" at bounding box center [1123, 368] width 12 height 12
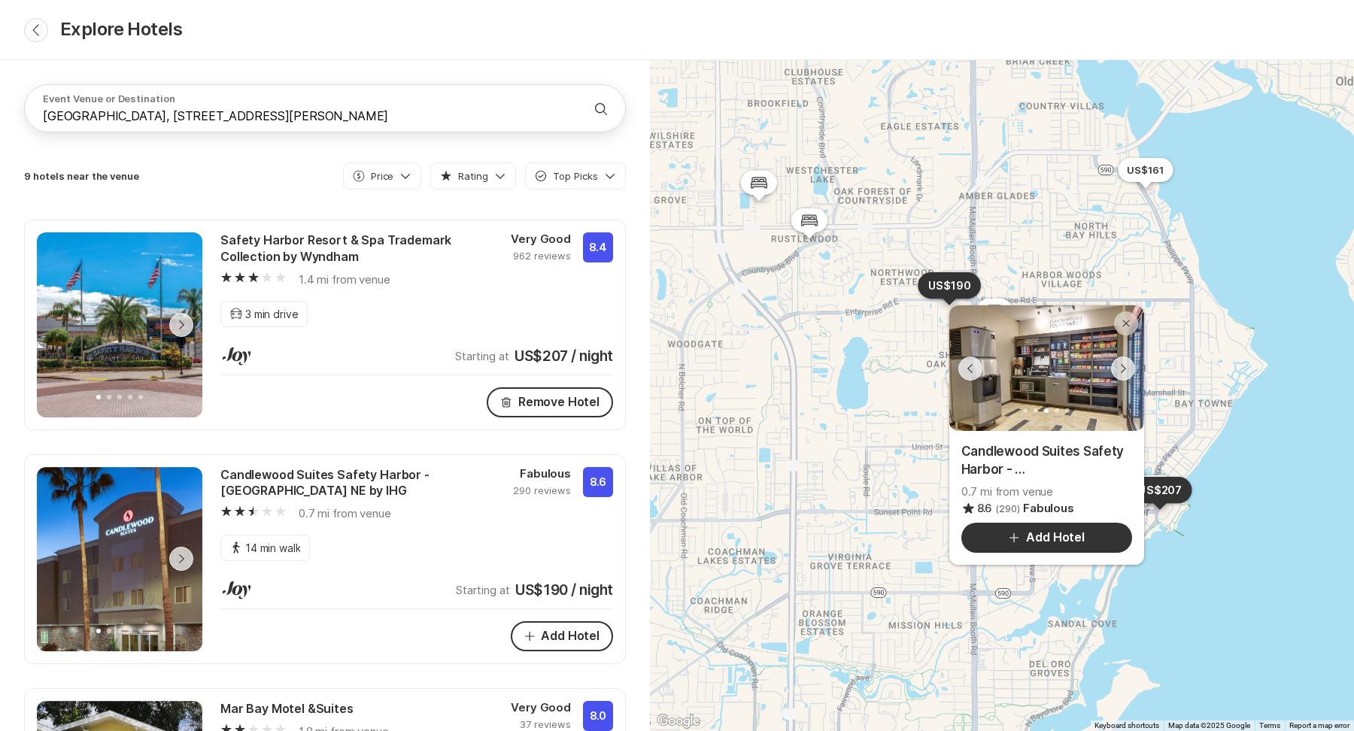
click at [1125, 374] on icon "Chevron Right Square" at bounding box center [1123, 368] width 12 height 12
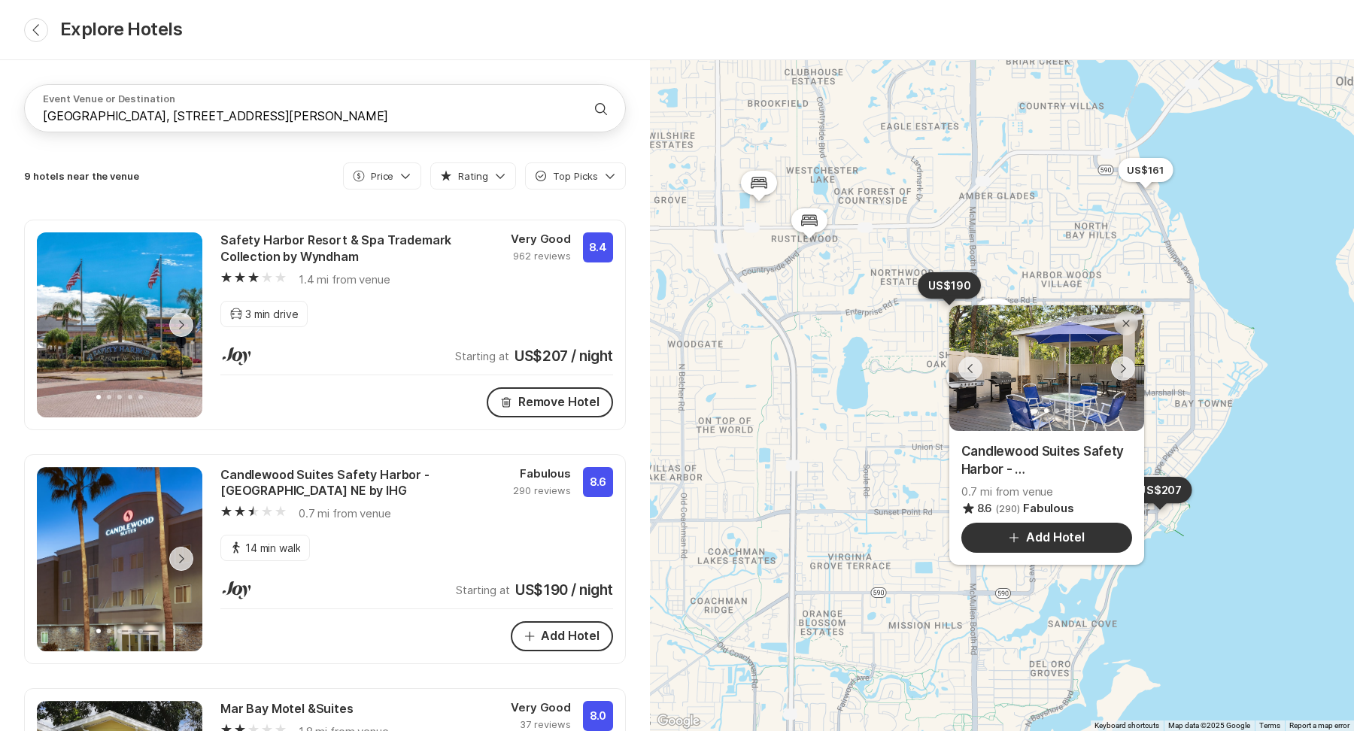
click at [1125, 374] on icon "Chevron Right Square" at bounding box center [1123, 368] width 12 height 12
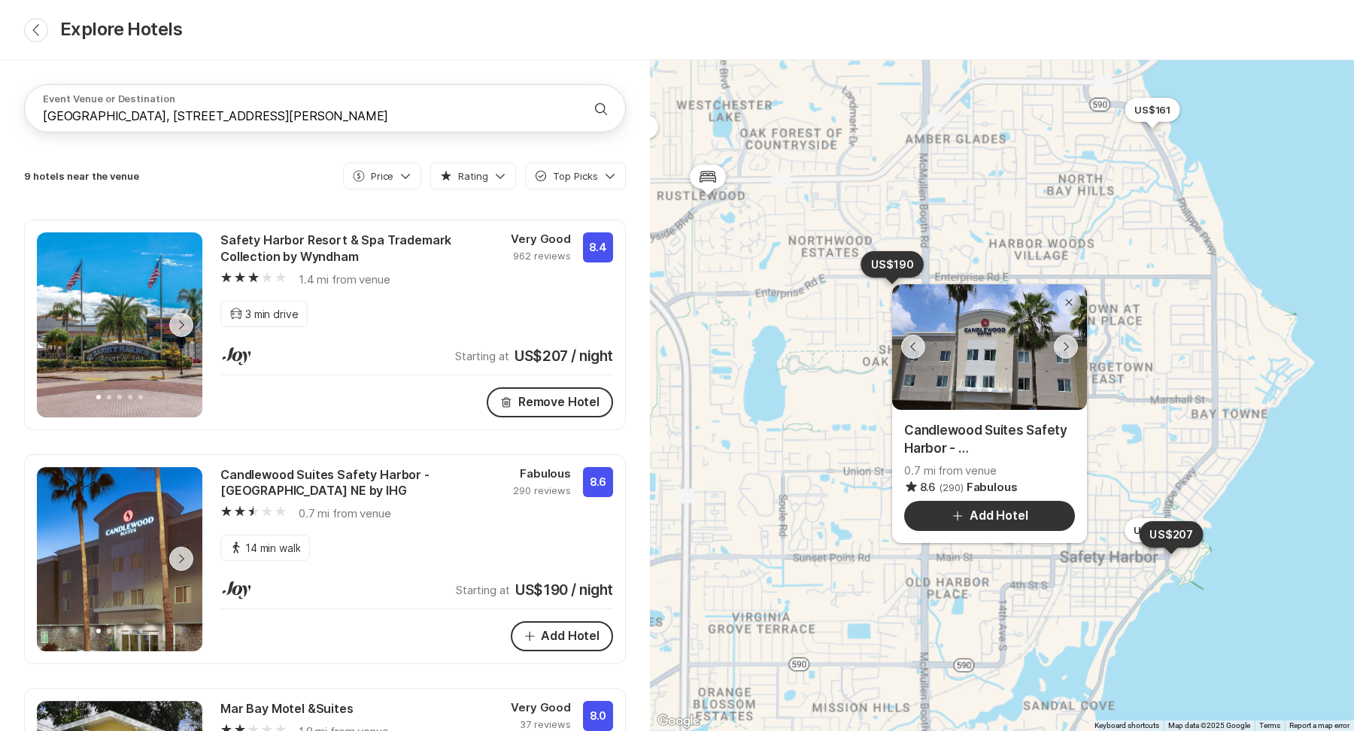
click at [1125, 374] on div "Heart Stroke Wedding Venue Previous Next Chevron Right Square Close Safety Harb…" at bounding box center [1002, 395] width 704 height 671
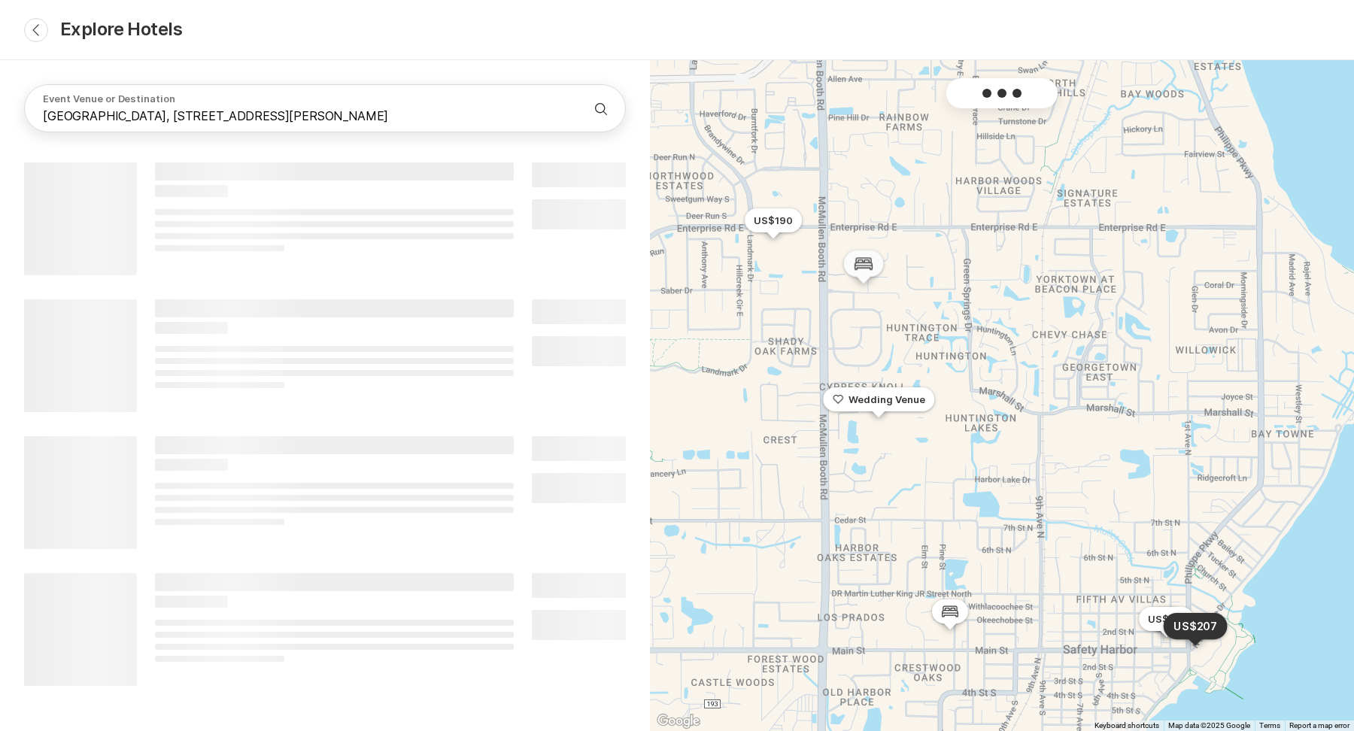
click at [858, 268] on icon at bounding box center [863, 264] width 18 height 12
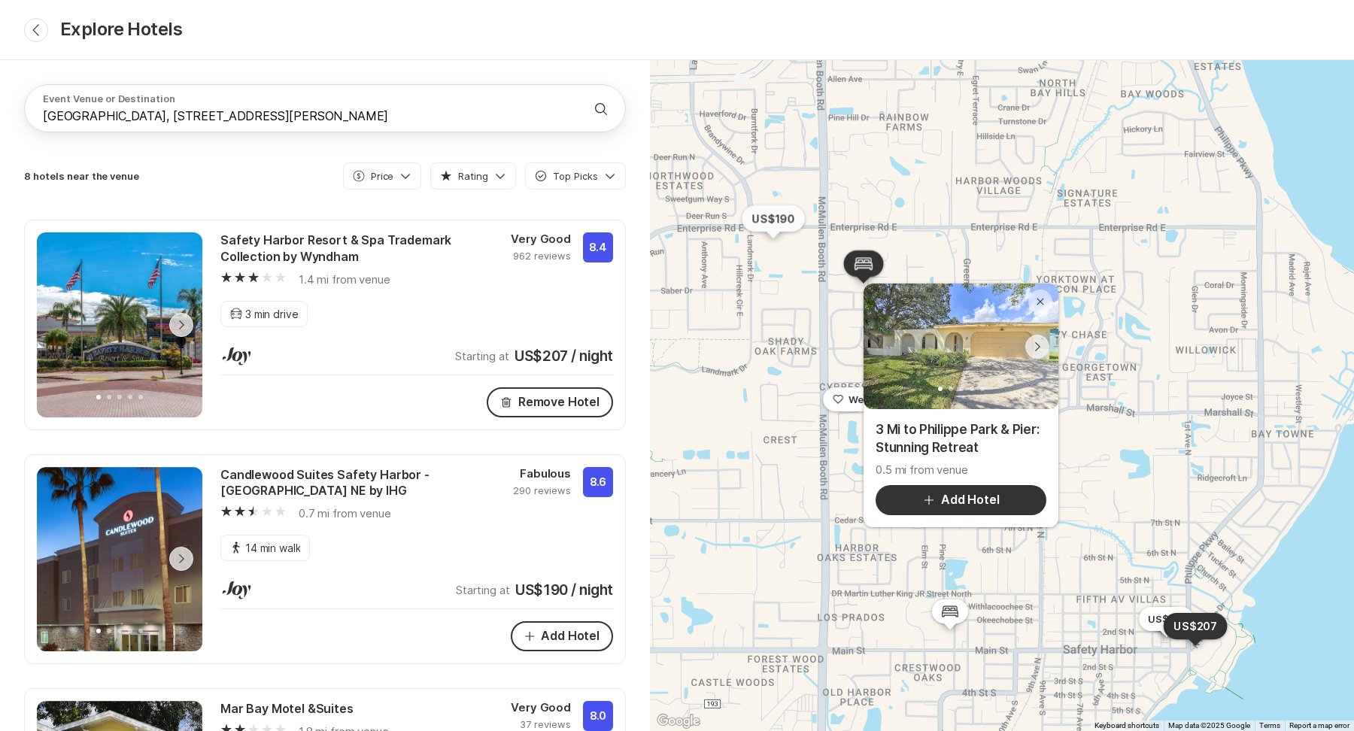
click at [776, 218] on p "US$190" at bounding box center [773, 218] width 43 height 15
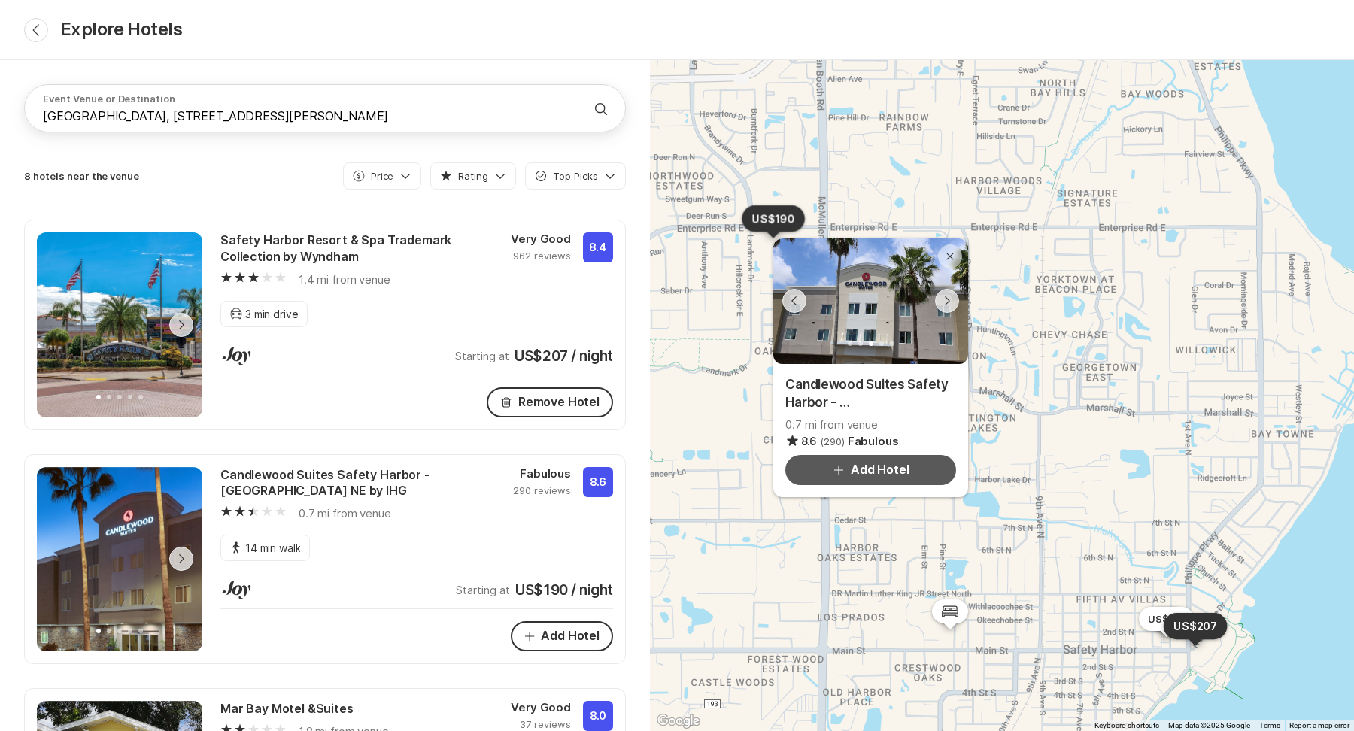
click at [842, 483] on button "Add Add Hotel" at bounding box center [870, 470] width 171 height 30
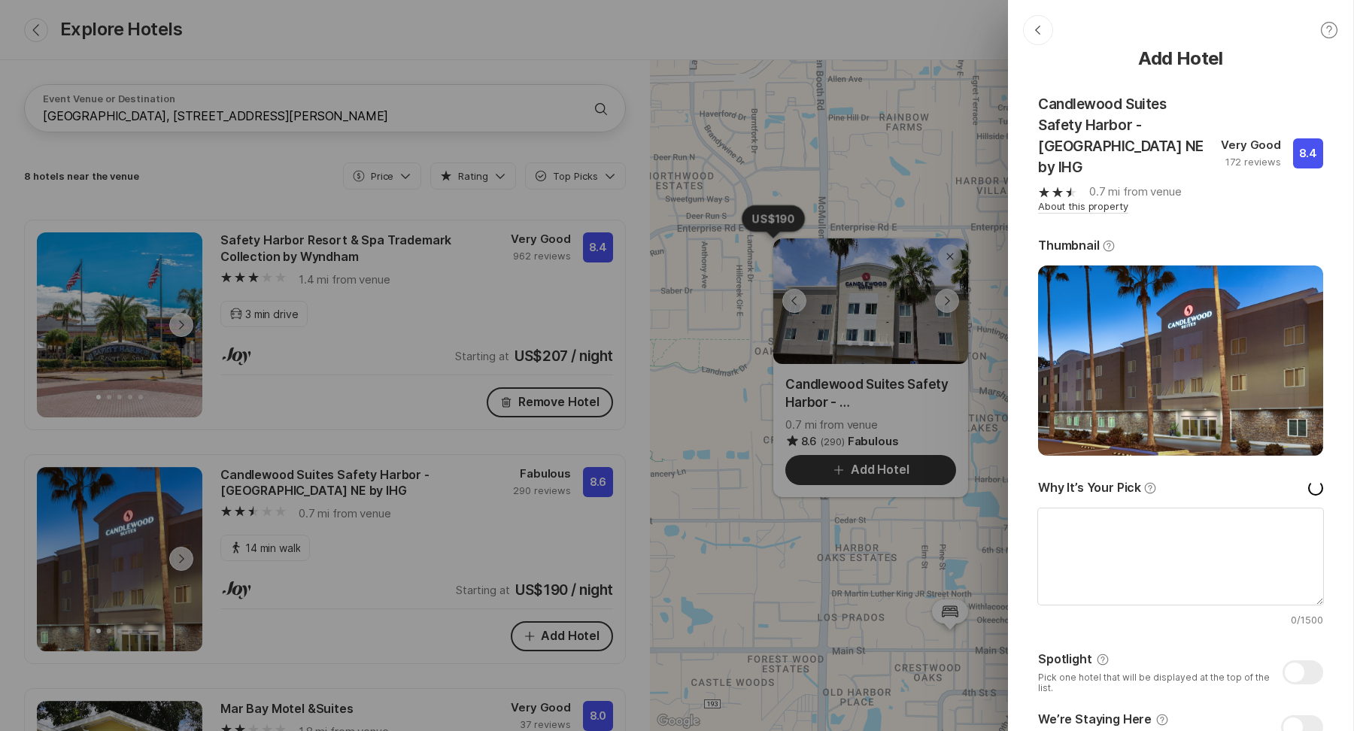
type textarea "x"
type textarea "Hey everyone! As we prepare to celebrate our special day, we wanted to recommen…"
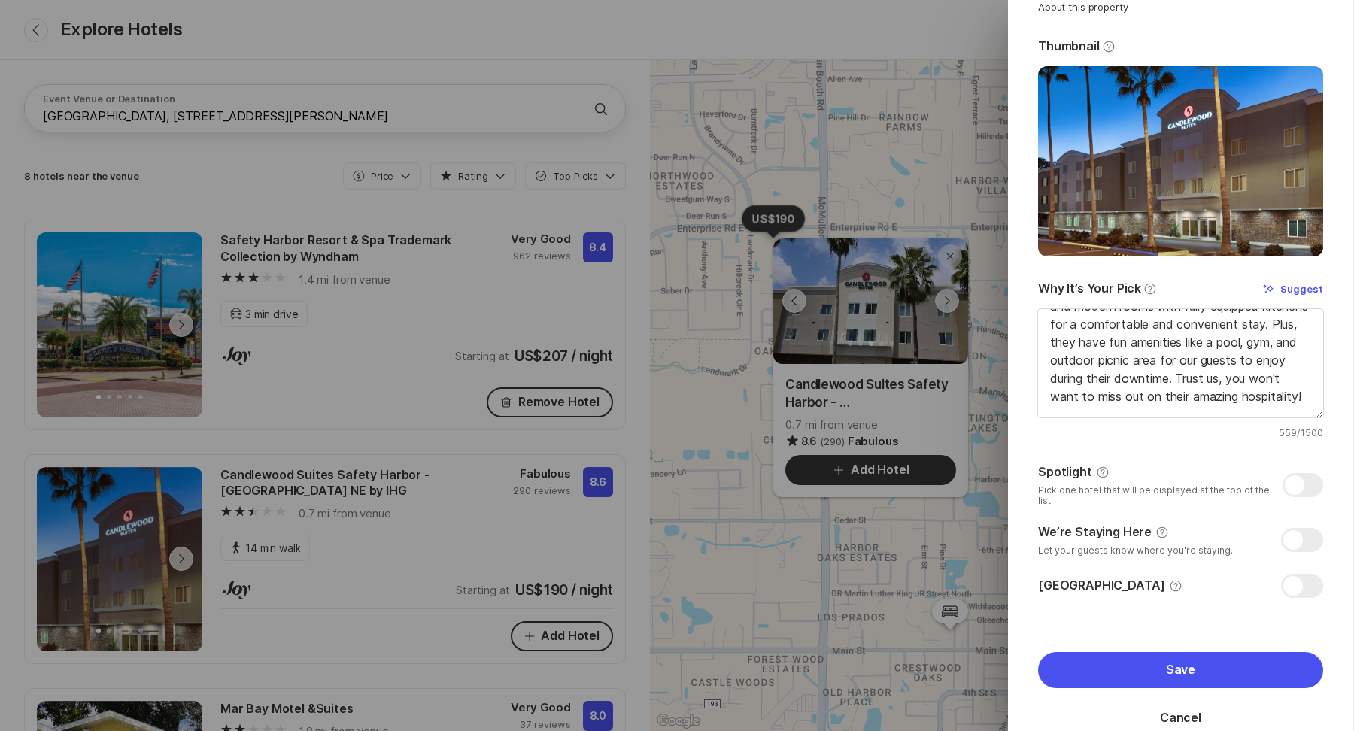
scroll to position [207, 0]
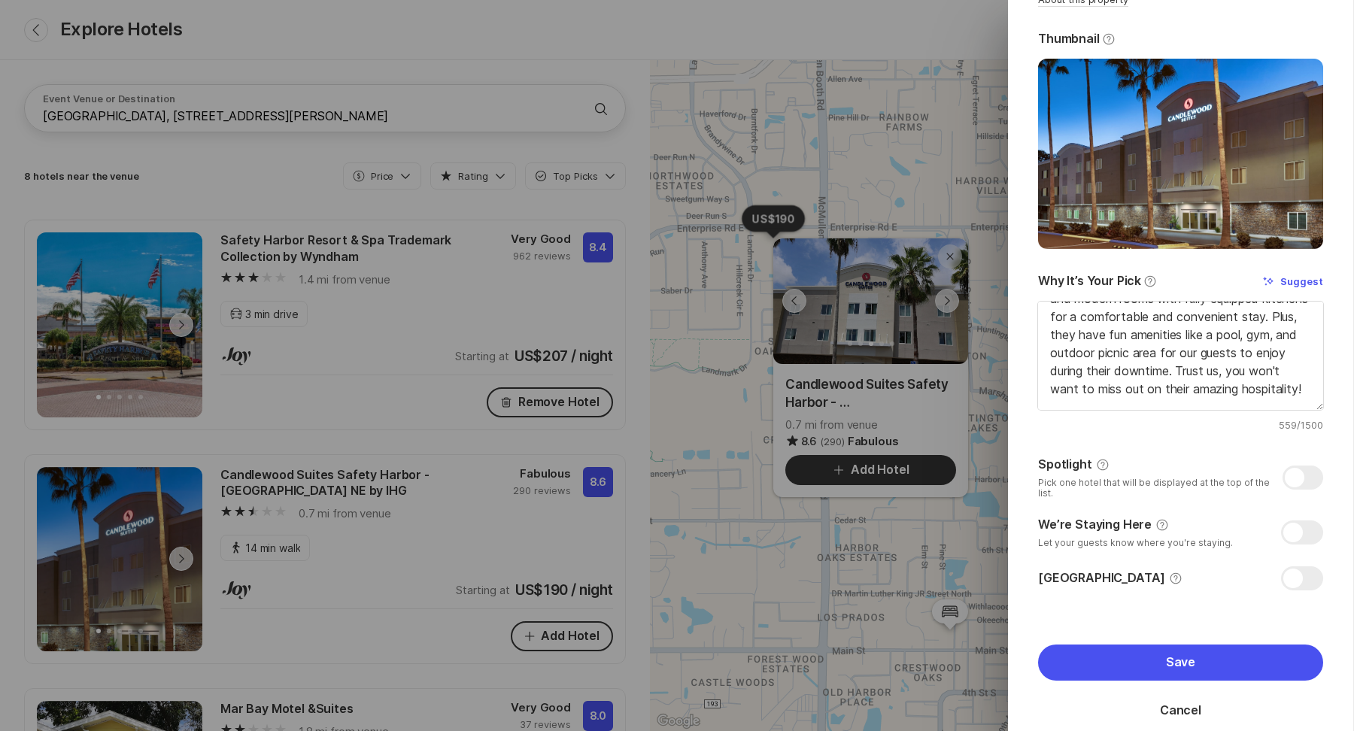
click at [1298, 566] on div "Drawer" at bounding box center [1302, 578] width 42 height 24
click at [1039, 566] on input "Hotel Room Block Help" at bounding box center [1038, 566] width 1 height 1
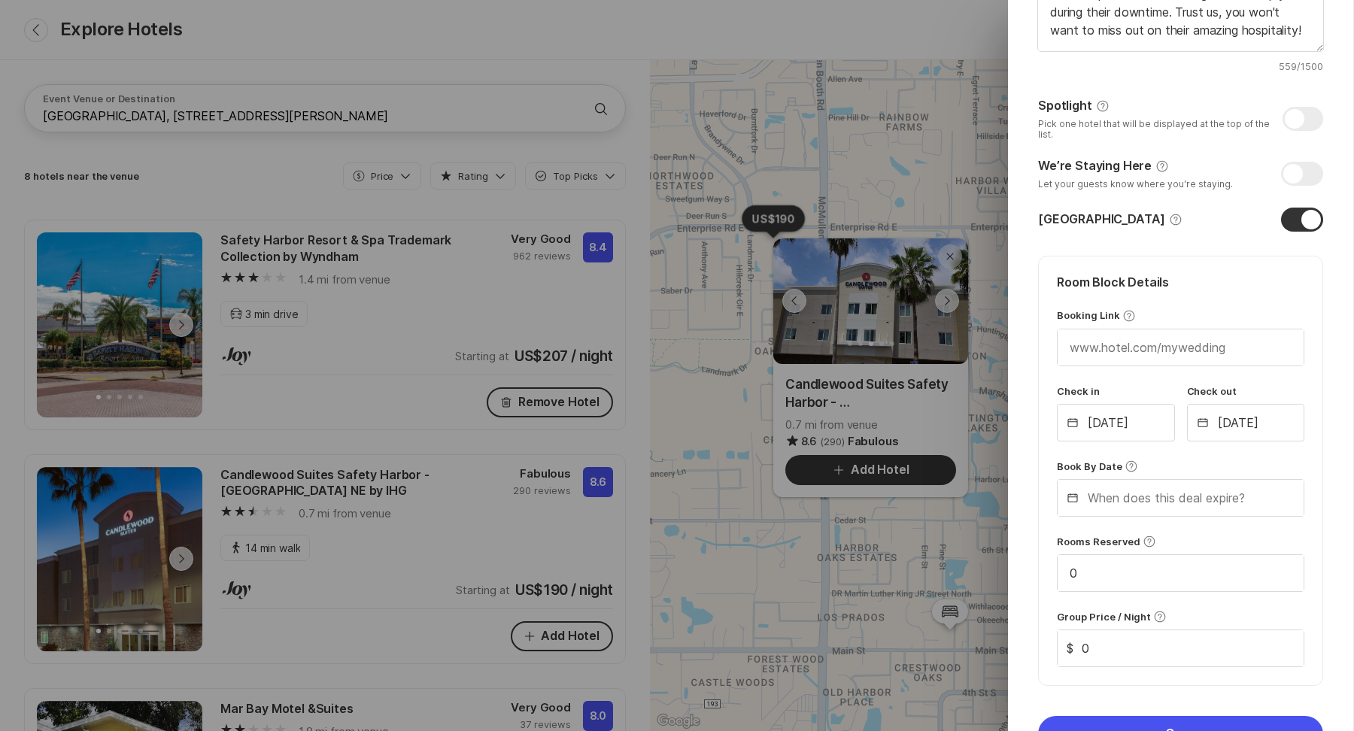
scroll to position [634, 0]
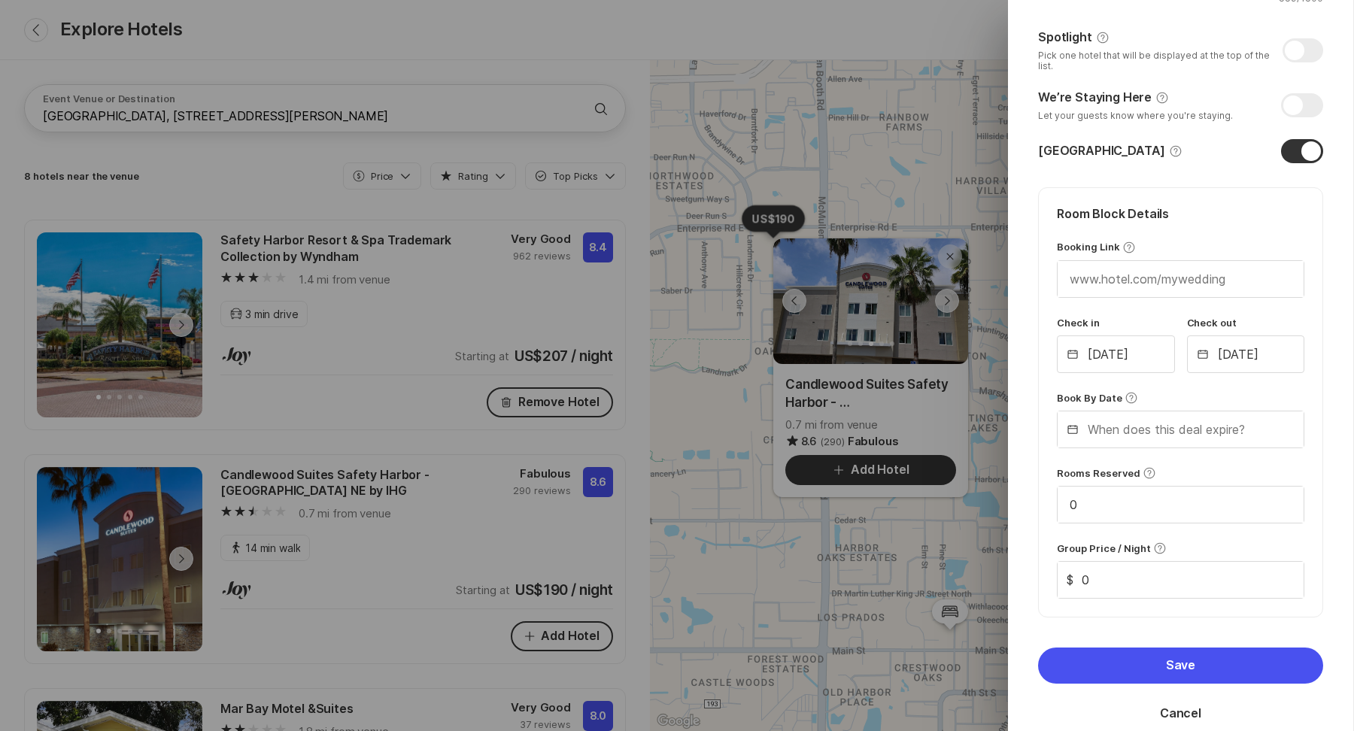
click at [1303, 139] on div "Drawer" at bounding box center [1302, 151] width 42 height 24
click at [1039, 139] on input "Hotel Room Block Help" at bounding box center [1038, 139] width 1 height 1
checkbox input "false"
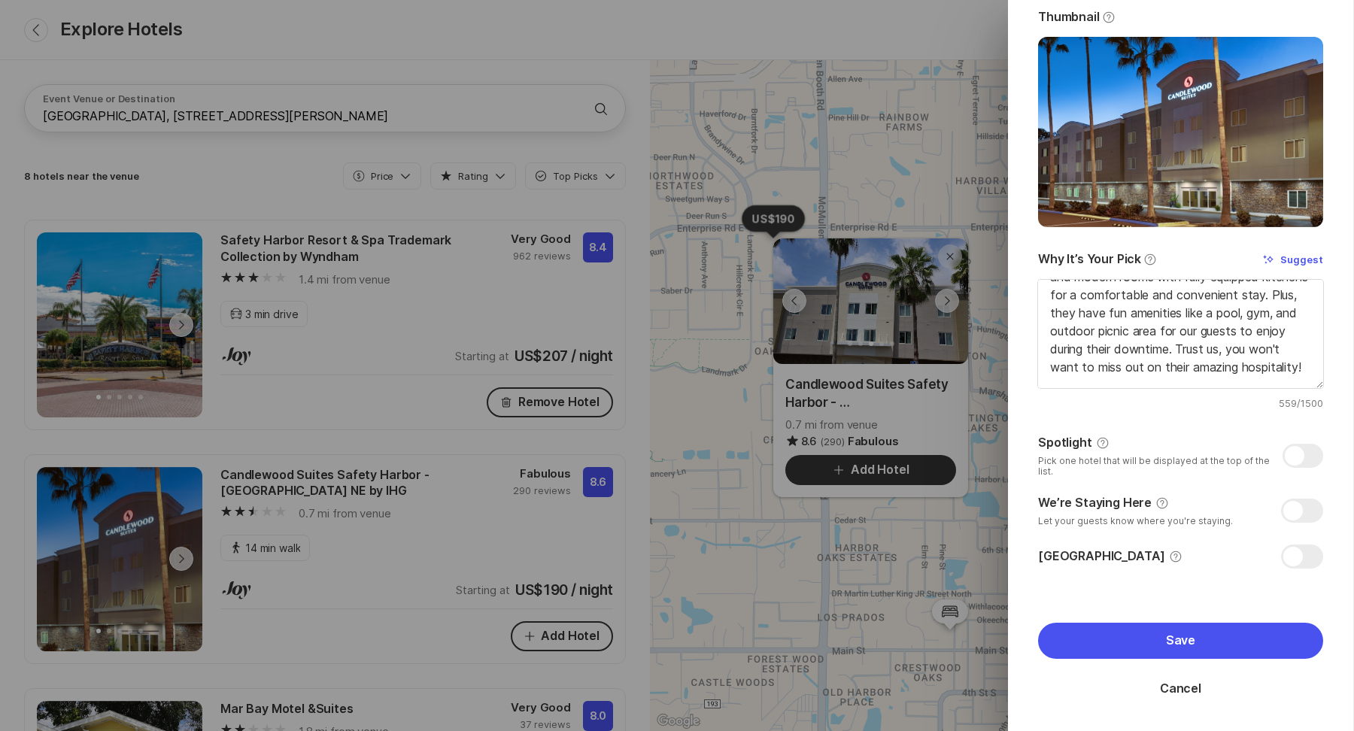
scroll to position [207, 0]
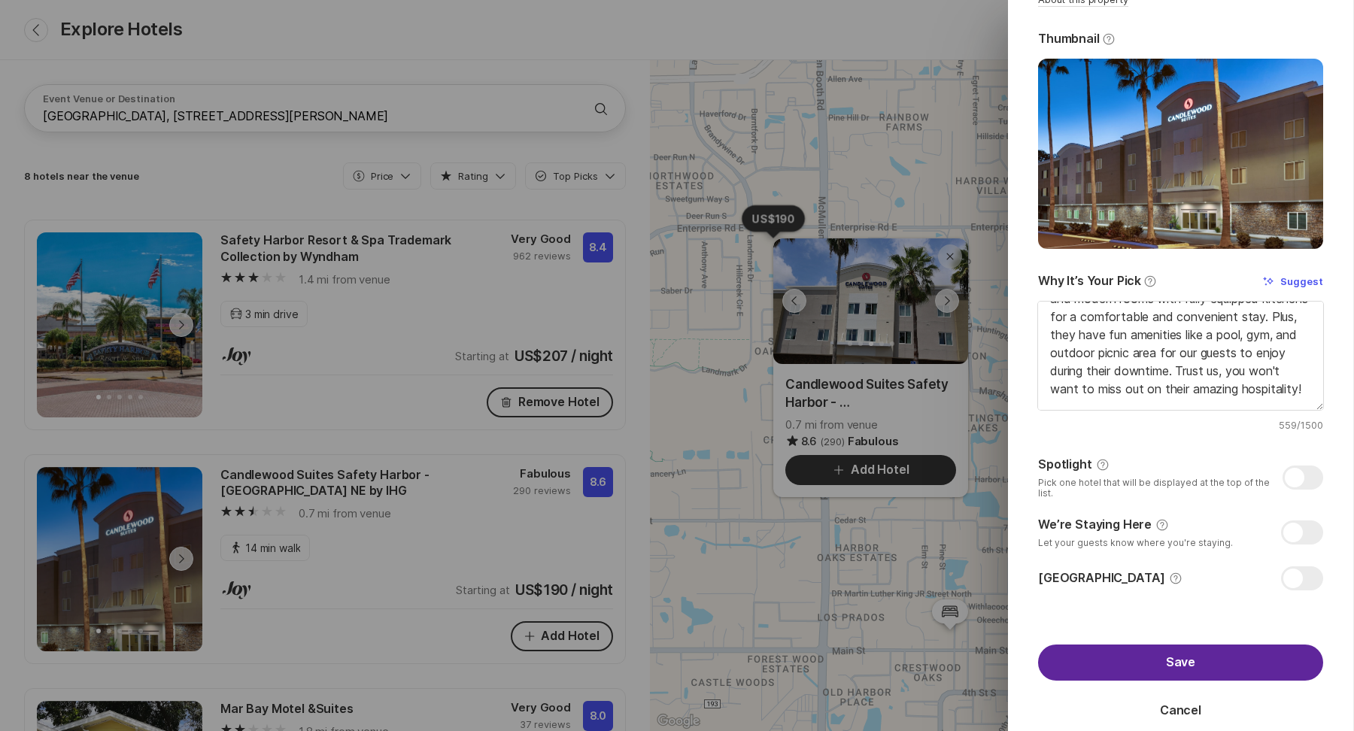
click at [1192, 648] on button "Save" at bounding box center [1180, 663] width 285 height 36
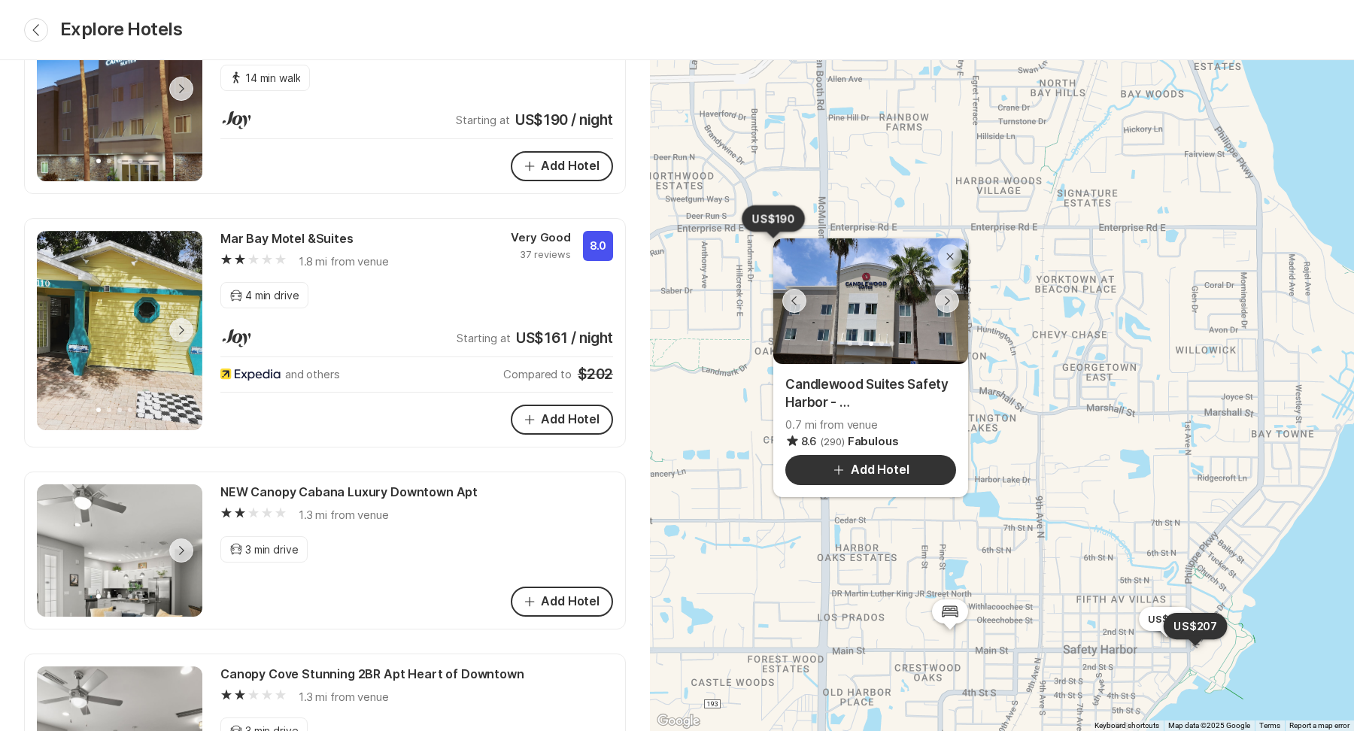
scroll to position [479, 0]
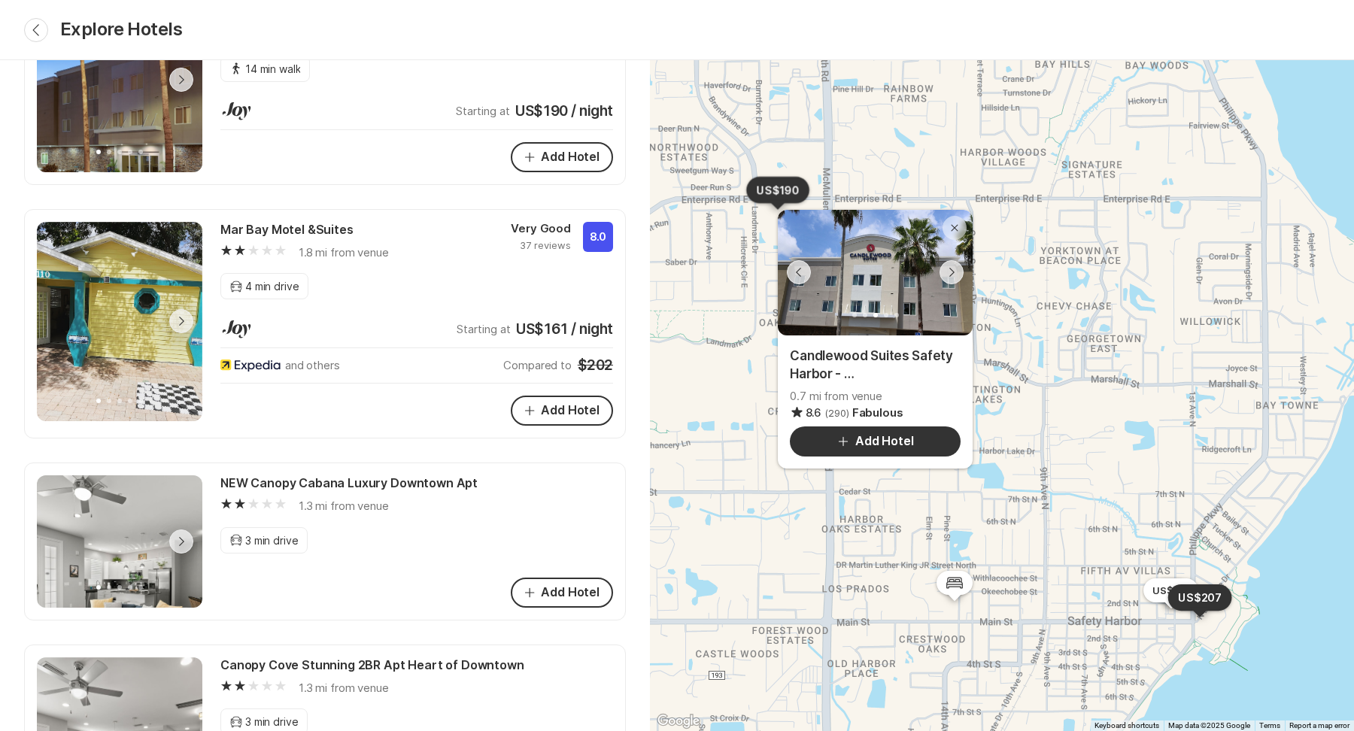
drag, startPoint x: 713, startPoint y: 431, endPoint x: 717, endPoint y: 399, distance: 31.9
click at [717, 399] on div "Heart Stroke Wedding Venue Previous Next Chevron Right Square Close Safety Harb…" at bounding box center [1002, 395] width 704 height 671
click at [1193, 391] on div "Heart Stroke Wedding Venue Previous Next Chevron Right Square Close Safety Harb…" at bounding box center [1002, 395] width 704 height 671
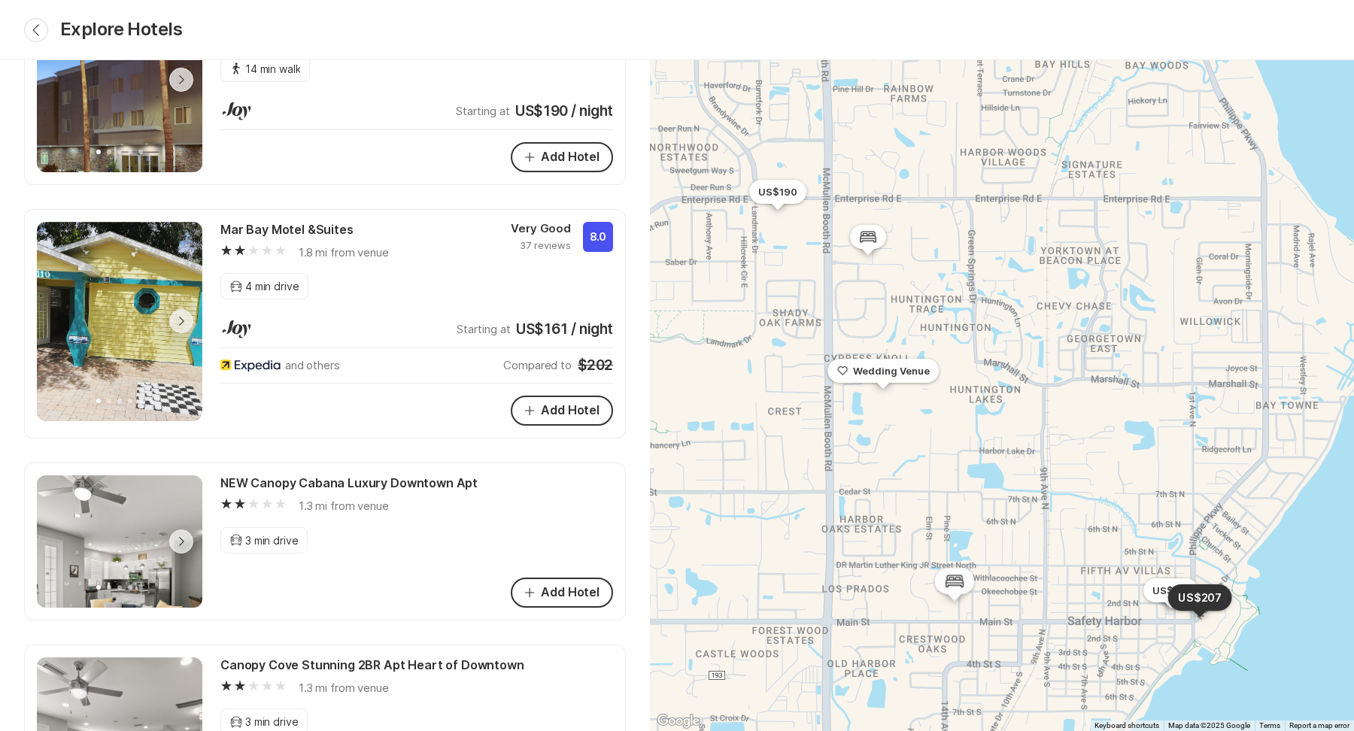
click at [948, 583] on icon at bounding box center [954, 581] width 18 height 12
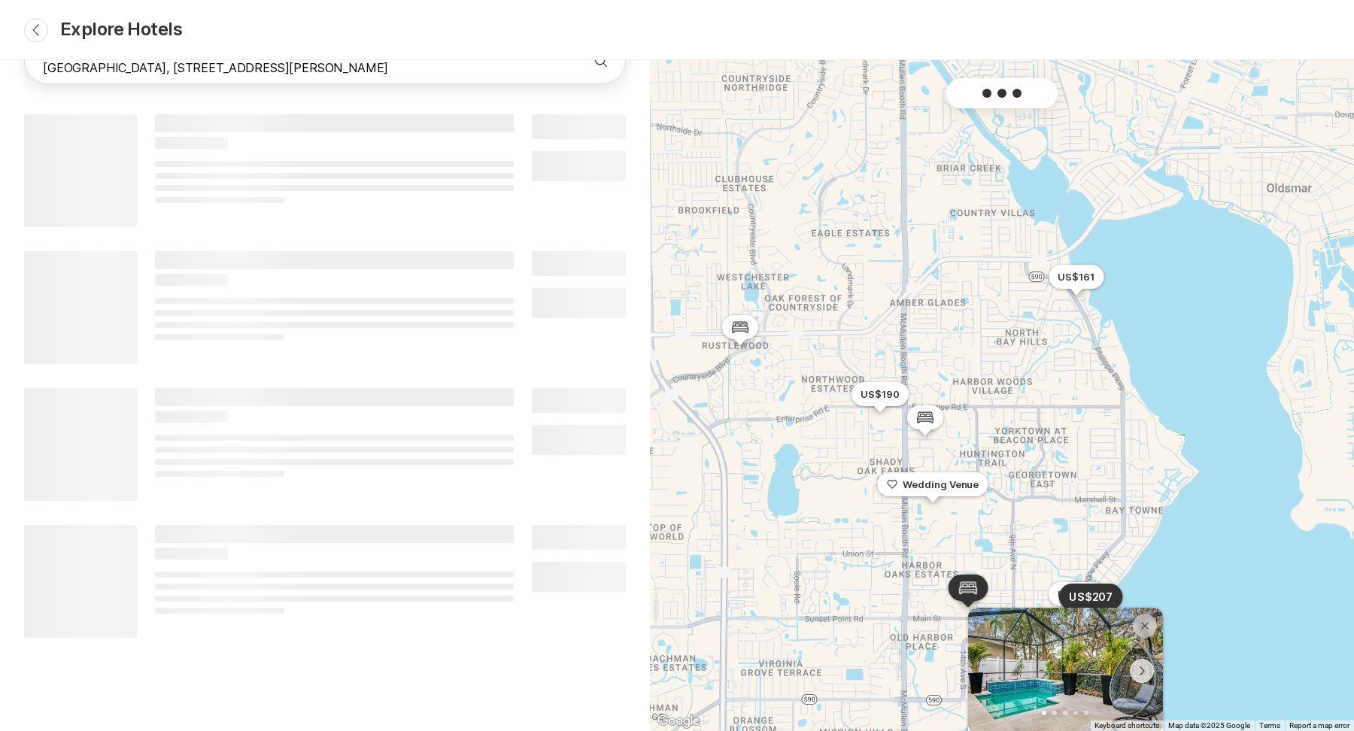
scroll to position [0, 0]
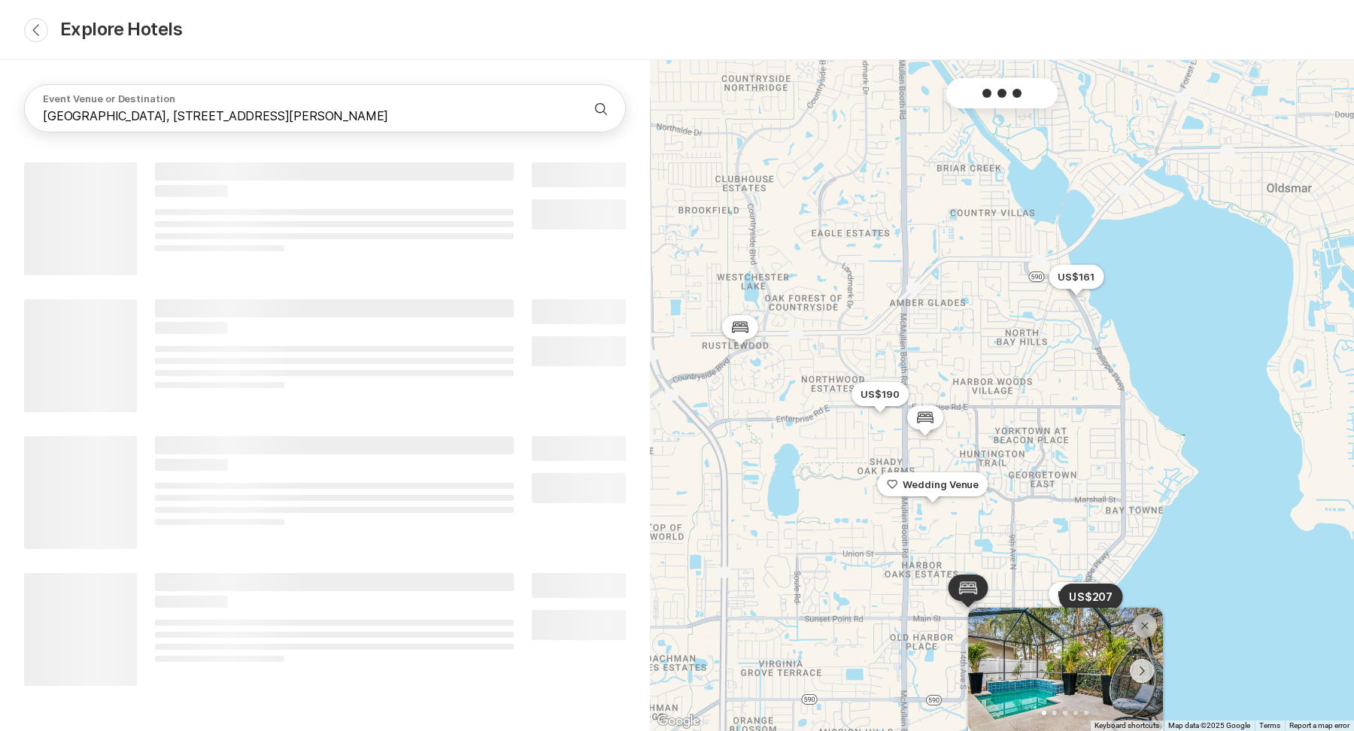
drag, startPoint x: 973, startPoint y: 328, endPoint x: 990, endPoint y: 343, distance: 22.9
click at [990, 343] on div "Heart Stroke Wedding Venue Previous Next Chevron Right Square Close Safety Harb…" at bounding box center [1002, 395] width 704 height 671
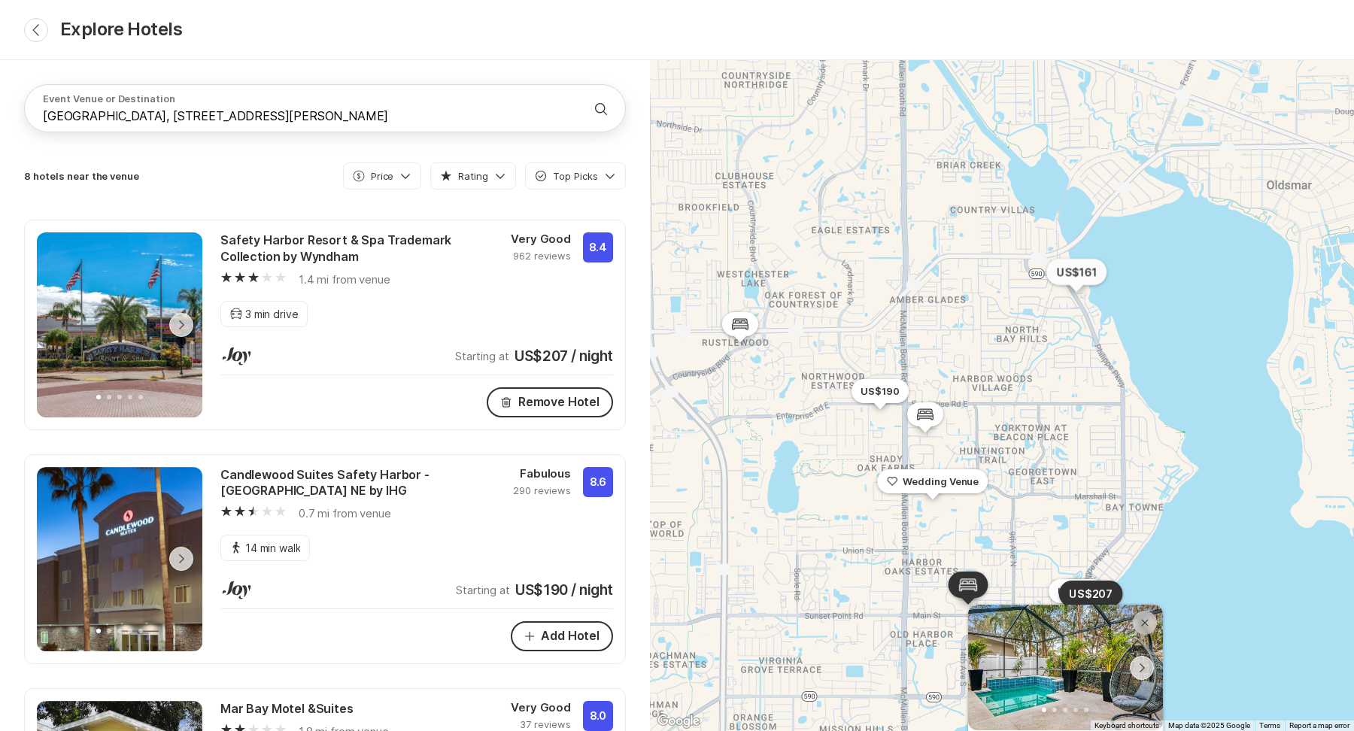
click at [1072, 278] on p "US$161" at bounding box center [1076, 271] width 41 height 15
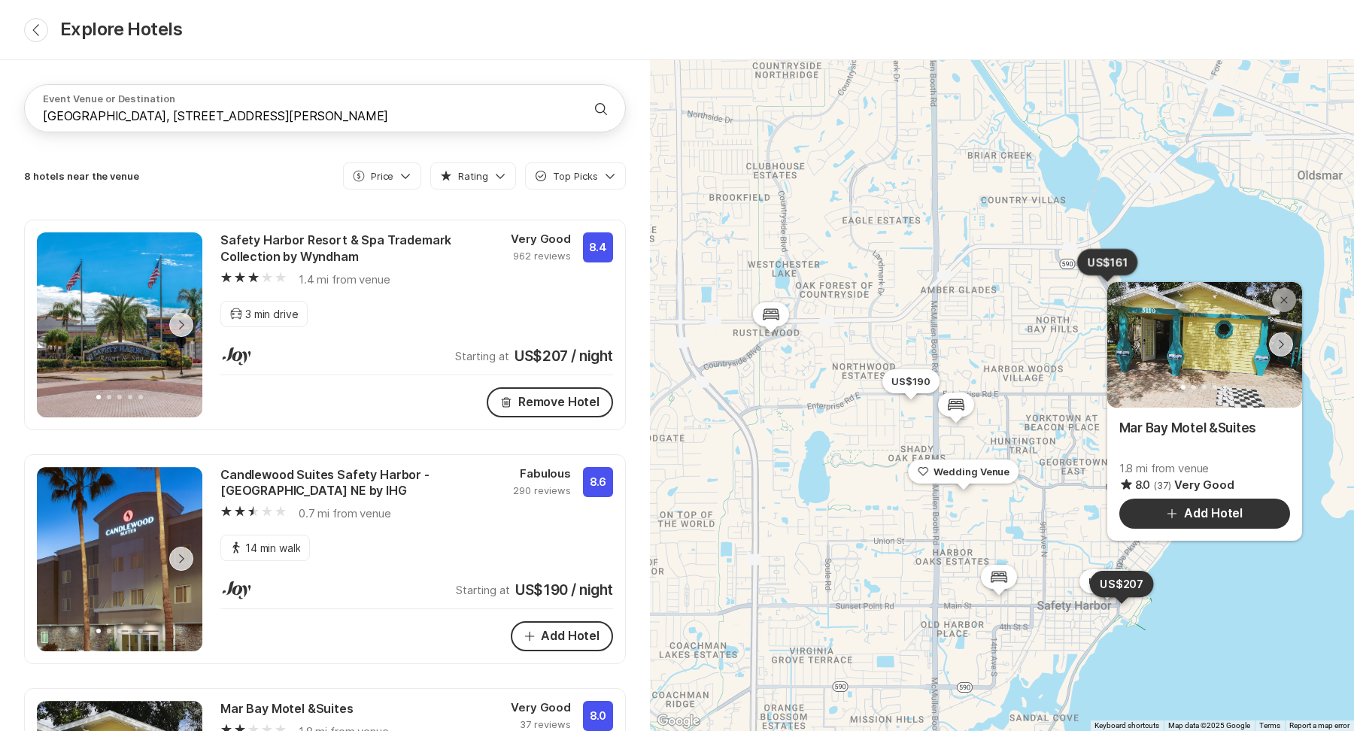
drag, startPoint x: 1019, startPoint y: 354, endPoint x: 1052, endPoint y: 343, distance: 35.0
click at [1052, 343] on div "Heart Stroke Wedding Venue Previous Next Chevron Right Square Close Safety Harb…" at bounding box center [1002, 395] width 704 height 671
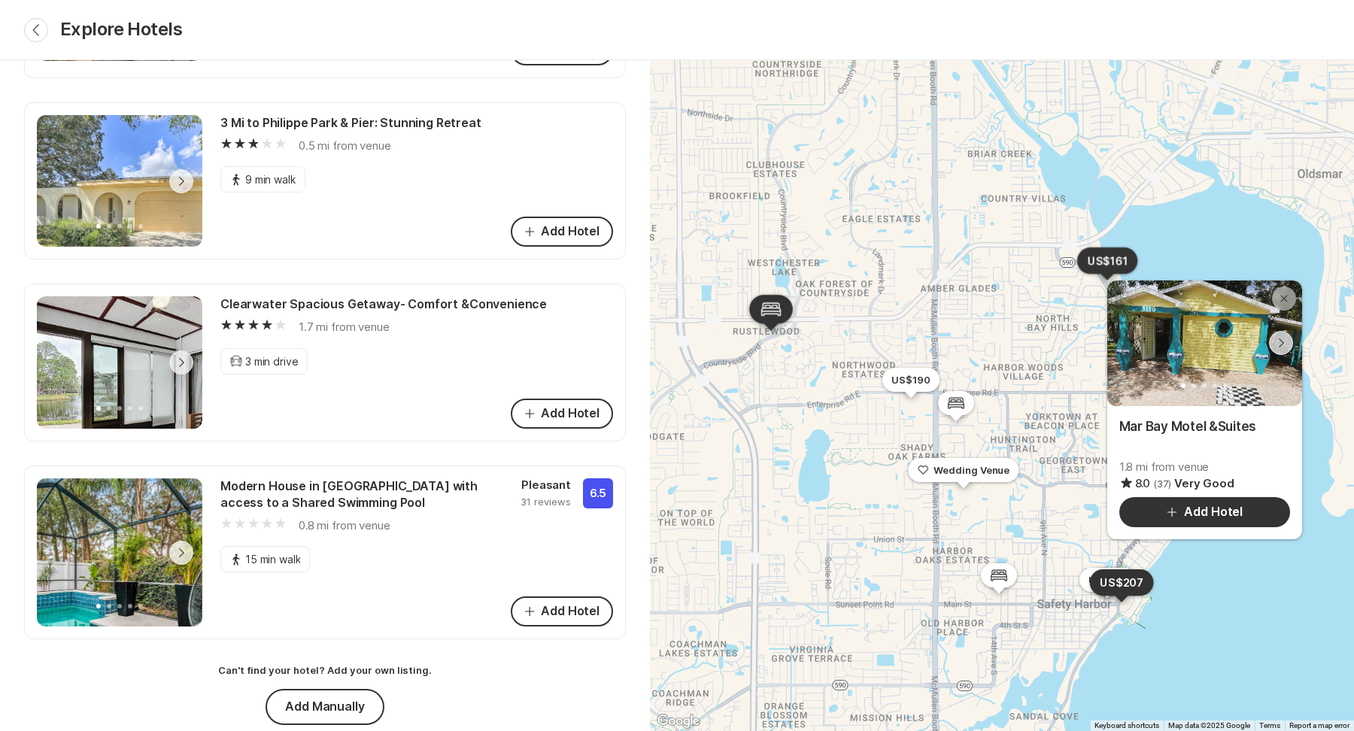
scroll to position [1314, 0]
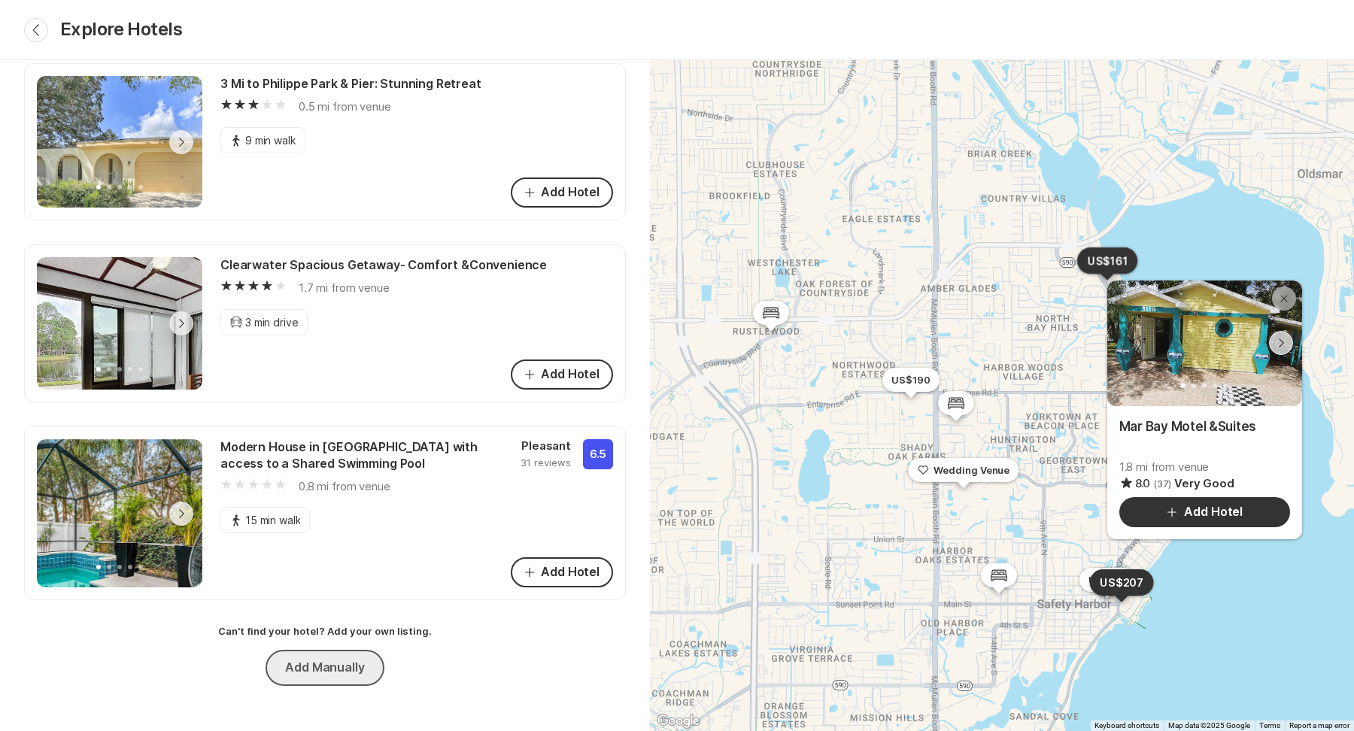
click at [351, 669] on button "Add Manually" at bounding box center [324, 668] width 118 height 36
type textarea "x"
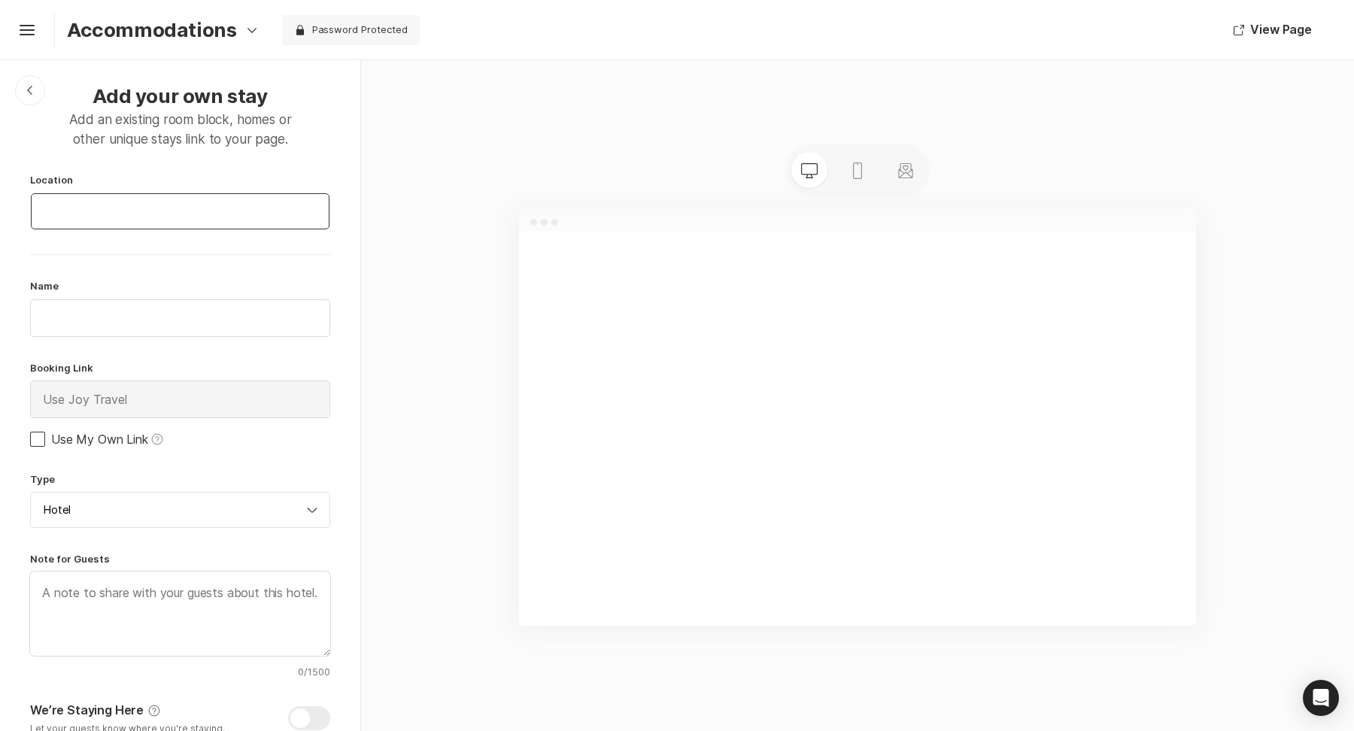
click at [271, 205] on input at bounding box center [180, 211] width 299 height 36
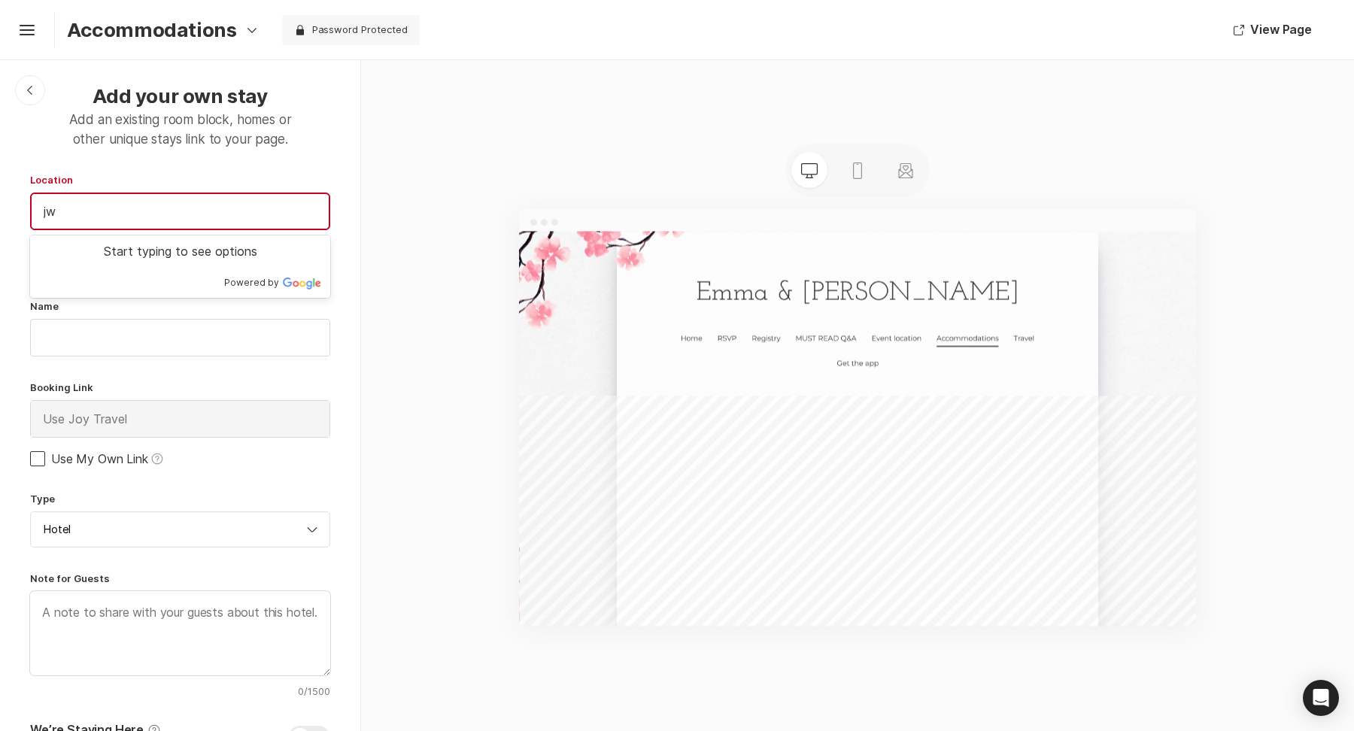
type input "j"
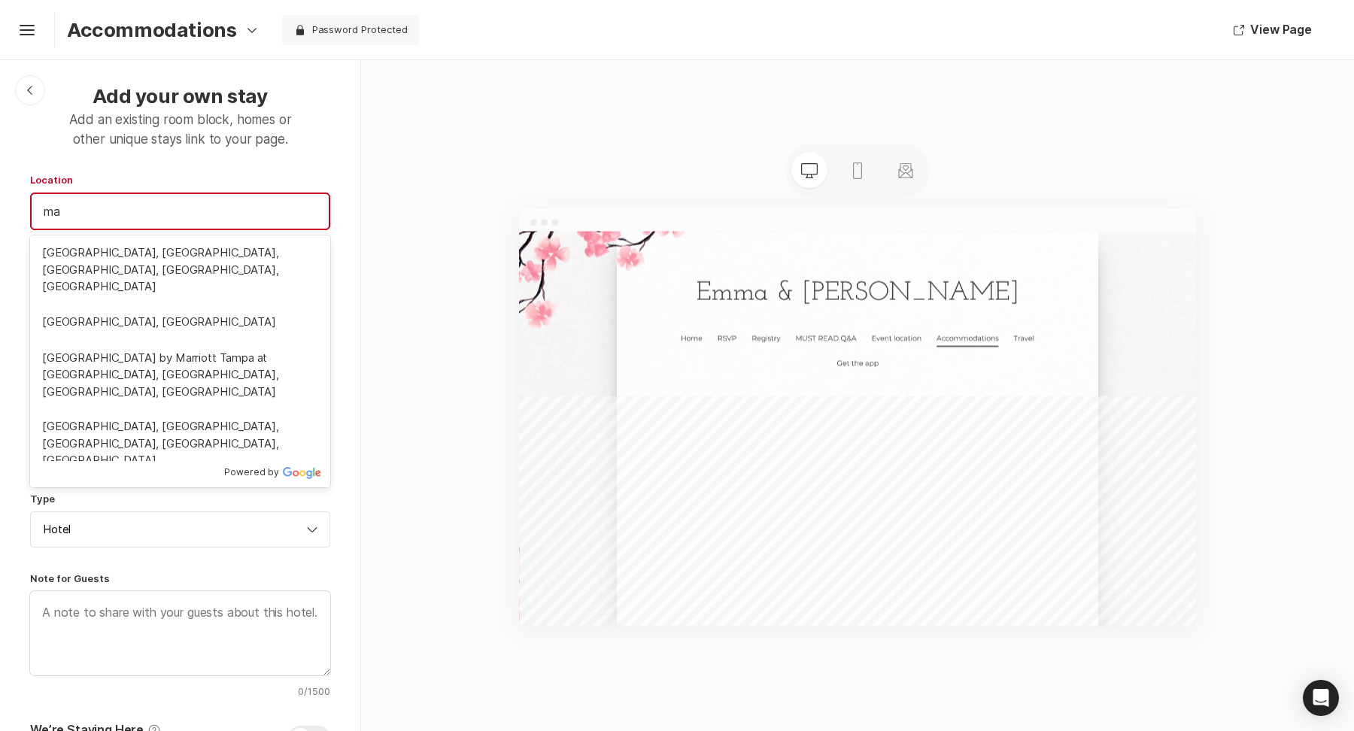
type input "m"
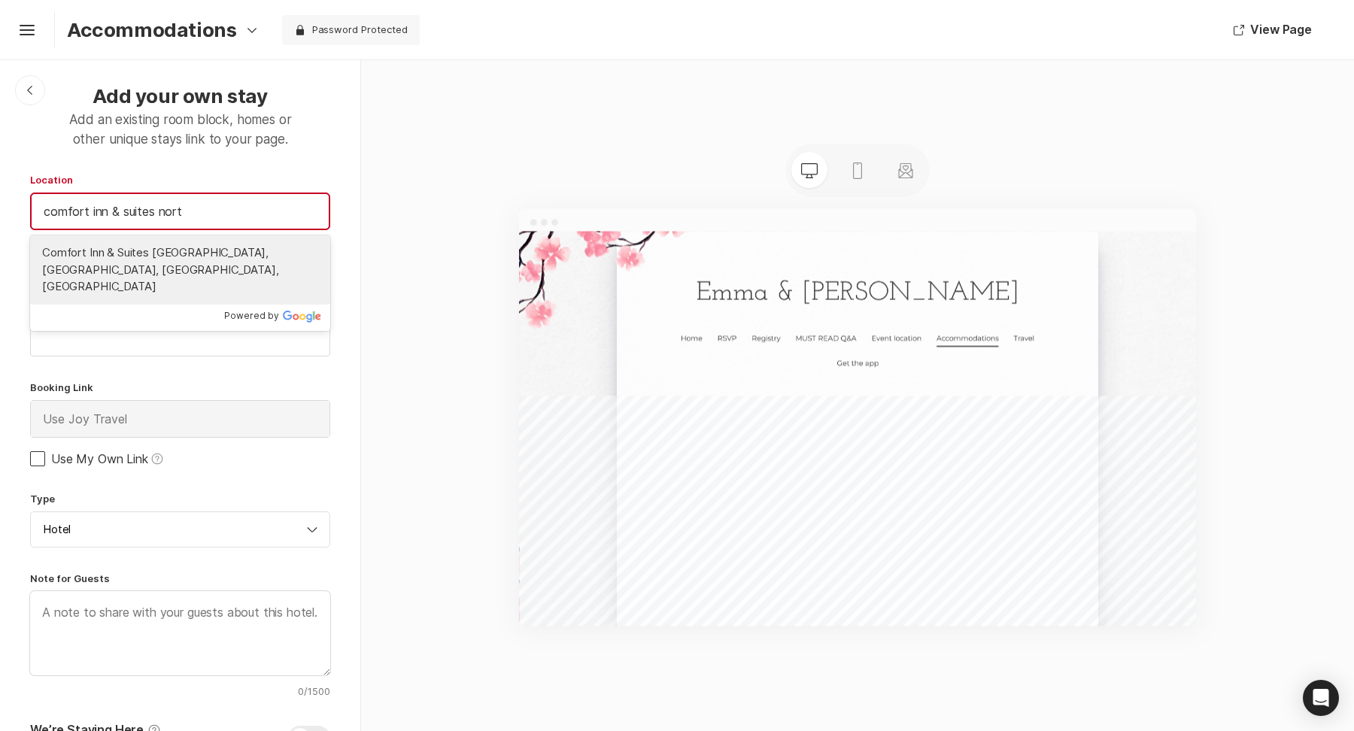
click at [148, 259] on span "Comfort Inn & Suites Northeast - Gateway, 94th Avenue North, St. Petersburg, FL…" at bounding box center [180, 269] width 276 height 51
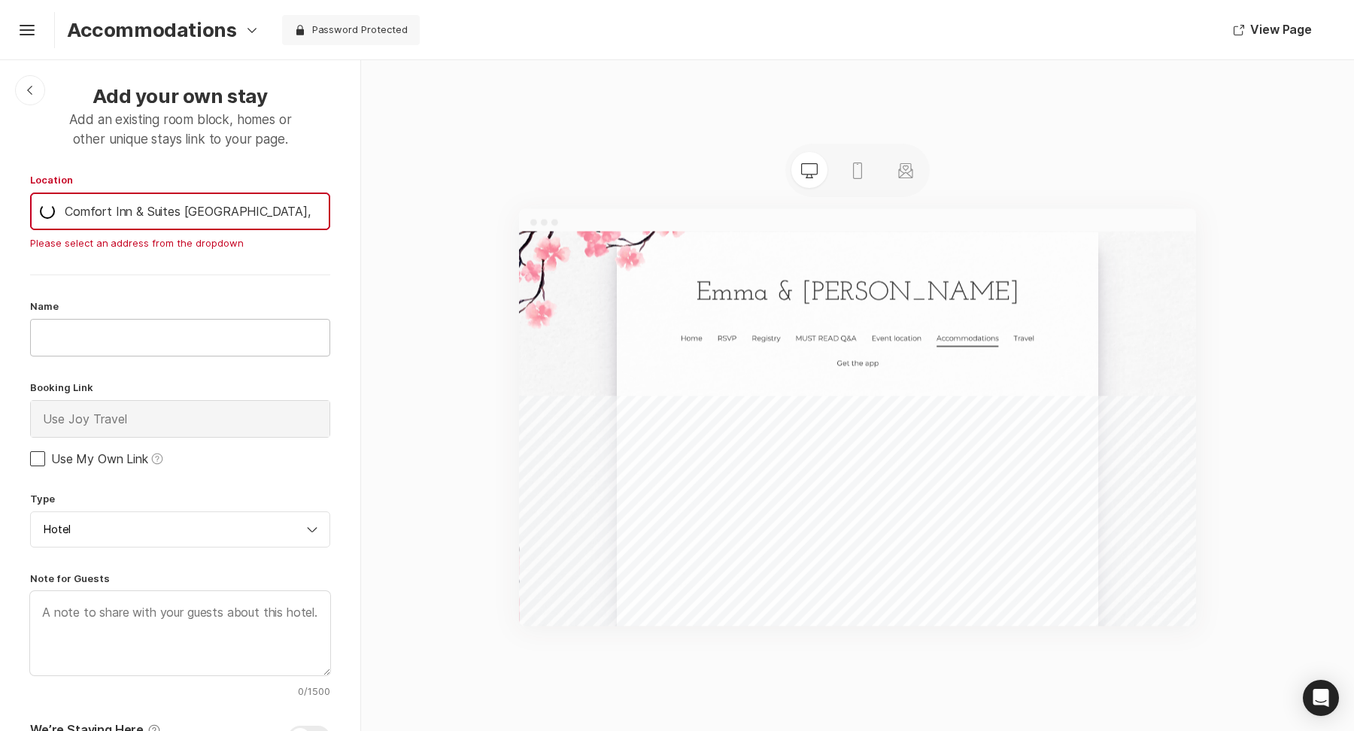
type input "Comfort Inn & Suites Northeast - Gateway, 94th Avenue North, St. Petersburg, FL…"
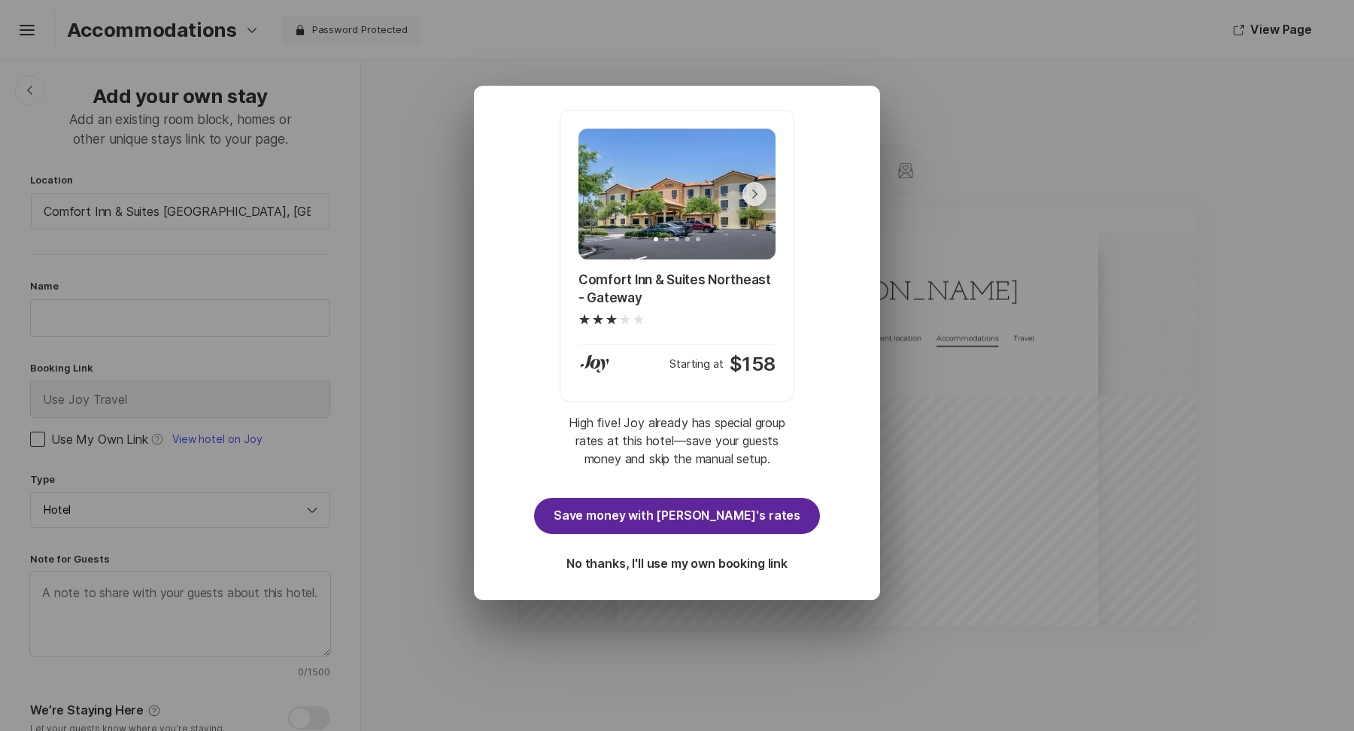
click at [565, 514] on button "Save money with Joy's rates" at bounding box center [677, 516] width 286 height 36
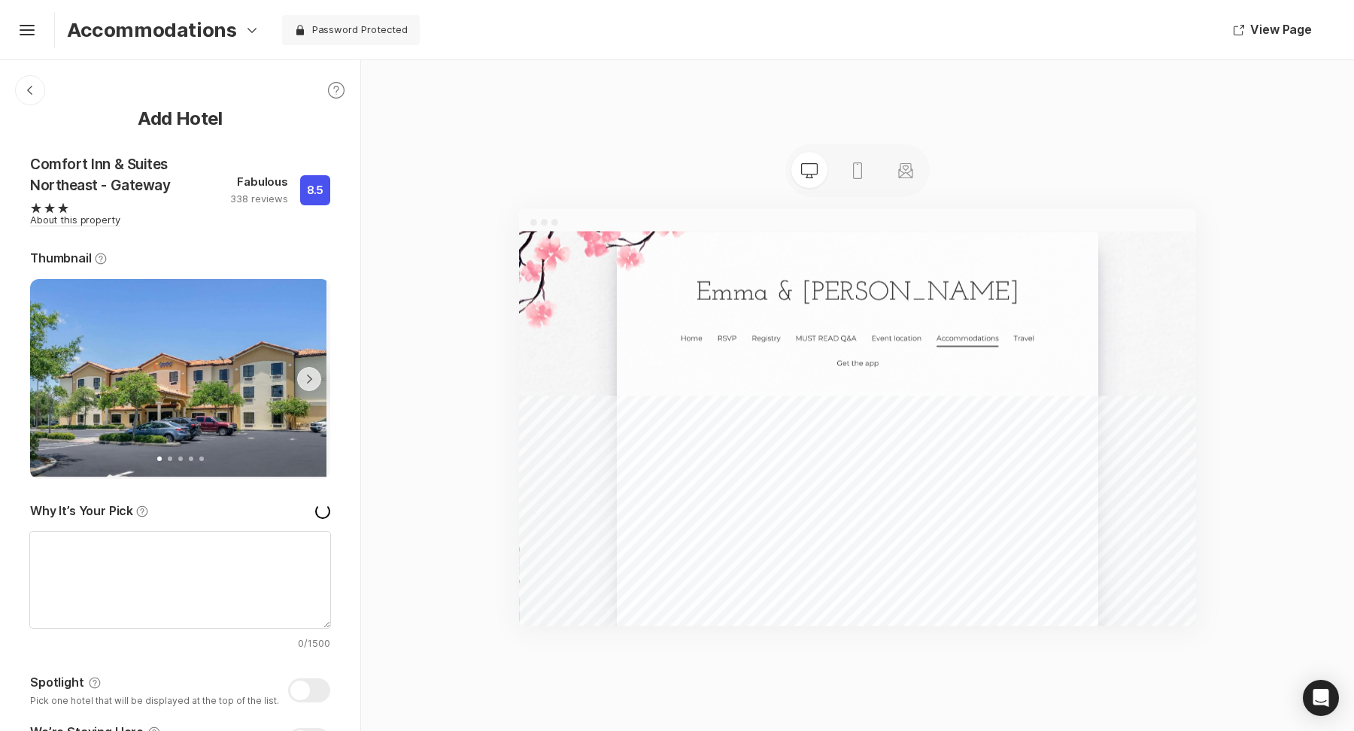
type textarea "x"
type textarea "Hey there! We think our wedding is going to be a blast and we want all of our g…"
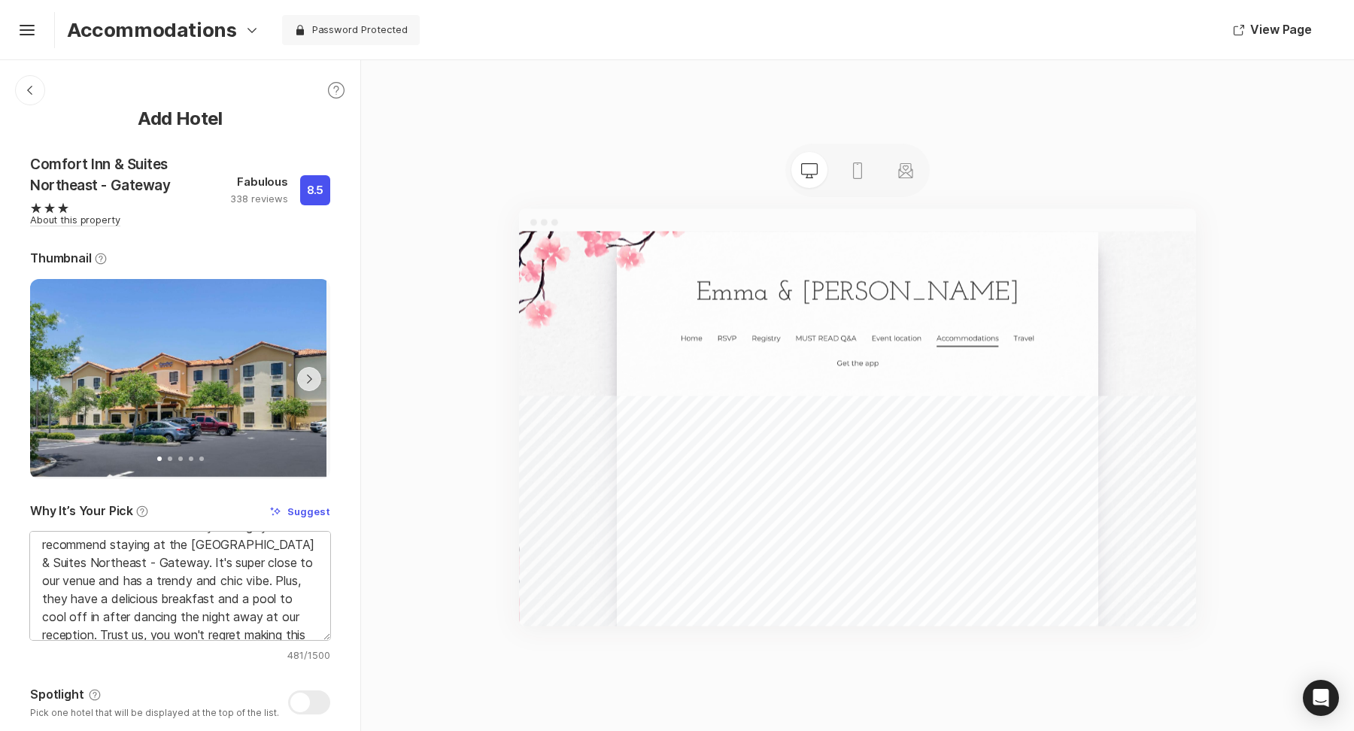
scroll to position [114, 0]
click at [308, 695] on div at bounding box center [309, 702] width 42 height 24
click at [31, 687] on input "Spotlight Help Pick one hotel that will be displayed at the top of the list." at bounding box center [30, 687] width 1 height 1
checkbox input "true"
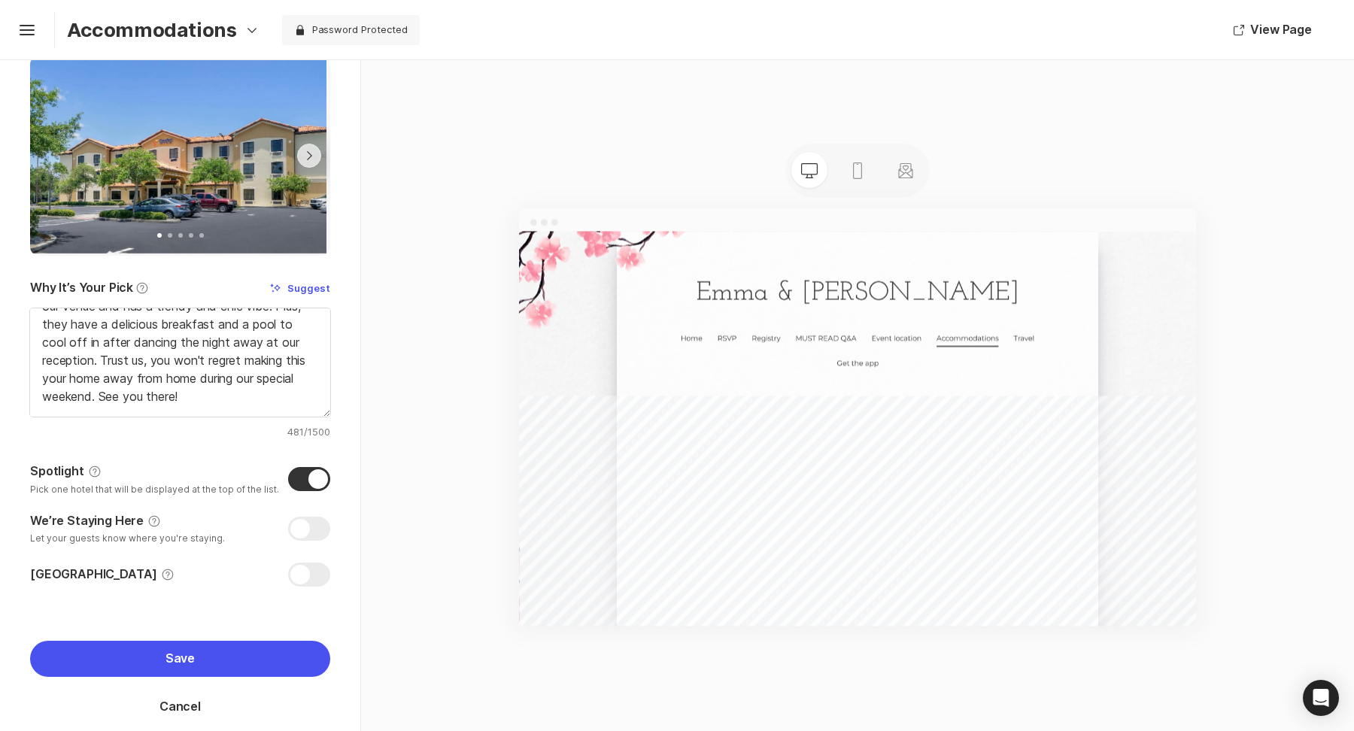
scroll to position [228, 0]
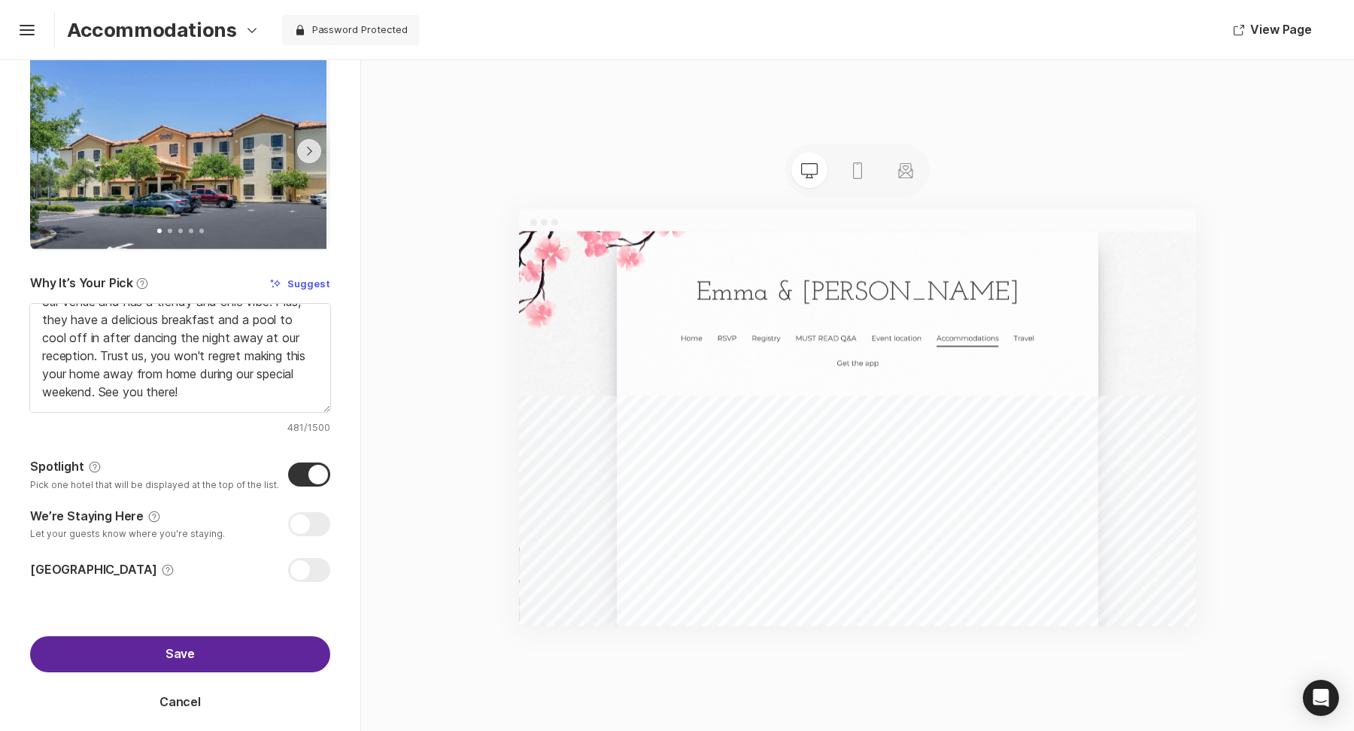
click at [235, 645] on button "Save" at bounding box center [180, 654] width 300 height 36
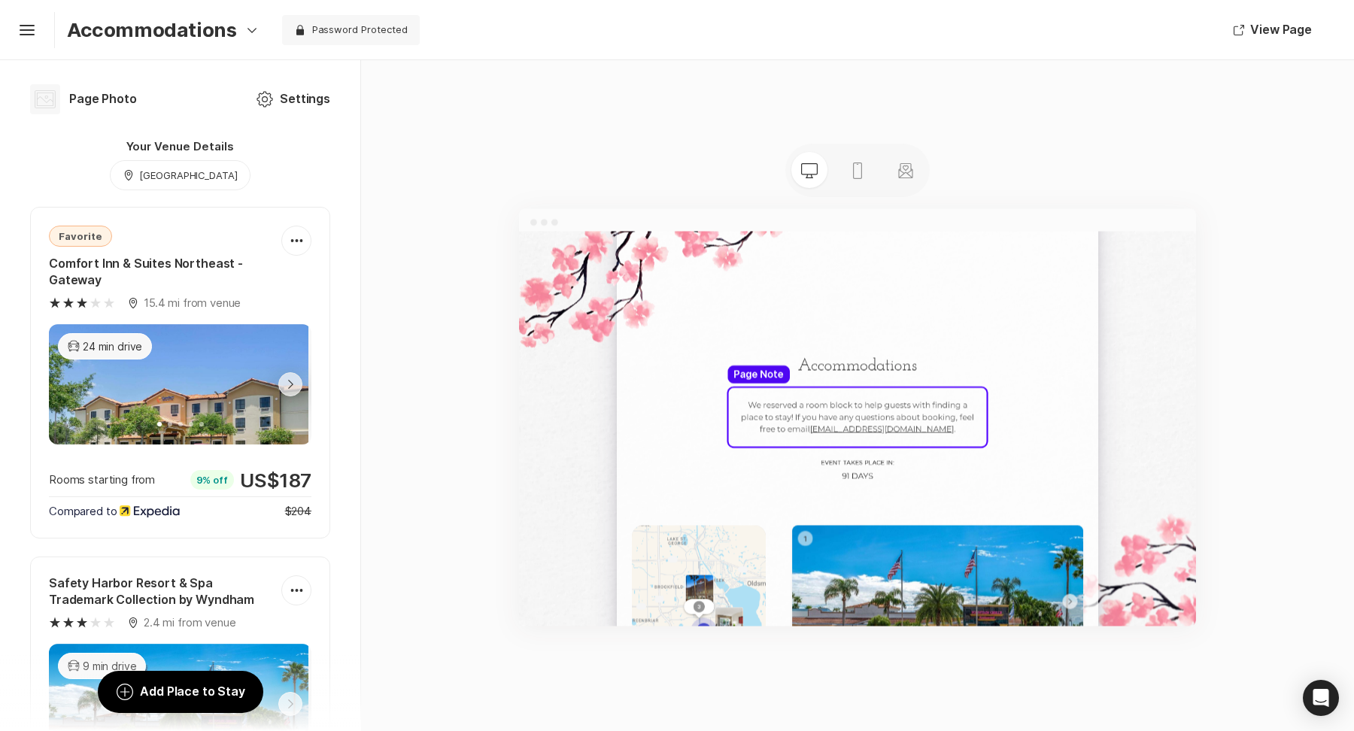
scroll to position [6146, 0]
